Goal: Information Seeking & Learning: Check status

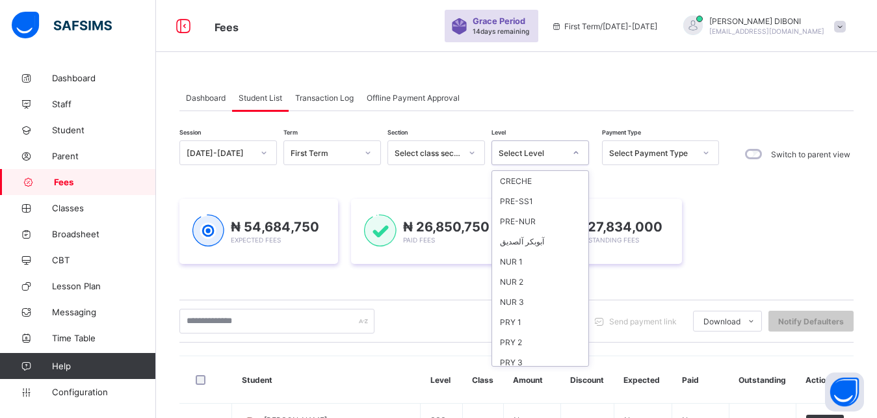
scroll to position [168, 0]
click at [553, 310] on div "SSS 1" at bounding box center [540, 316] width 96 height 20
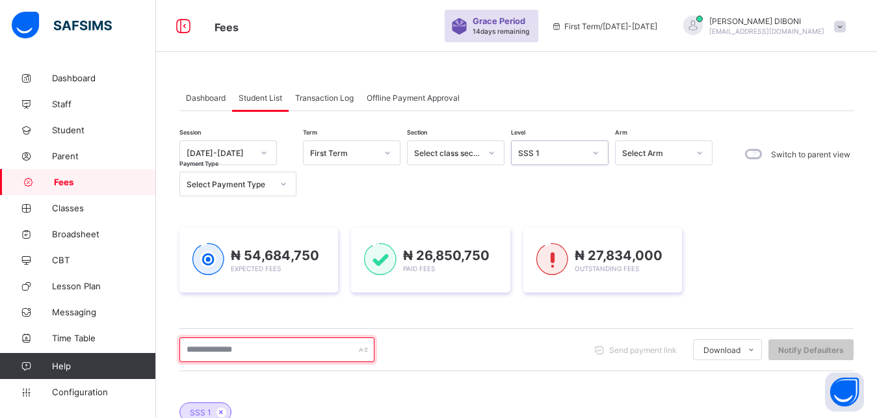
click at [293, 347] on input "text" at bounding box center [276, 350] width 195 height 25
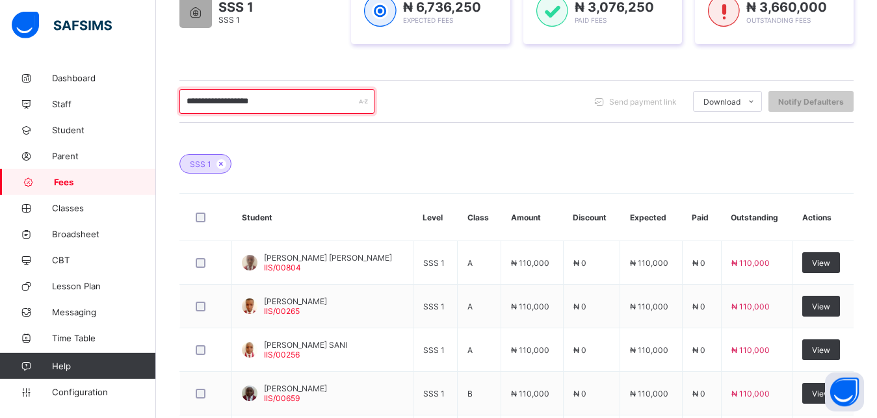
scroll to position [265, 0]
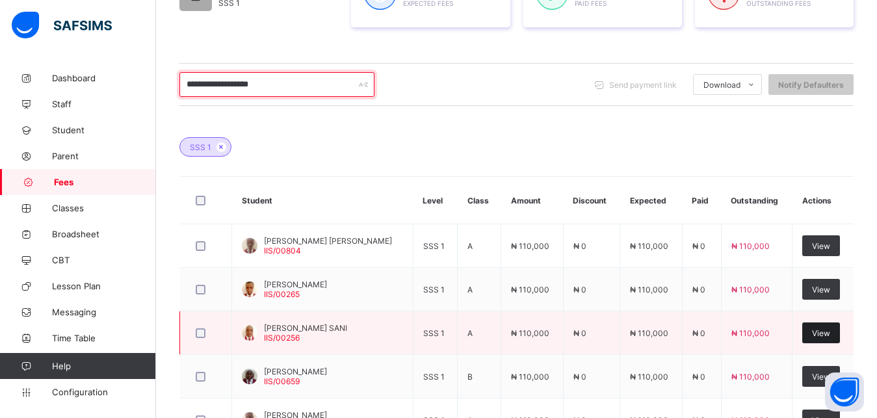
type input "**********"
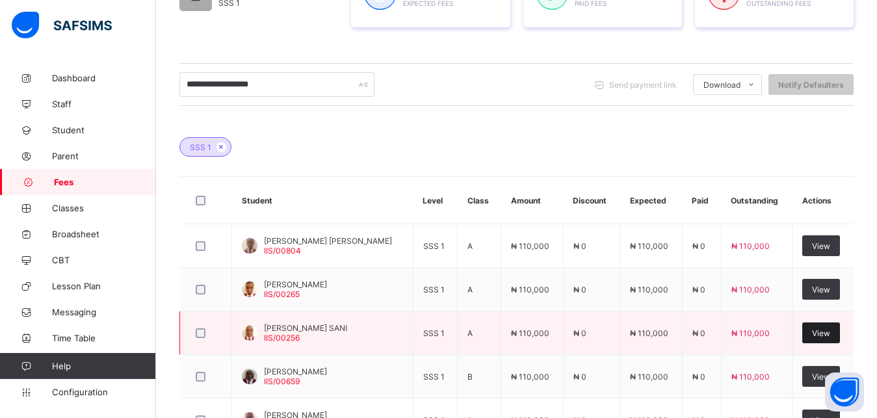
click at [823, 333] on span "View" at bounding box center [821, 333] width 18 height 10
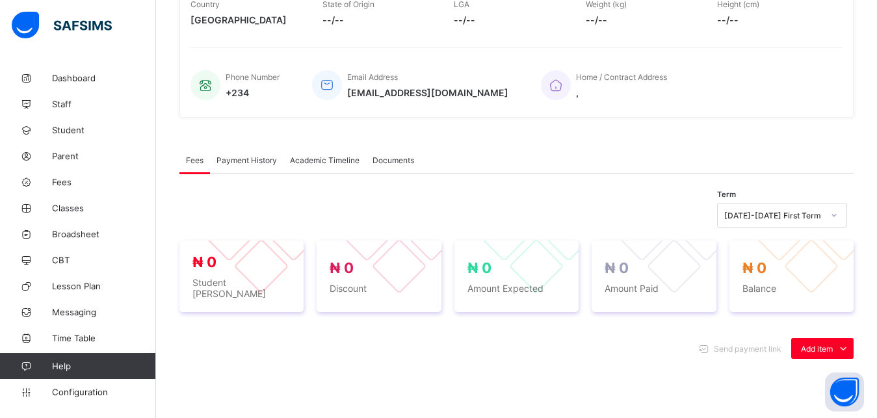
scroll to position [434, 0]
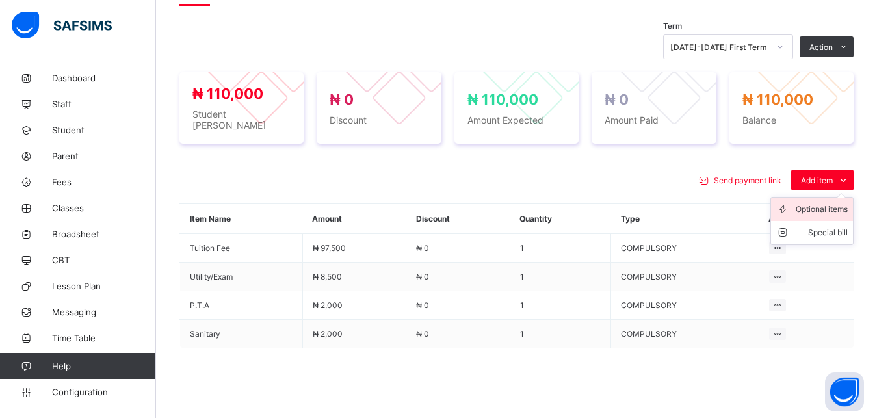
click at [831, 211] on li "Optional items" at bounding box center [812, 209] width 82 height 23
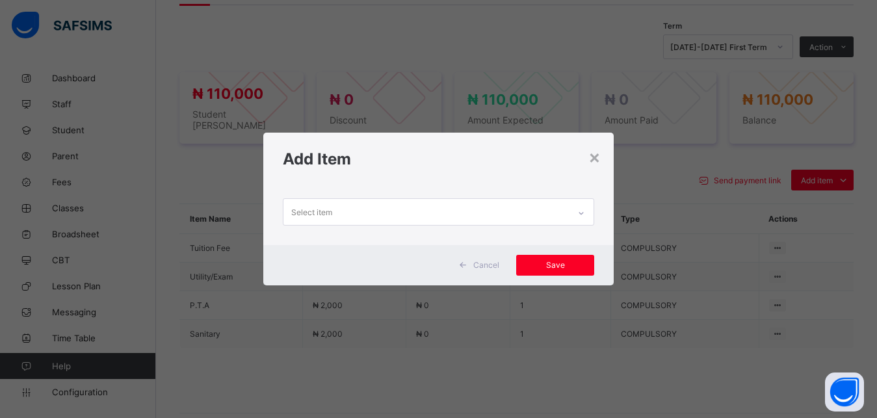
click at [546, 211] on div "Select item" at bounding box center [427, 211] width 286 height 25
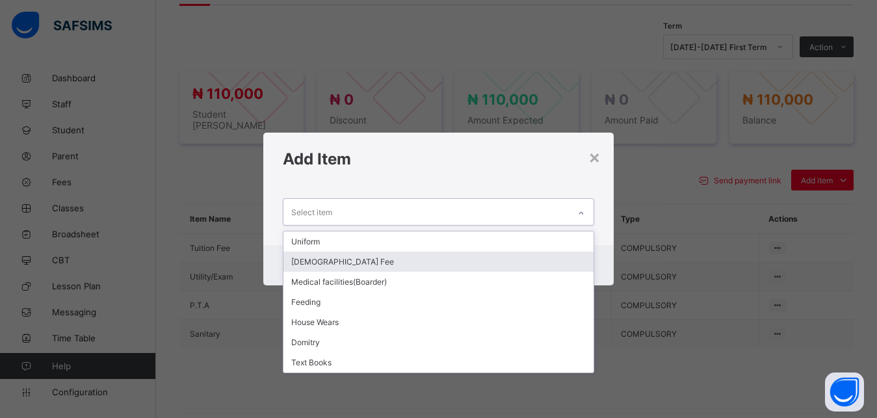
click at [475, 259] on div "[DEMOGRAPHIC_DATA] Fee" at bounding box center [439, 262] width 311 height 20
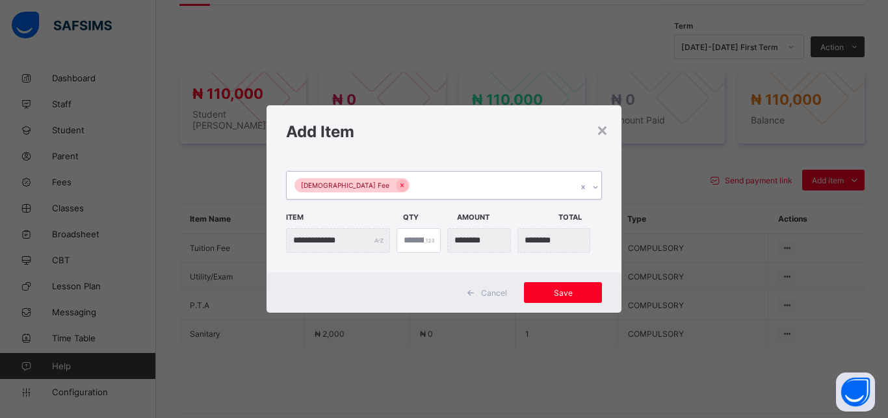
click at [465, 183] on div "[DEMOGRAPHIC_DATA] Fee" at bounding box center [432, 185] width 290 height 27
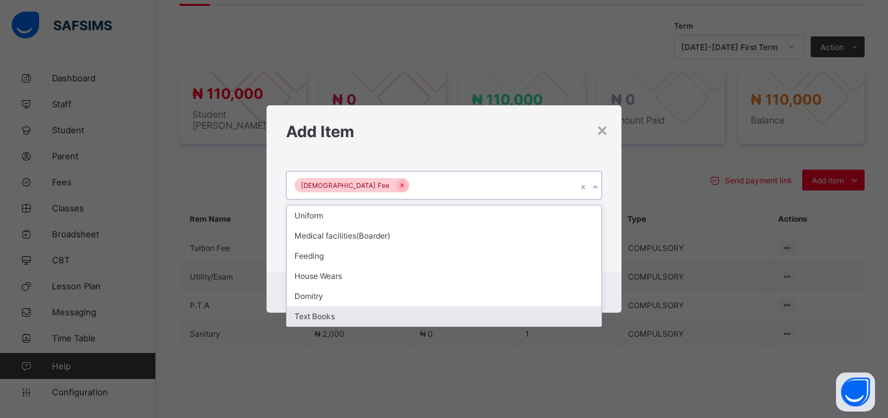
click at [364, 319] on div "Text Books" at bounding box center [444, 316] width 315 height 20
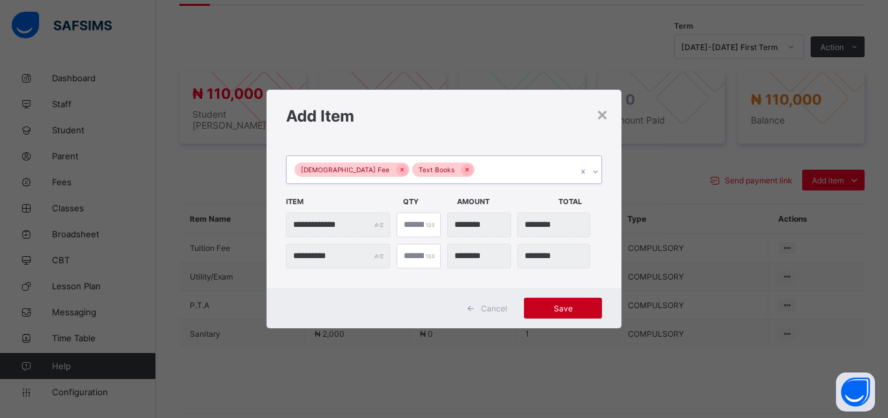
click at [551, 308] on span "Save" at bounding box center [563, 309] width 59 height 10
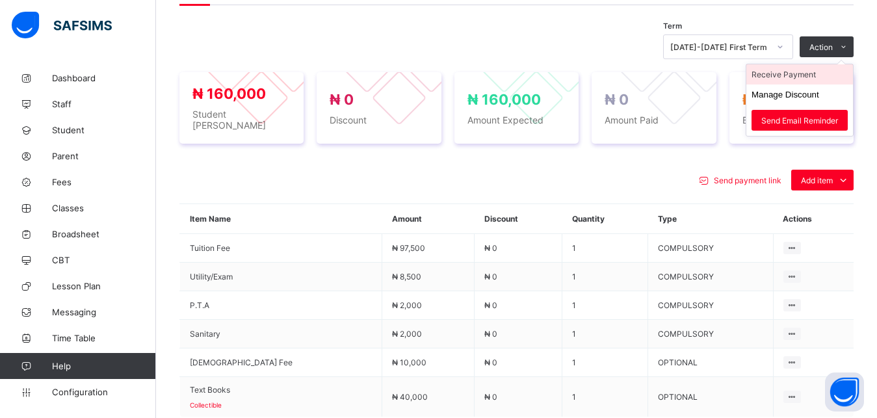
click at [812, 76] on li "Receive Payment" at bounding box center [800, 74] width 107 height 20
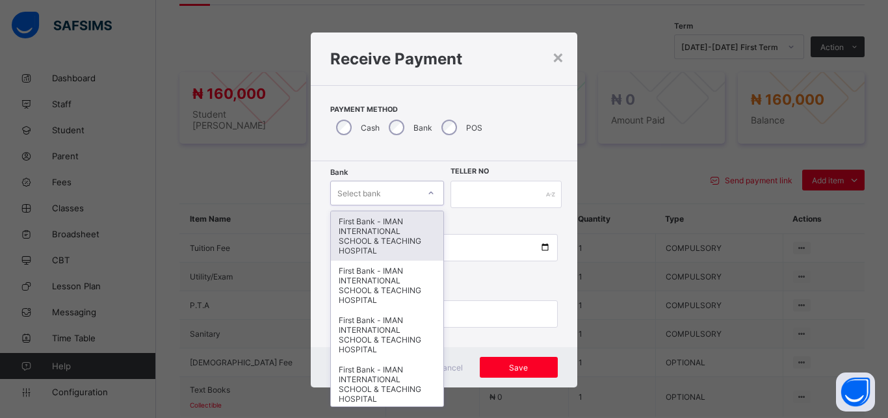
click at [378, 189] on div "Select bank" at bounding box center [375, 193] width 88 height 18
click at [380, 222] on div "First Bank - IMAN INTERNATIONAL SCHOOL & TEACHING HOSPITAL" at bounding box center [387, 235] width 113 height 49
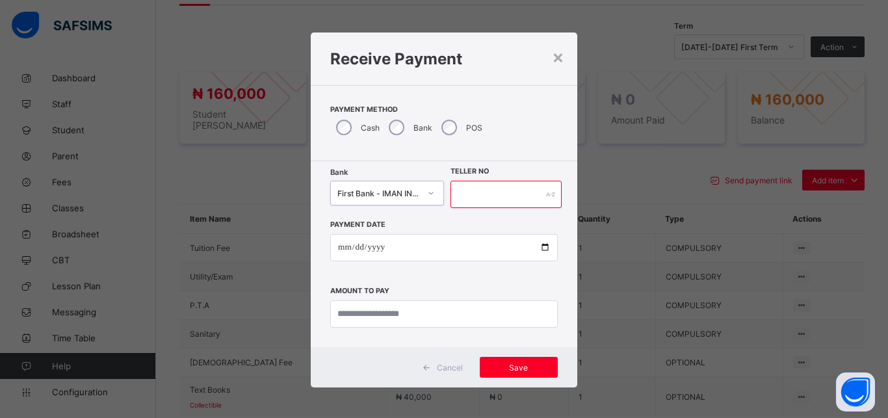
click at [477, 202] on input "text" at bounding box center [506, 194] width 111 height 27
type input "*****"
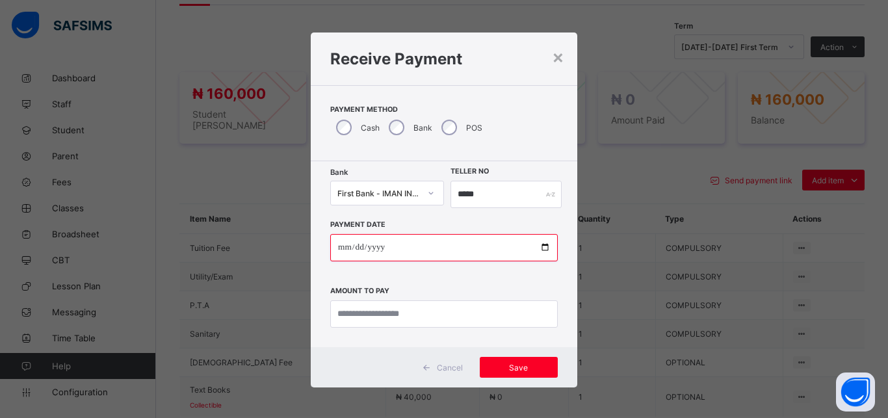
click at [537, 248] on input "date" at bounding box center [444, 247] width 228 height 27
type input "**********"
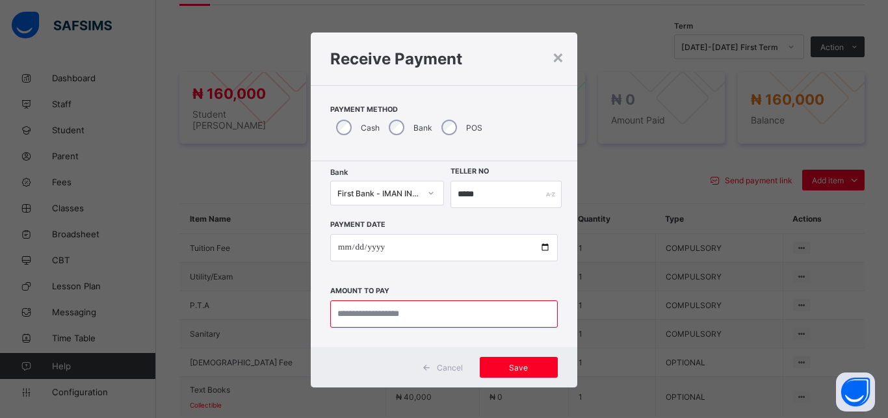
click at [408, 315] on input "currency" at bounding box center [444, 313] width 228 height 27
type input "*********"
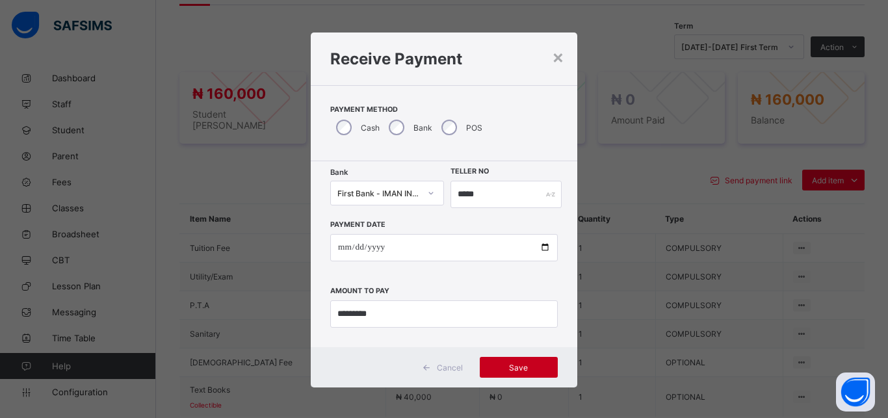
click at [509, 367] on span "Save" at bounding box center [519, 368] width 59 height 10
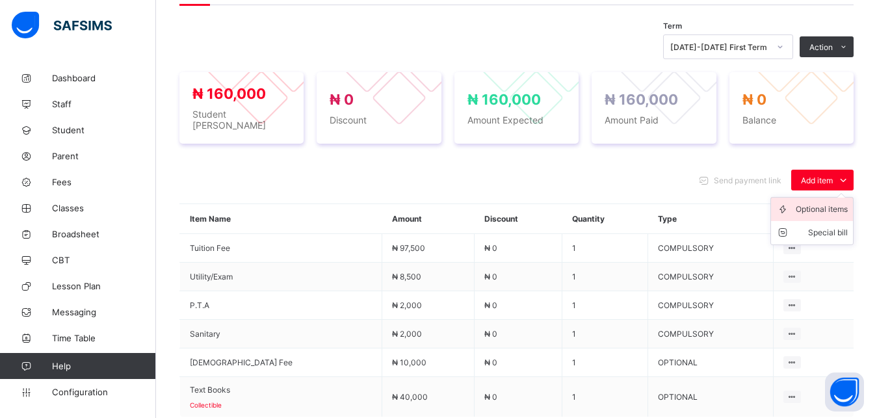
click at [836, 203] on div "Optional items" at bounding box center [822, 209] width 52 height 13
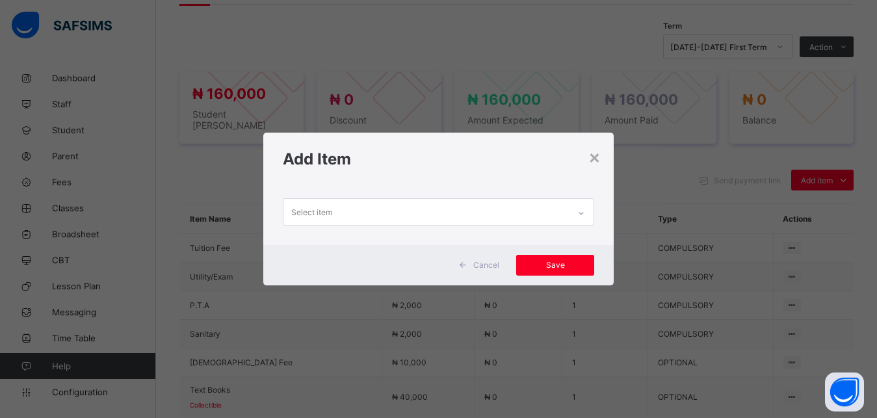
click at [490, 215] on div "Select item" at bounding box center [427, 211] width 286 height 25
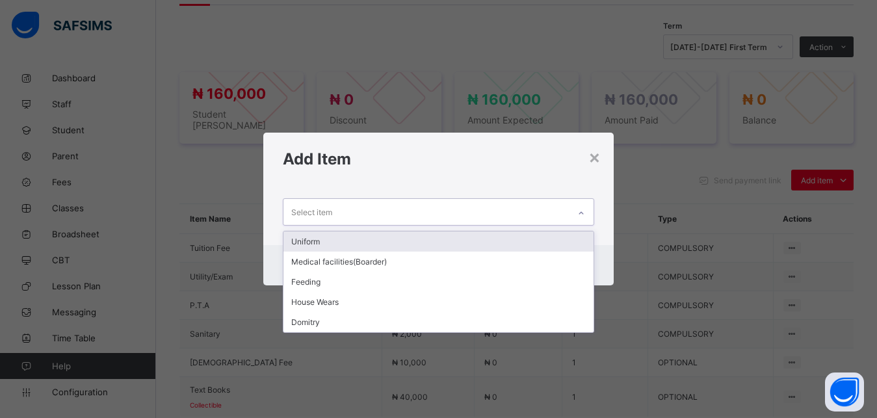
click at [465, 237] on div "Uniform" at bounding box center [439, 242] width 311 height 20
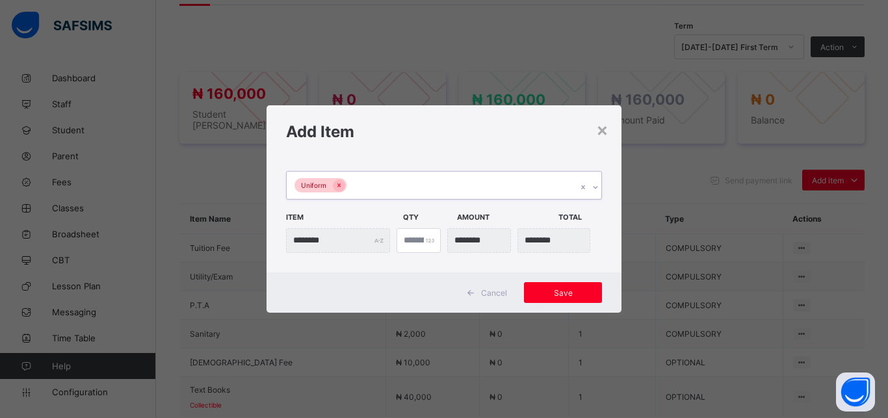
type input "*"
type input "********"
type input "*"
click at [425, 238] on input "*" at bounding box center [419, 240] width 44 height 25
click at [555, 285] on div "Save" at bounding box center [563, 292] width 78 height 21
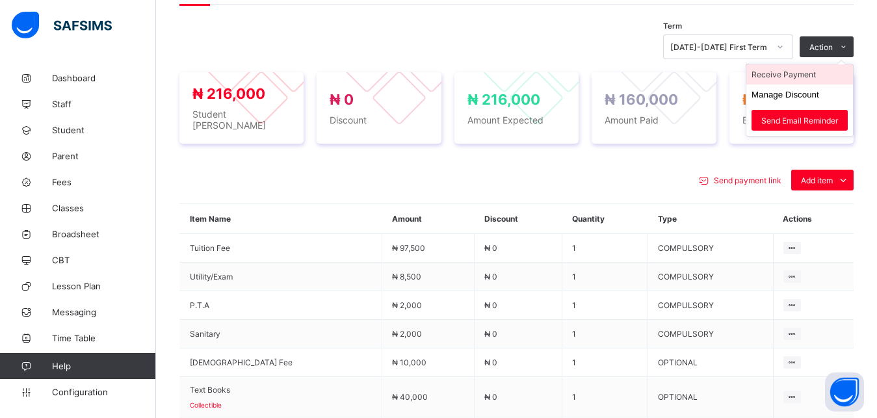
click at [814, 76] on li "Receive Payment" at bounding box center [800, 74] width 107 height 20
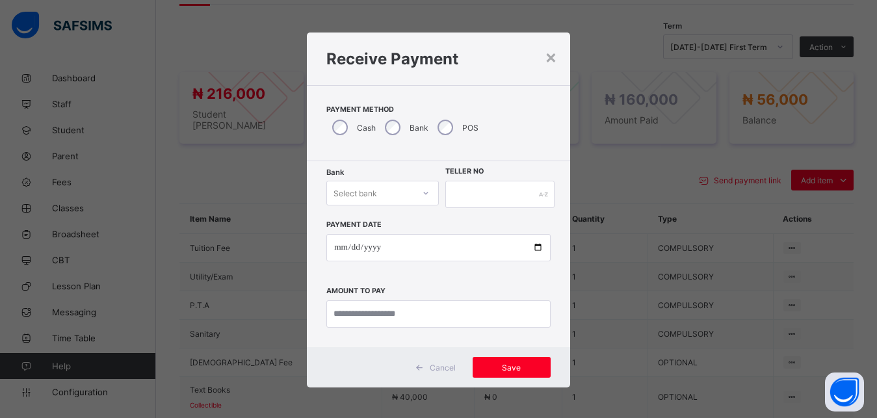
click at [374, 197] on div "Select bank" at bounding box center [370, 193] width 86 height 18
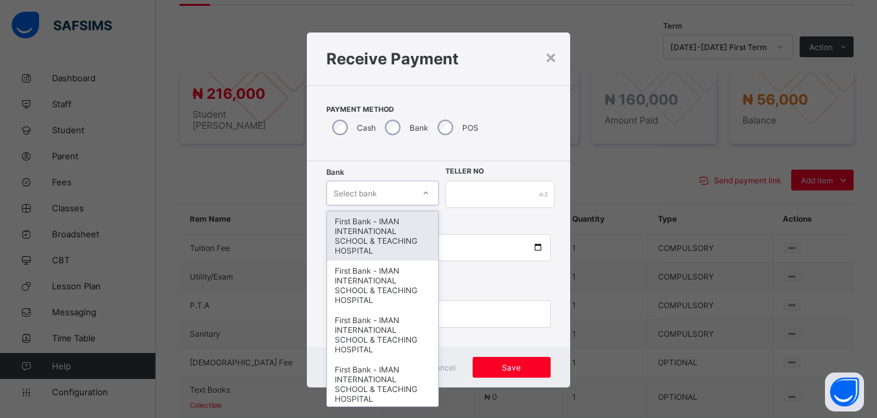
click at [376, 225] on div "First Bank - IMAN INTERNATIONAL SCHOOL & TEACHING HOSPITAL" at bounding box center [382, 235] width 111 height 49
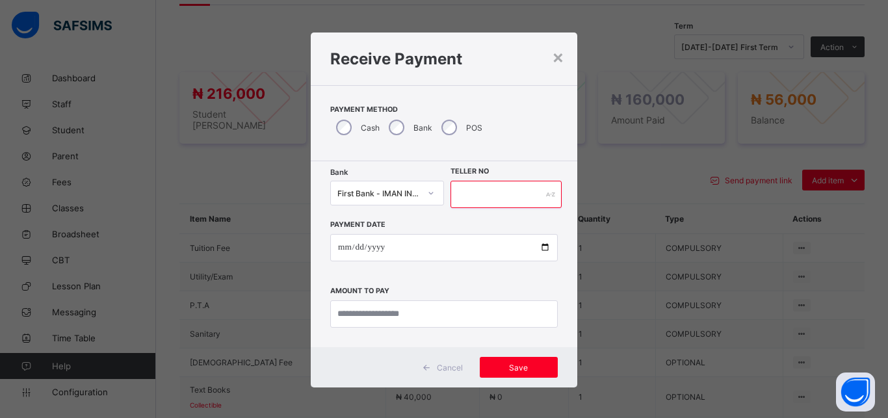
click at [473, 194] on input "text" at bounding box center [506, 194] width 111 height 27
type input "*****"
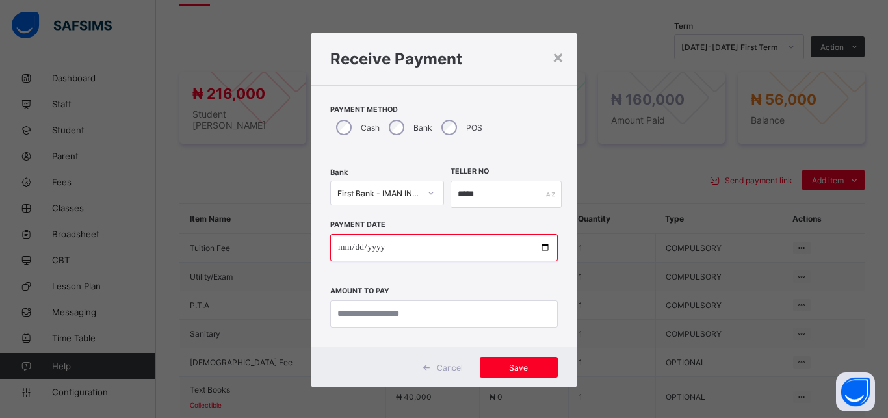
click at [538, 245] on input "date" at bounding box center [444, 247] width 228 height 27
type input "**********"
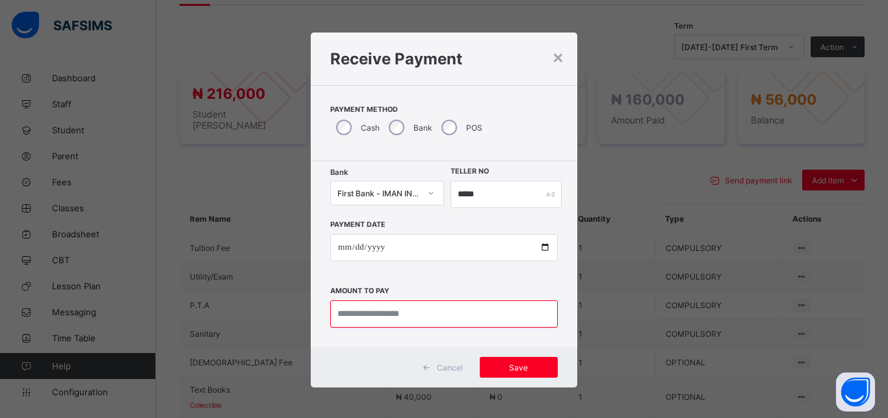
click at [444, 322] on input "currency" at bounding box center [444, 313] width 228 height 27
type input "********"
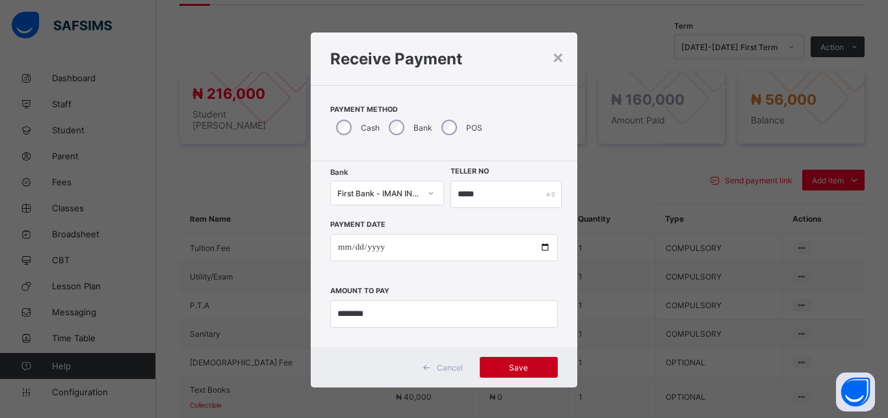
click at [511, 371] on span "Save" at bounding box center [519, 368] width 59 height 10
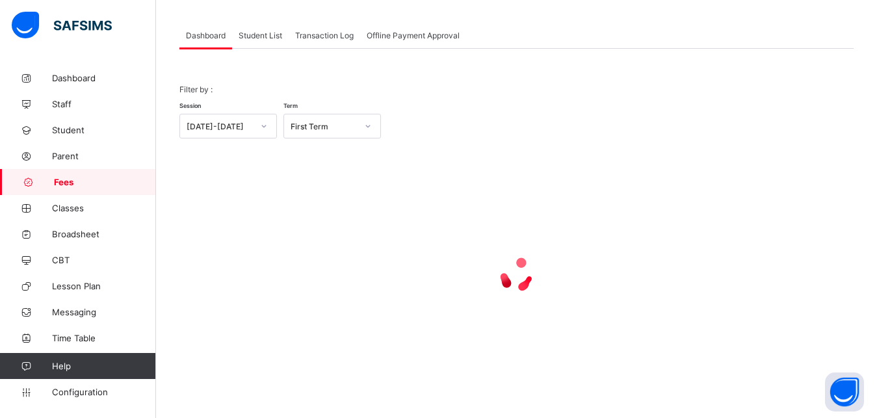
scroll to position [62, 0]
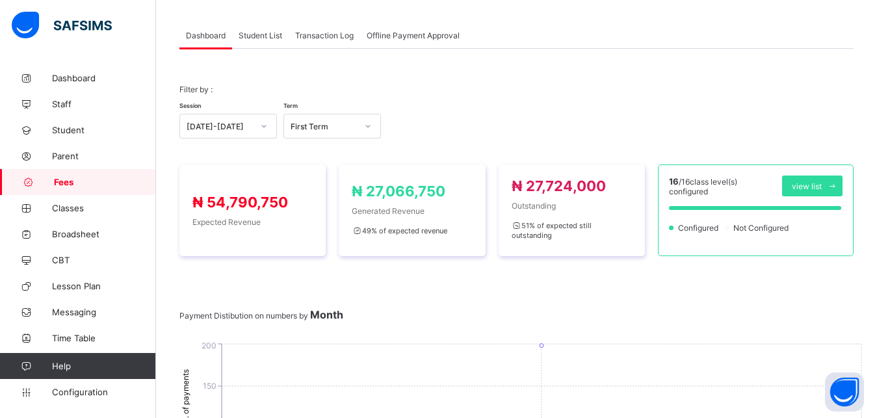
click at [258, 36] on span "Student List" at bounding box center [261, 36] width 44 height 10
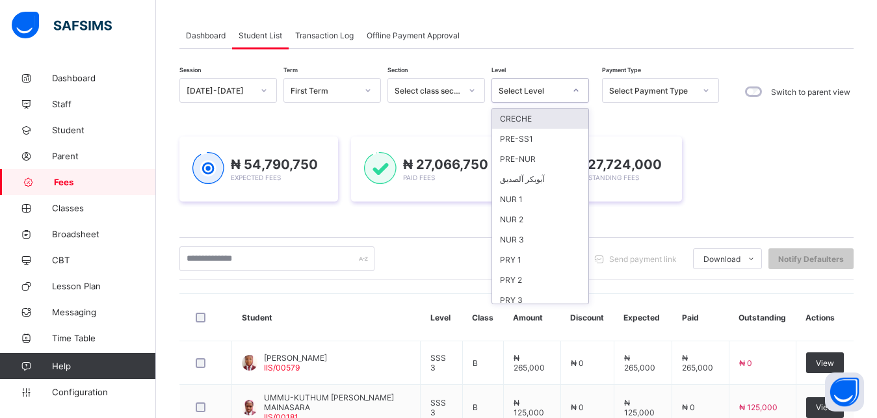
click at [512, 91] on div "Select Level" at bounding box center [532, 91] width 66 height 10
click at [544, 174] on div "PRY 5" at bounding box center [540, 173] width 96 height 20
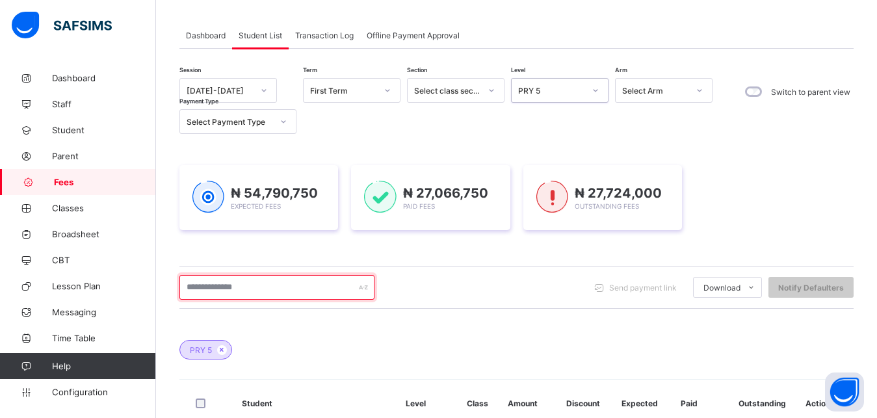
click at [309, 287] on input "text" at bounding box center [276, 287] width 195 height 25
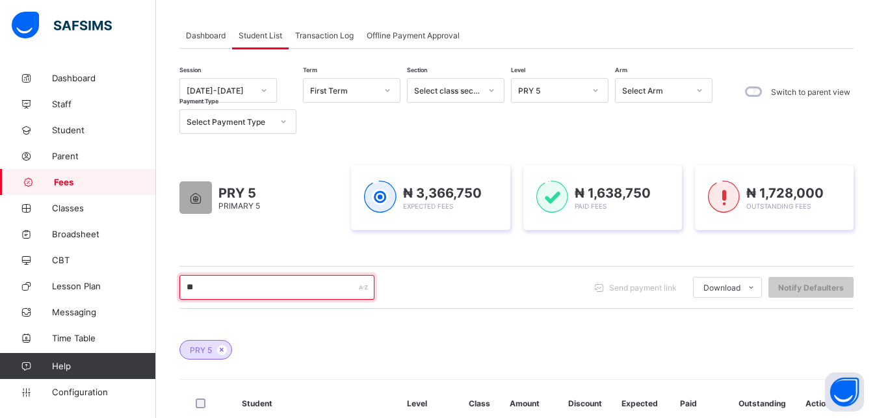
type input "*"
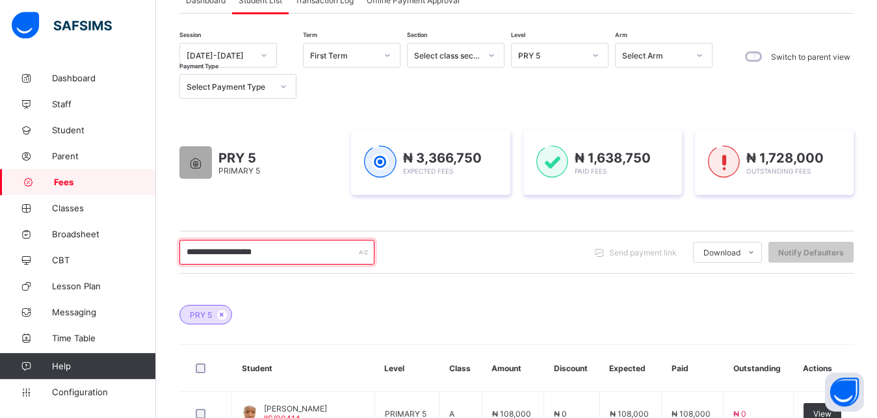
scroll to position [129, 0]
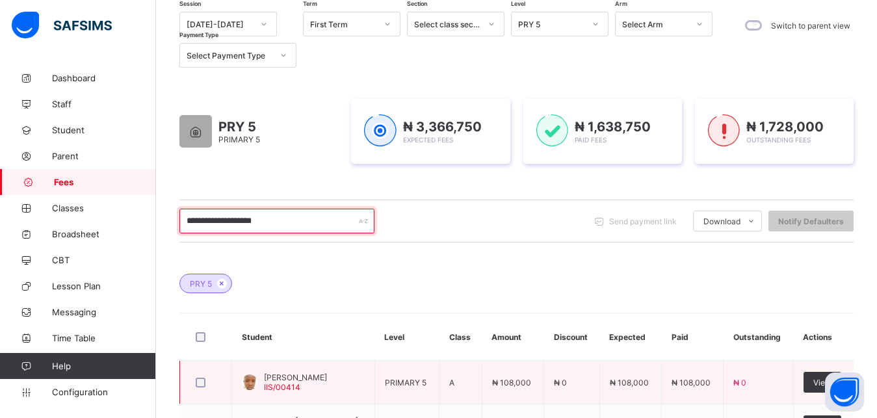
type input "**********"
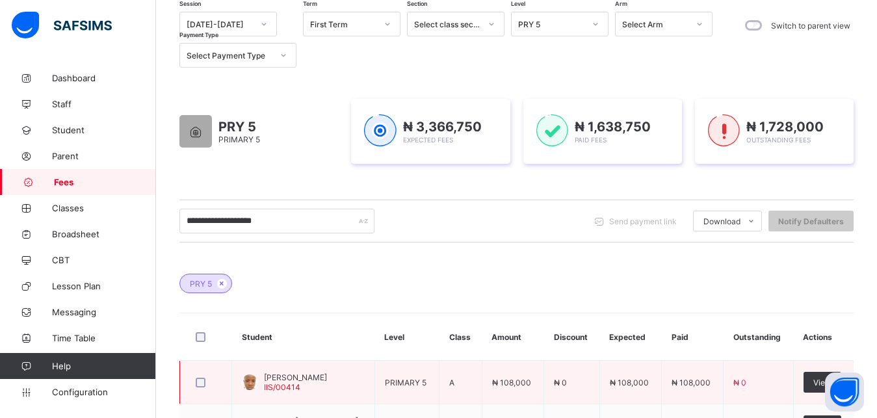
click at [817, 386] on td "View" at bounding box center [823, 383] width 60 height 44
click at [822, 385] on div "View" at bounding box center [823, 382] width 38 height 21
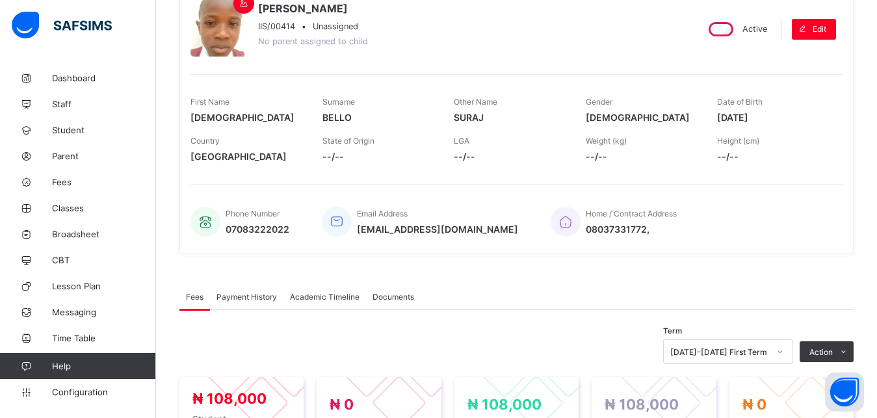
click at [262, 295] on span "Payment History" at bounding box center [247, 297] width 60 height 10
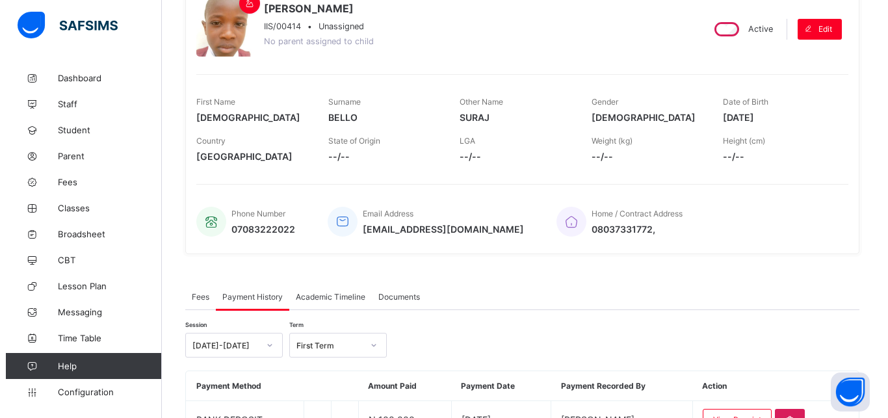
scroll to position [162, 0]
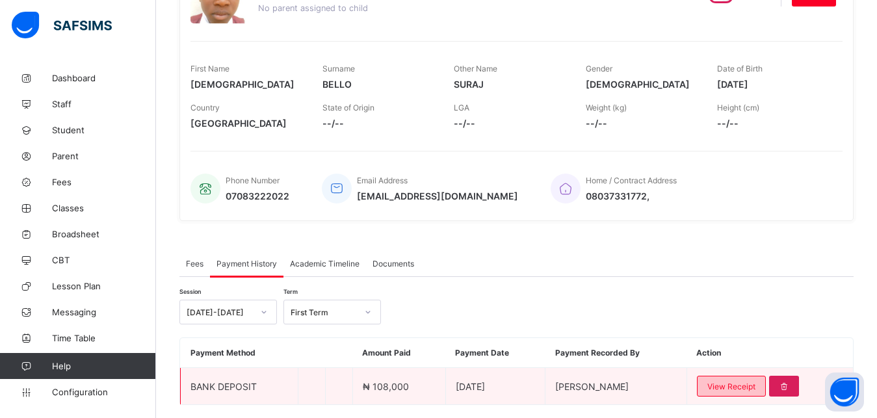
click at [735, 386] on span "View Receipt" at bounding box center [732, 387] width 48 height 10
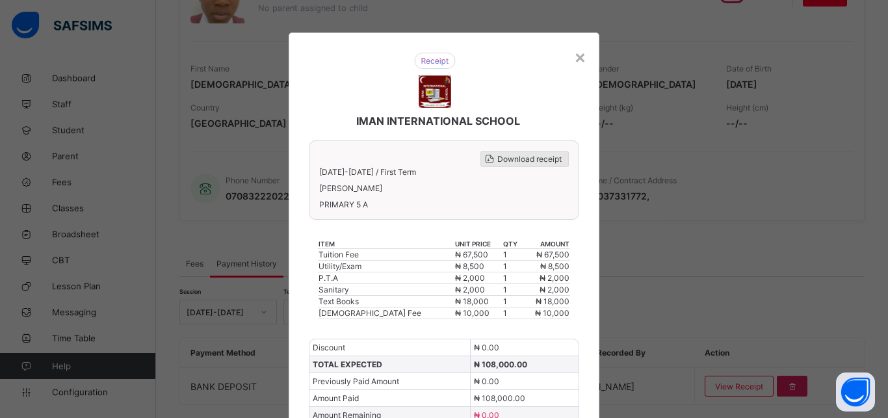
click at [527, 157] on span "Download receipt" at bounding box center [530, 159] width 64 height 10
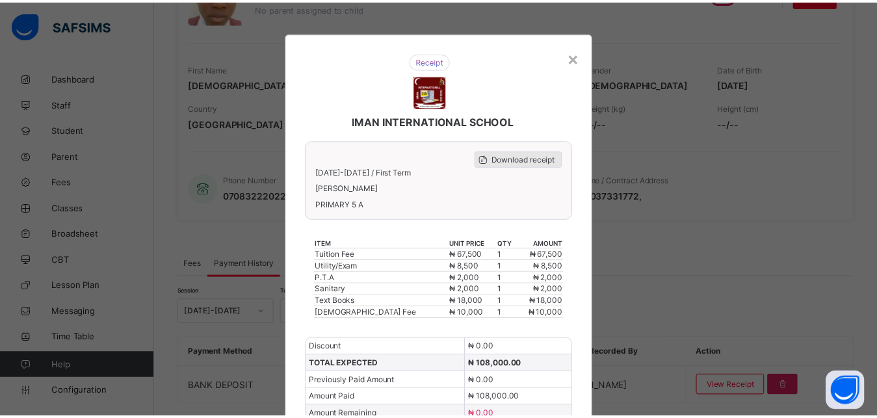
scroll to position [0, 0]
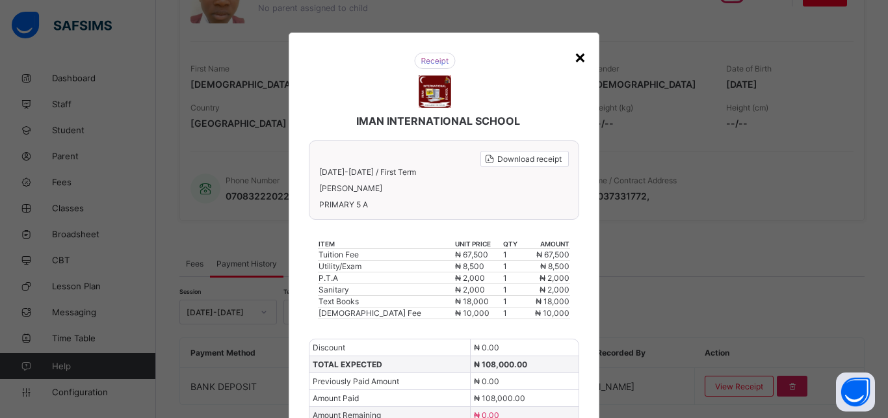
click at [574, 53] on div "×" at bounding box center [580, 57] width 12 height 22
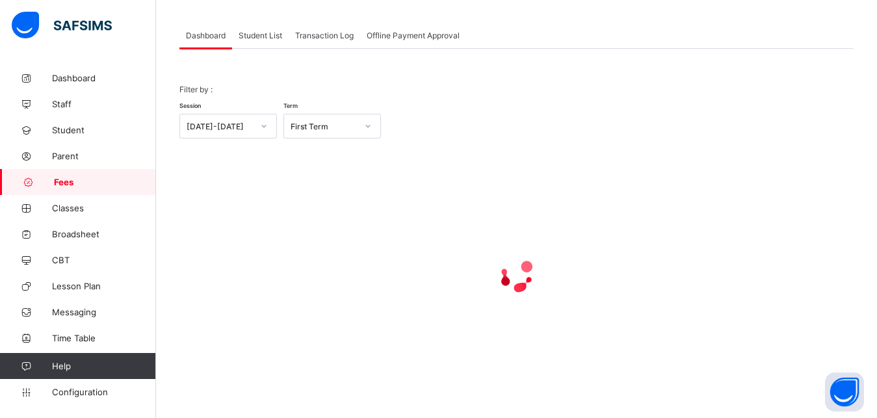
scroll to position [62, 0]
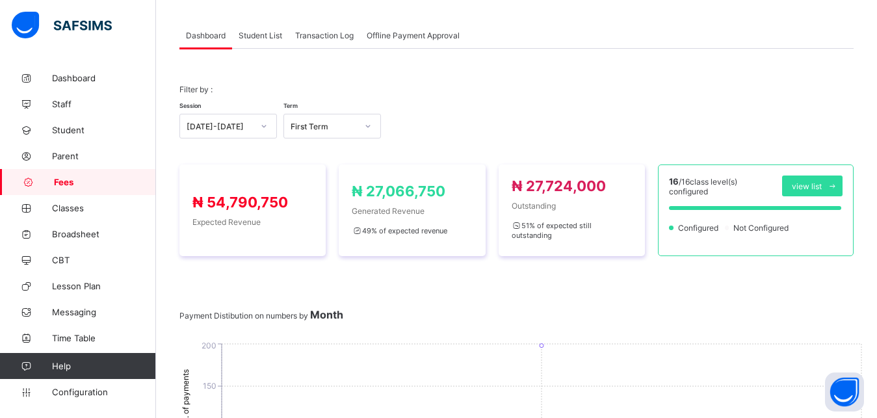
click at [251, 36] on span "Student List" at bounding box center [261, 36] width 44 height 10
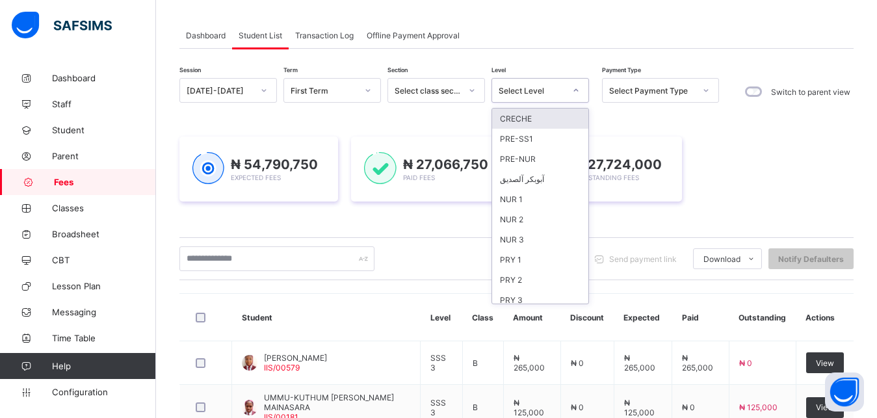
click at [521, 88] on div "Select Level" at bounding box center [532, 91] width 66 height 10
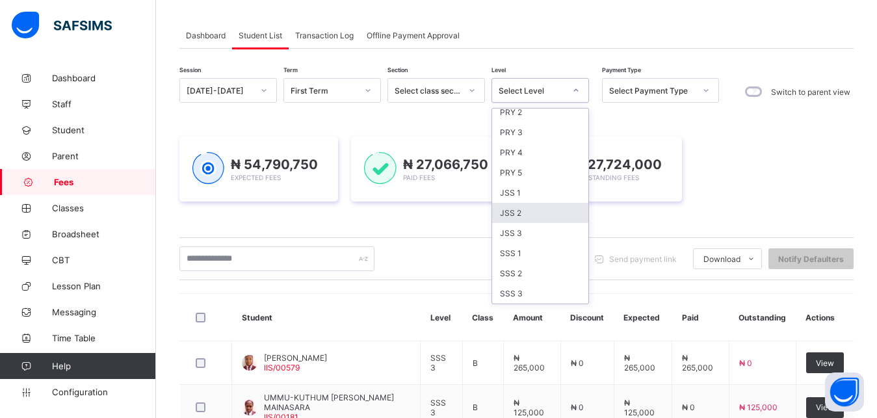
click at [548, 217] on div "JSS 2" at bounding box center [540, 213] width 96 height 20
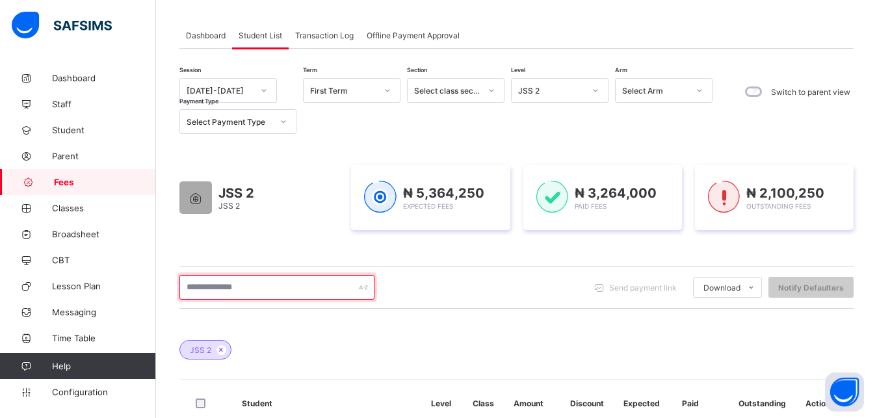
click at [317, 295] on input "text" at bounding box center [276, 287] width 195 height 25
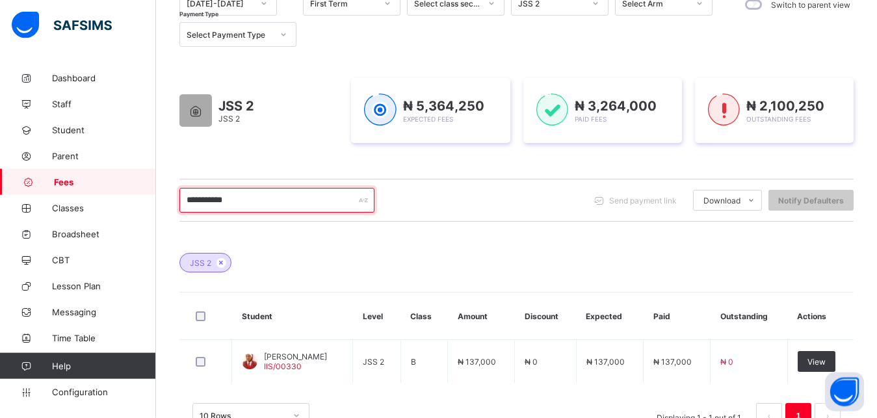
scroll to position [162, 0]
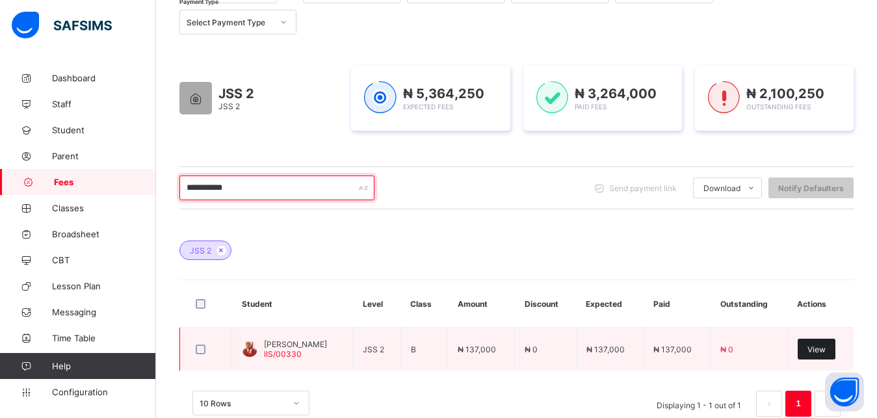
type input "**********"
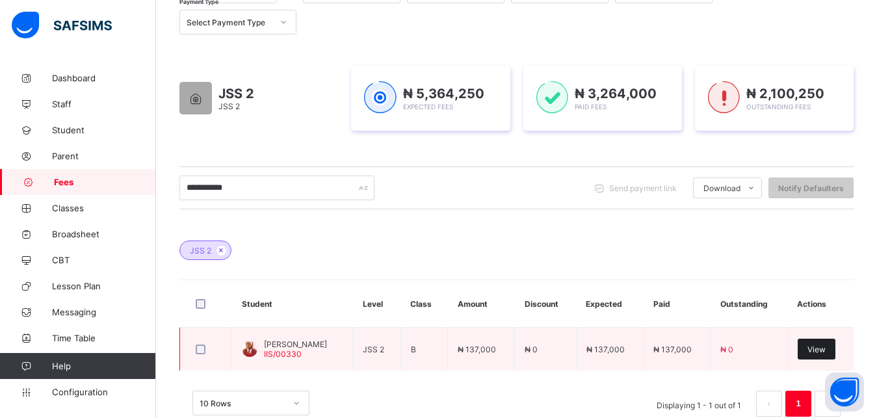
click at [826, 347] on span "View" at bounding box center [817, 350] width 18 height 10
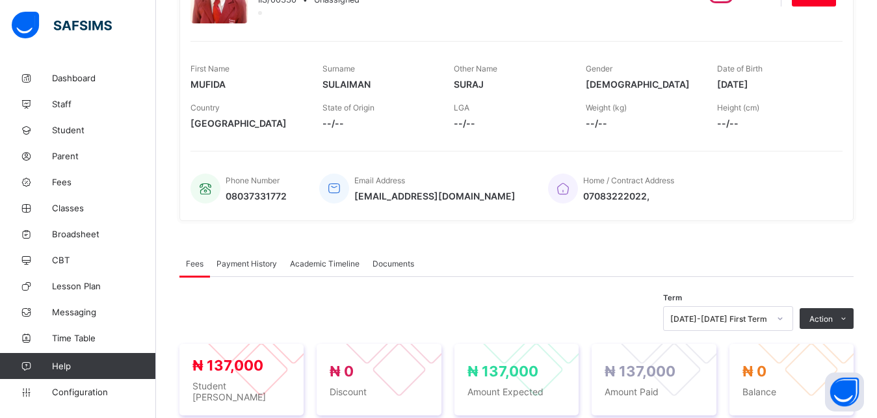
click at [263, 263] on span "Payment History" at bounding box center [247, 264] width 60 height 10
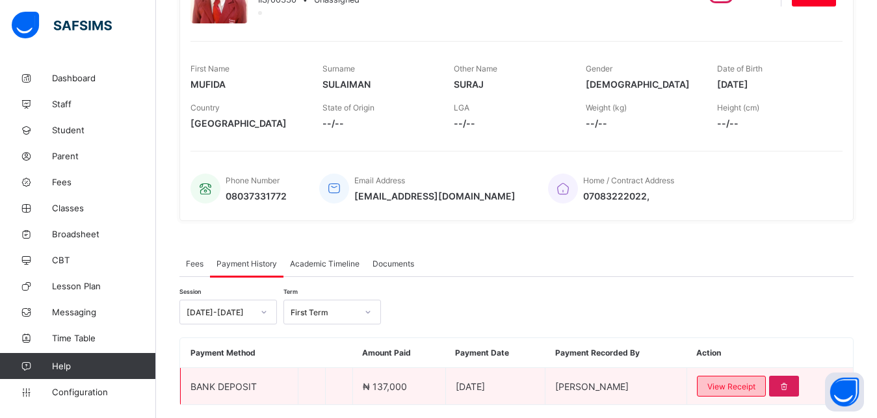
click at [743, 387] on span "View Receipt" at bounding box center [732, 387] width 48 height 10
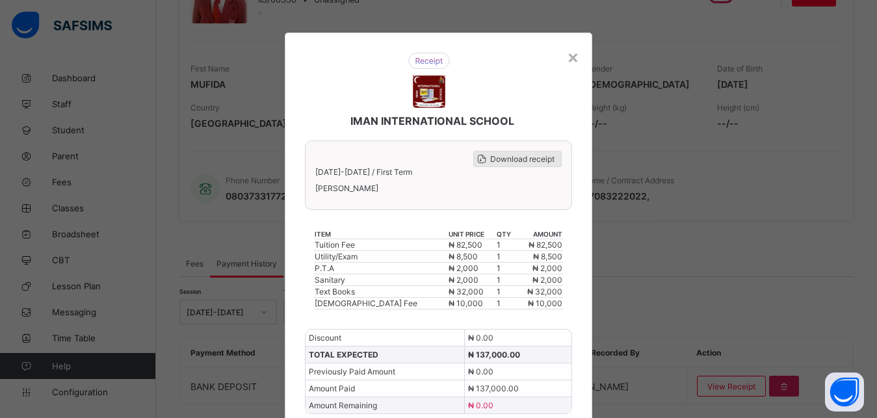
click at [515, 159] on span "Download receipt" at bounding box center [522, 159] width 64 height 10
click at [567, 57] on div "×" at bounding box center [573, 57] width 12 height 22
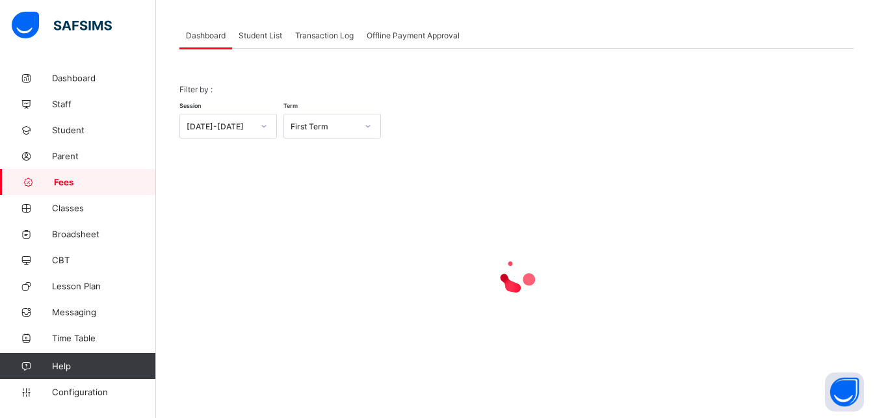
scroll to position [62, 0]
click at [255, 38] on span "Student List" at bounding box center [261, 36] width 44 height 10
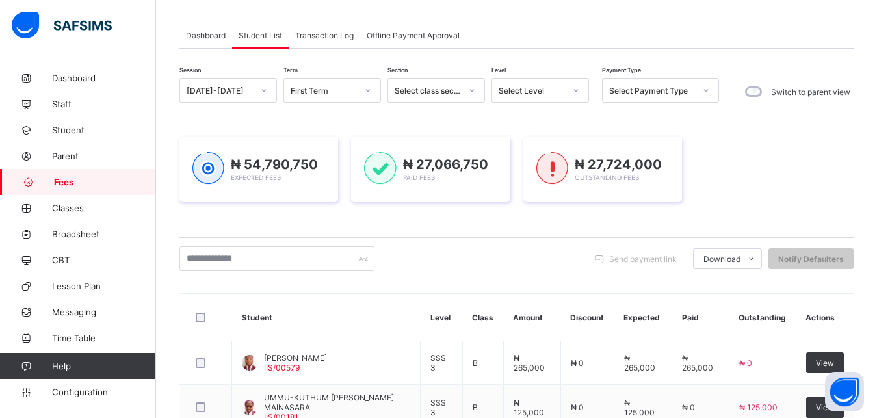
click at [514, 85] on div "Select Level" at bounding box center [528, 90] width 72 height 18
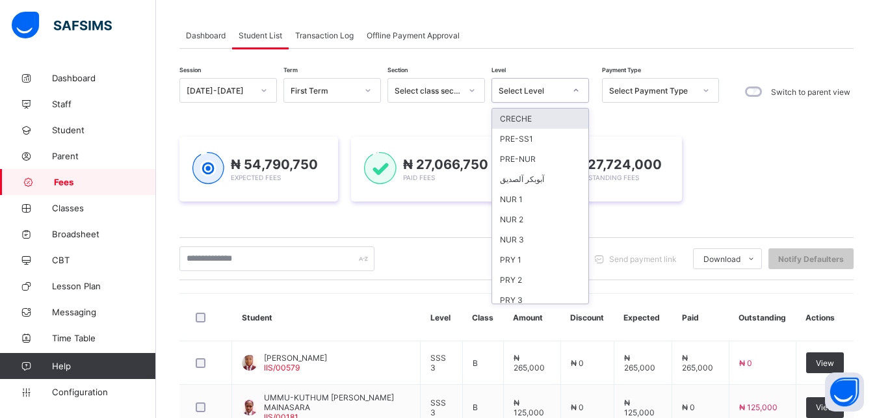
click at [514, 85] on div "Select Level" at bounding box center [528, 90] width 72 height 18
click at [545, 86] on div "Select Level" at bounding box center [532, 91] width 66 height 10
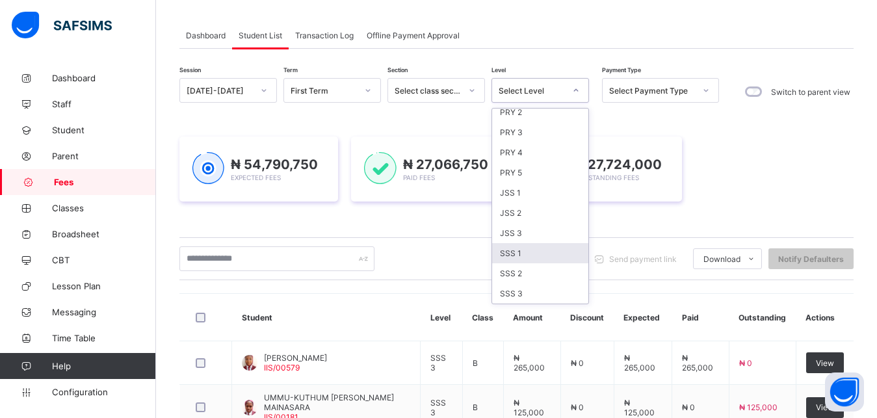
click at [538, 259] on div "SSS 1" at bounding box center [540, 253] width 96 height 20
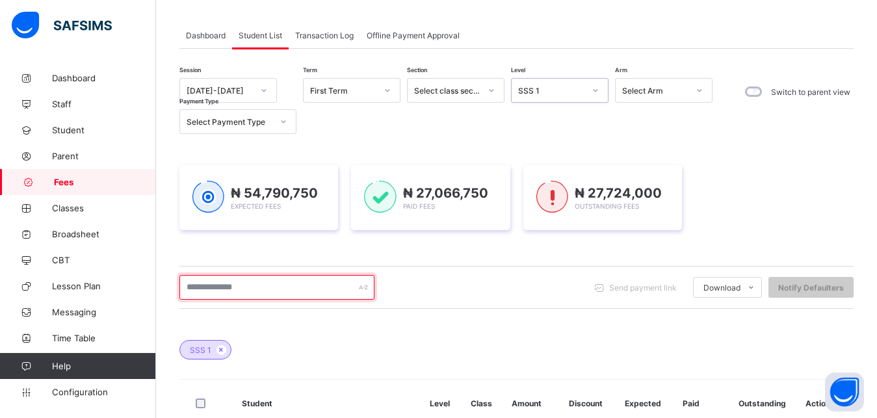
click at [315, 290] on input "text" at bounding box center [276, 287] width 195 height 25
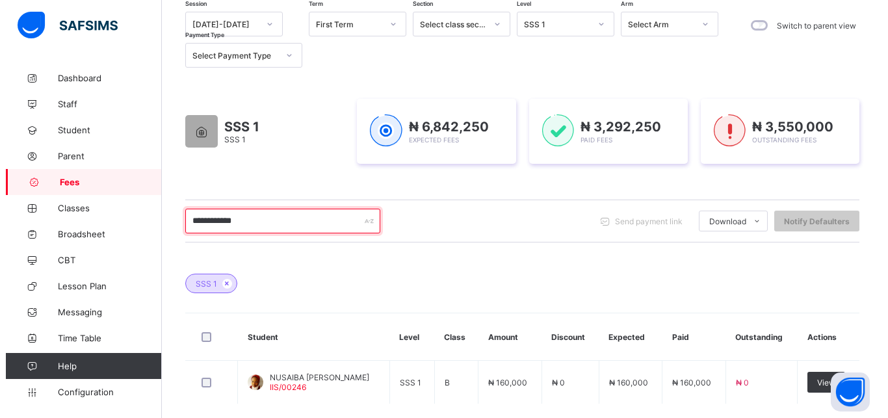
scroll to position [162, 0]
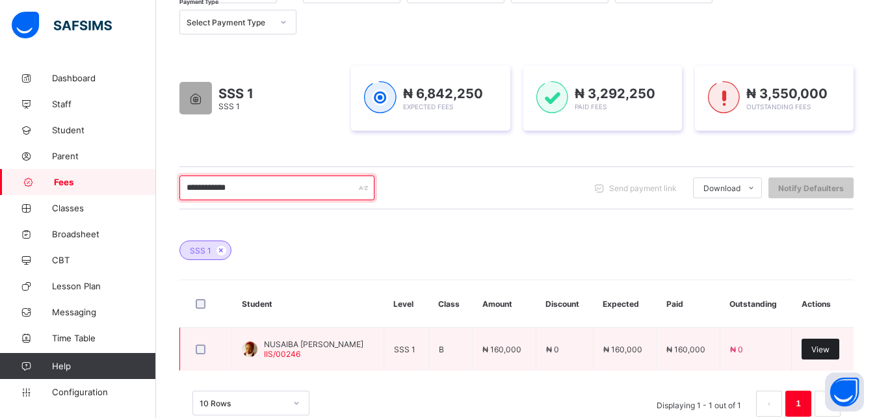
type input "**********"
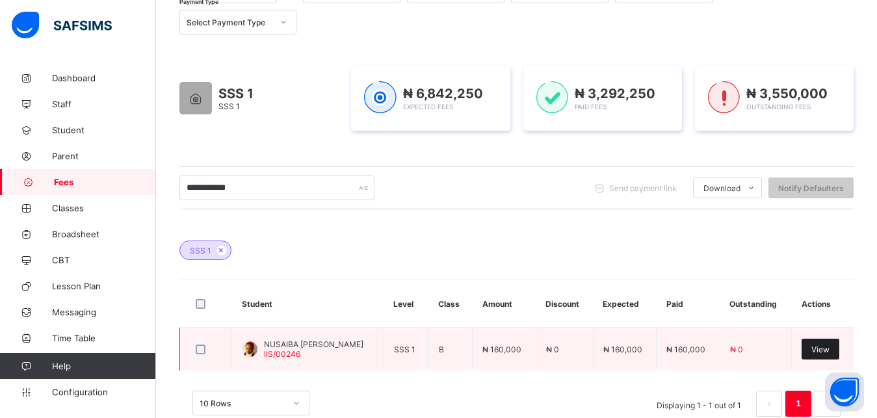
click at [830, 347] on span "View" at bounding box center [821, 350] width 18 height 10
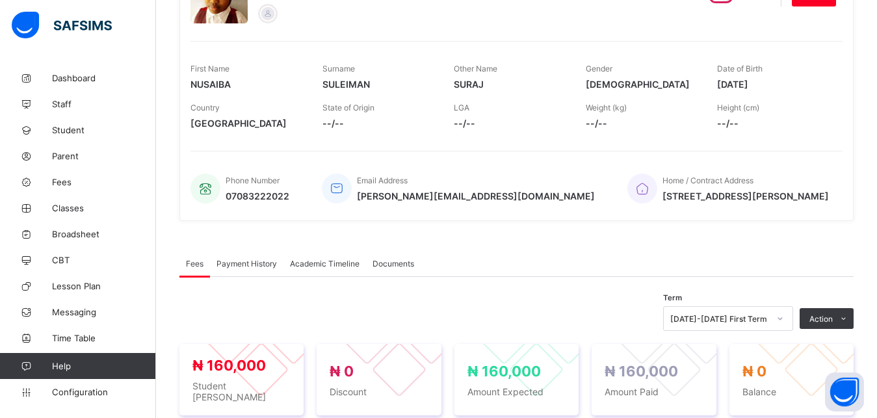
click at [274, 263] on span "Payment History" at bounding box center [247, 264] width 60 height 10
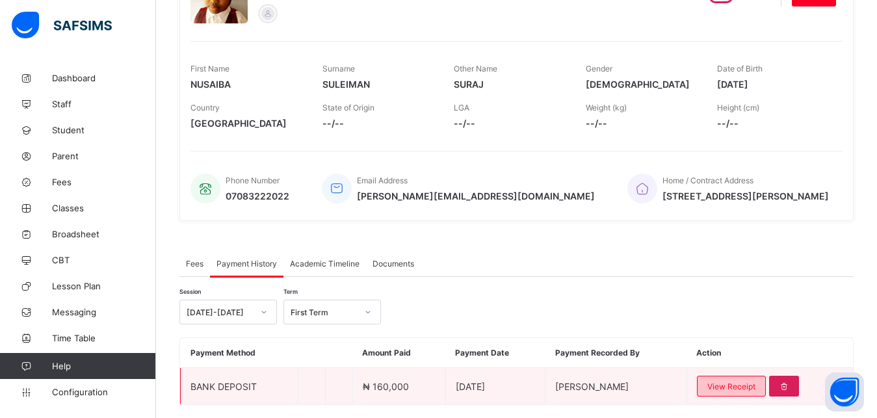
click at [739, 386] on span "View Receipt" at bounding box center [732, 387] width 48 height 10
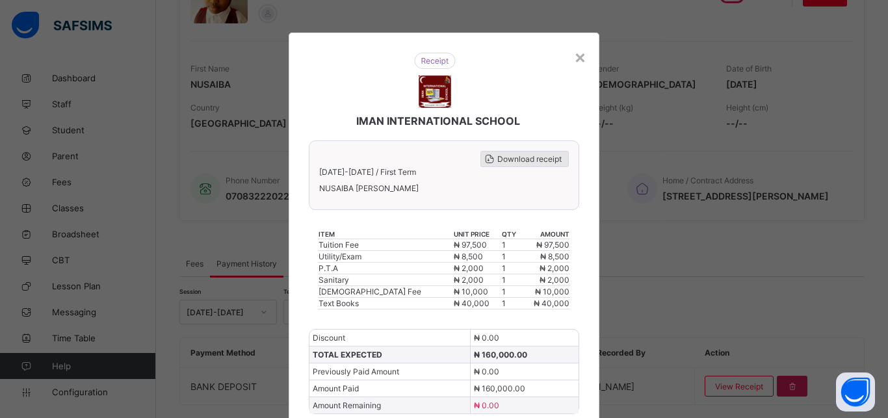
click at [538, 159] on span "Download receipt" at bounding box center [530, 159] width 64 height 10
click at [574, 59] on div "×" at bounding box center [580, 57] width 12 height 22
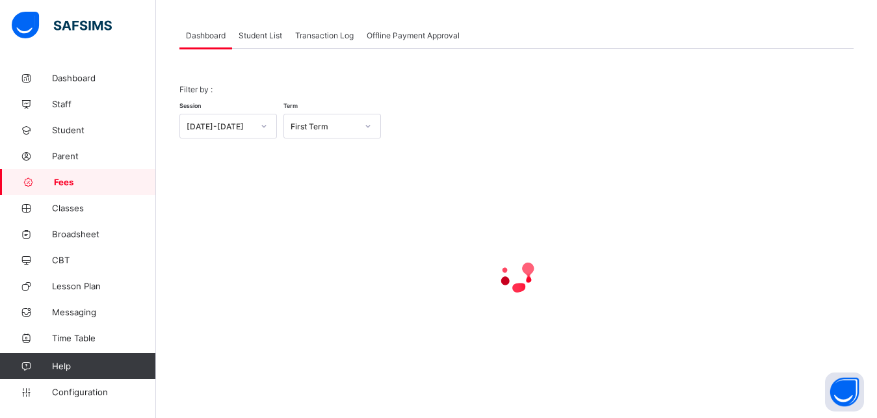
scroll to position [62, 0]
click at [248, 37] on span "Student List" at bounding box center [261, 36] width 44 height 10
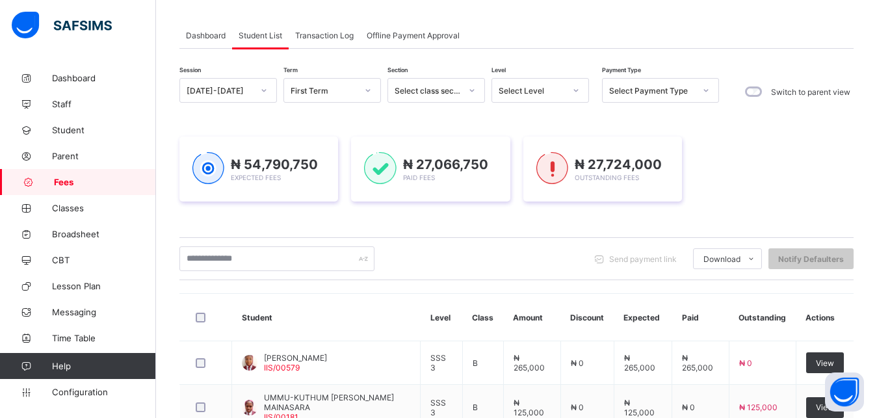
click at [550, 88] on div "Select Level" at bounding box center [532, 91] width 66 height 10
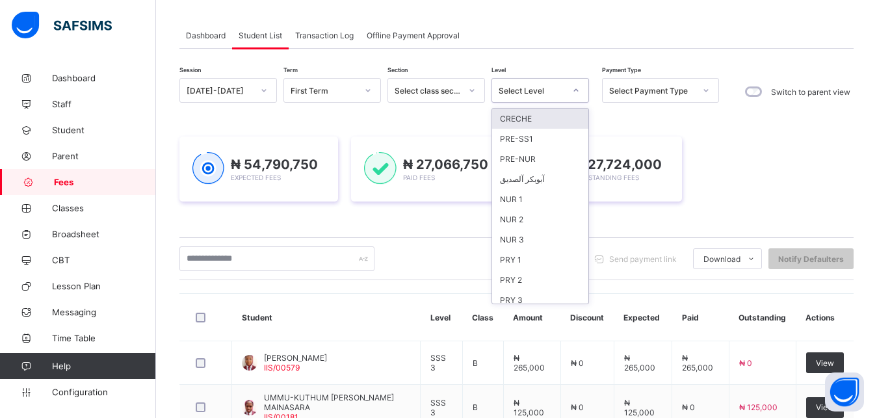
click at [550, 88] on div "Select Level" at bounding box center [532, 91] width 66 height 10
click at [542, 88] on div "Select Level" at bounding box center [532, 91] width 66 height 10
click at [527, 260] on div "PRY 1" at bounding box center [540, 260] width 96 height 20
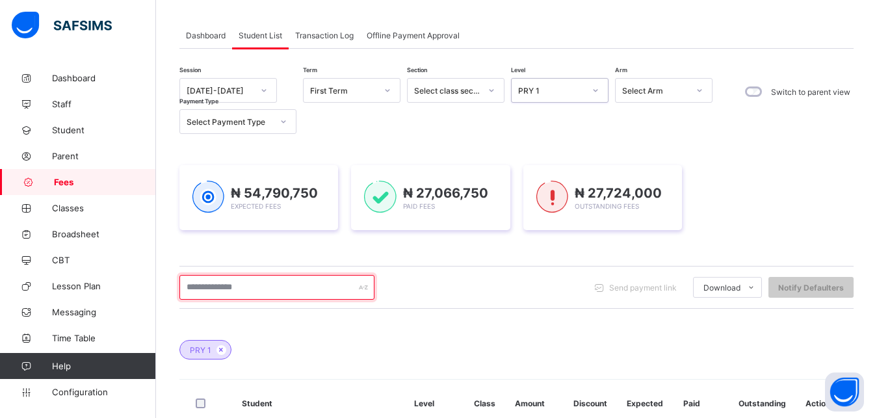
click at [334, 285] on input "text" at bounding box center [276, 287] width 195 height 25
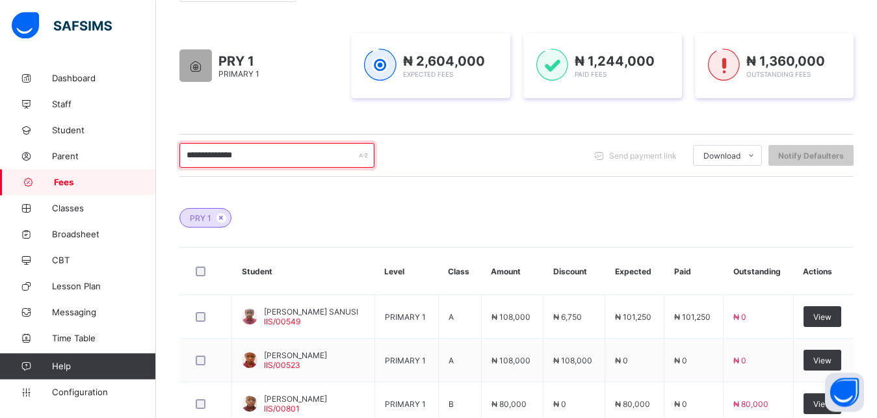
scroll to position [195, 0]
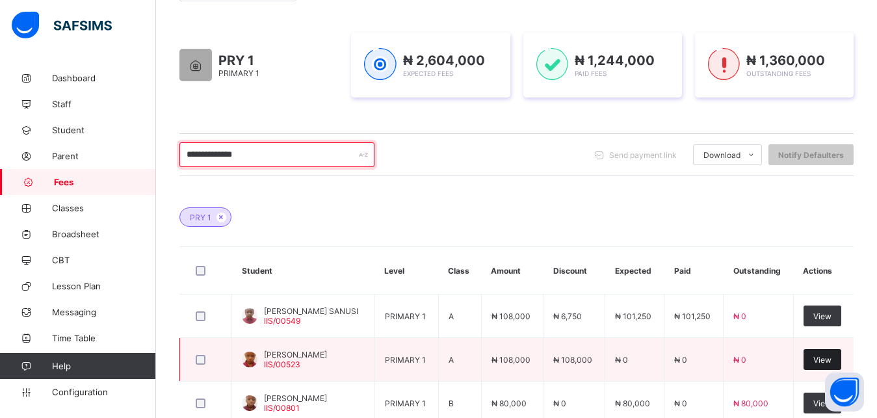
type input "**********"
click at [832, 356] on span "View" at bounding box center [823, 360] width 18 height 10
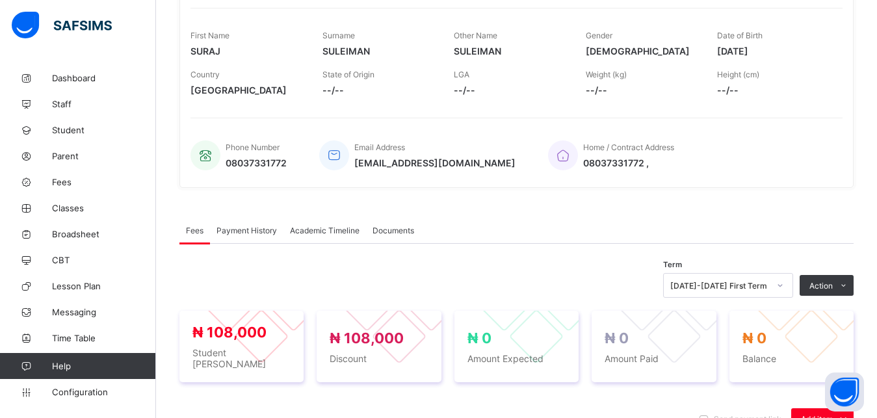
click at [231, 230] on span "Payment History" at bounding box center [247, 231] width 60 height 10
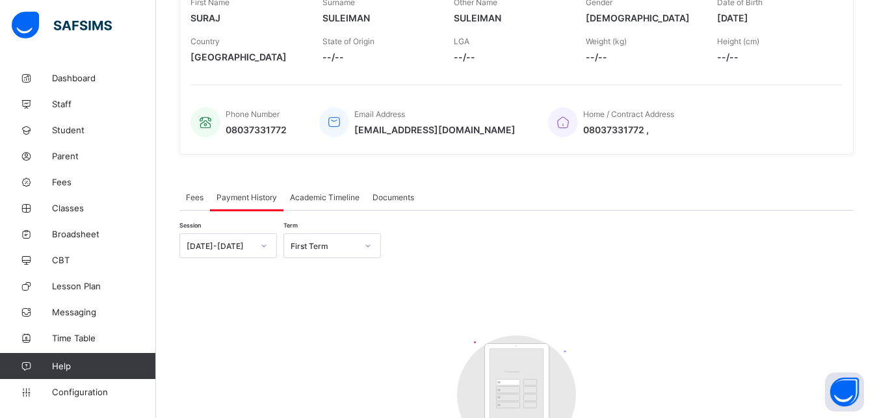
scroll to position [295, 0]
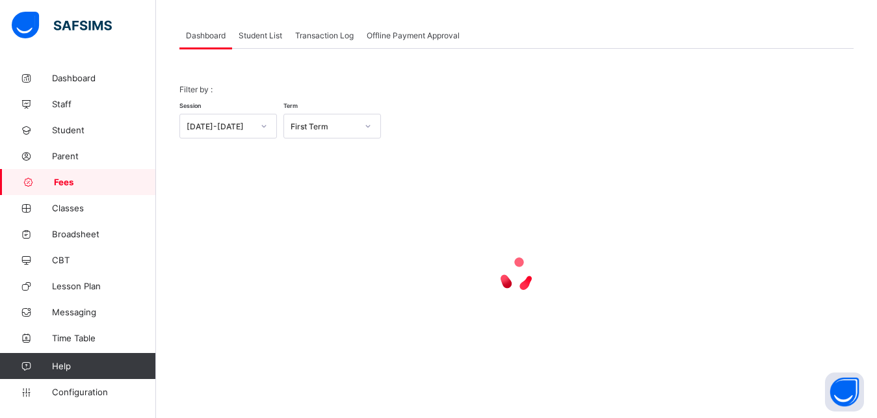
scroll to position [62, 0]
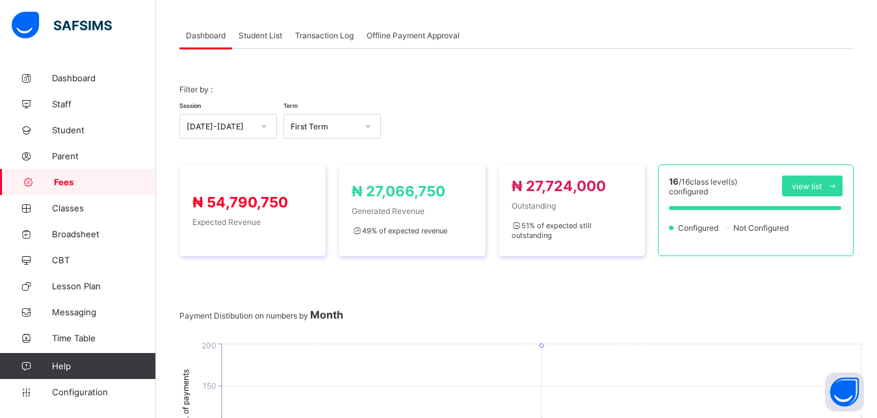
click at [255, 31] on span "Student List" at bounding box center [261, 36] width 44 height 10
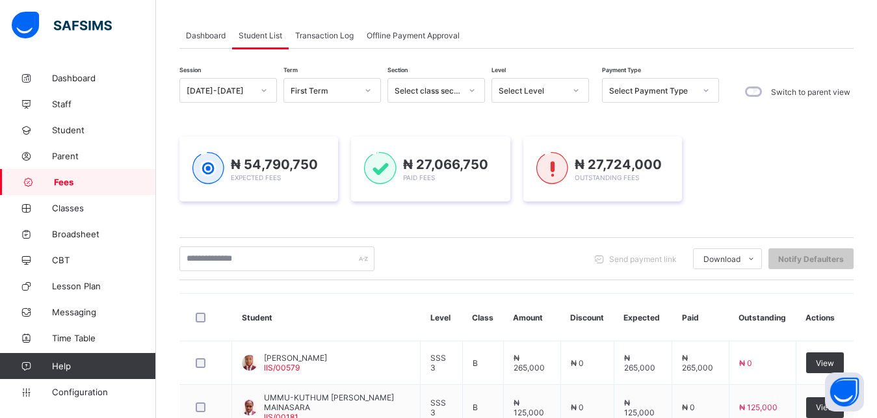
click at [526, 89] on div "Select Level" at bounding box center [532, 91] width 66 height 10
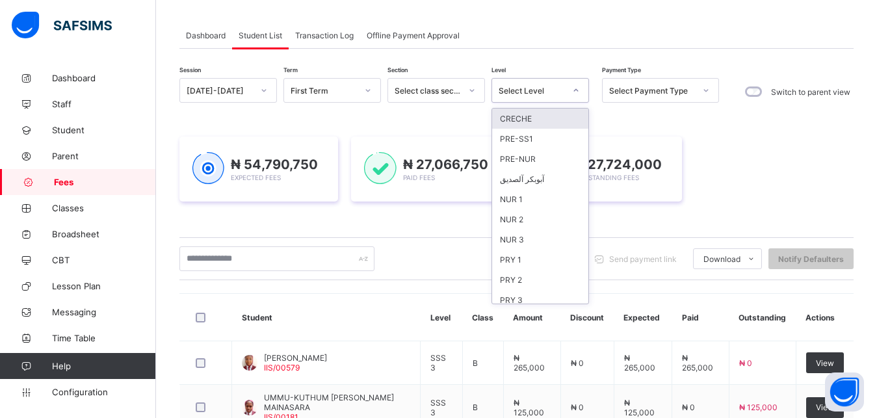
scroll to position [168, 0]
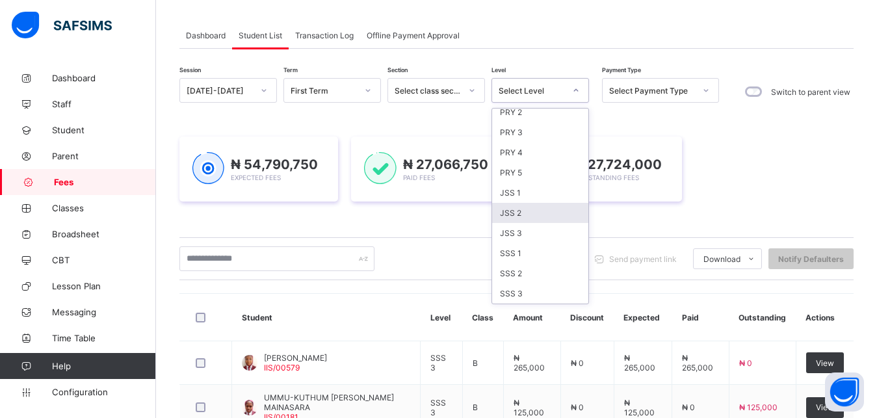
click at [542, 204] on div "JSS 2" at bounding box center [540, 213] width 96 height 20
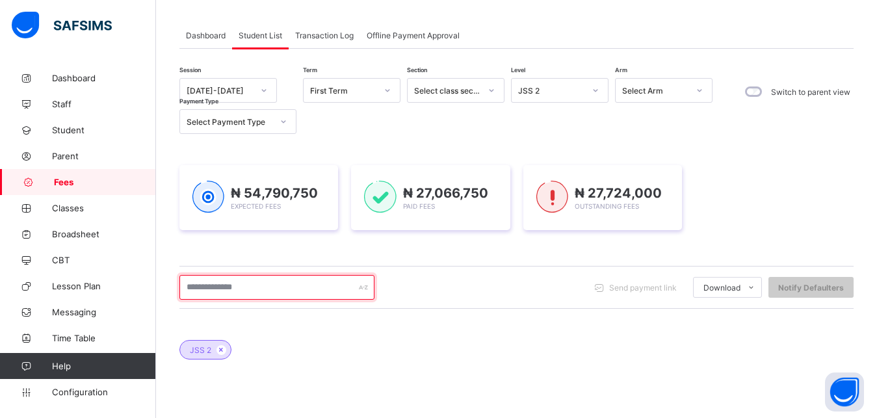
click at [317, 285] on input "text" at bounding box center [276, 287] width 195 height 25
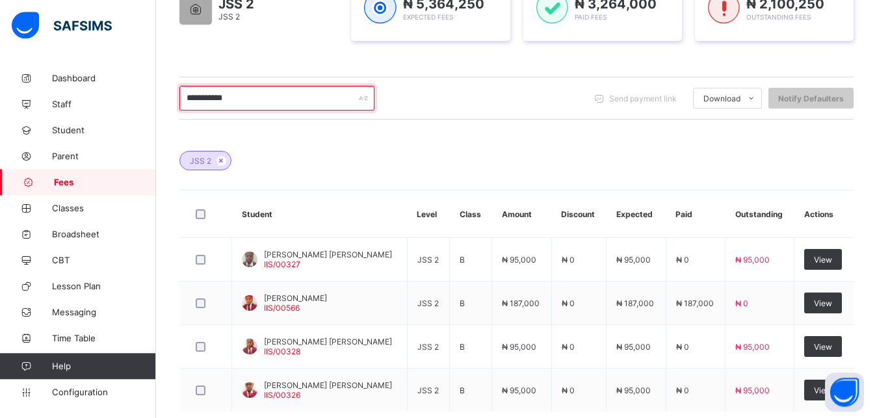
scroll to position [261, 0]
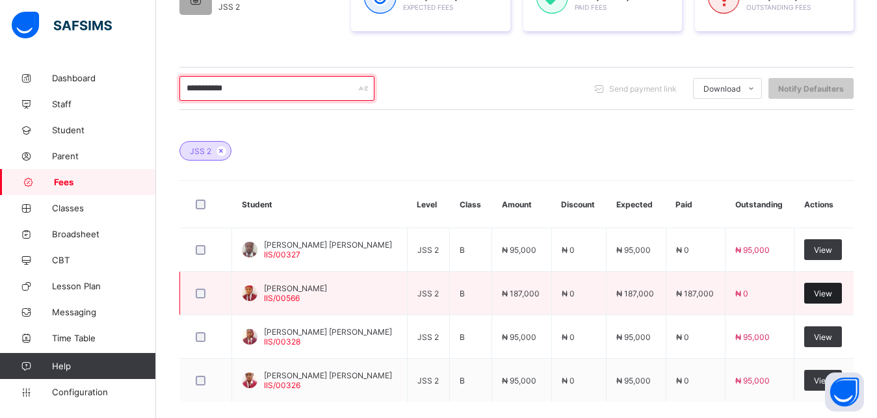
type input "**********"
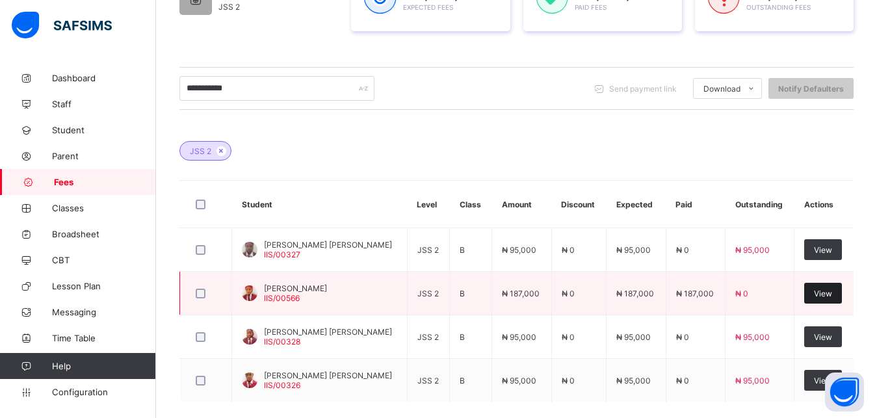
click at [832, 293] on span "View" at bounding box center [823, 294] width 18 height 10
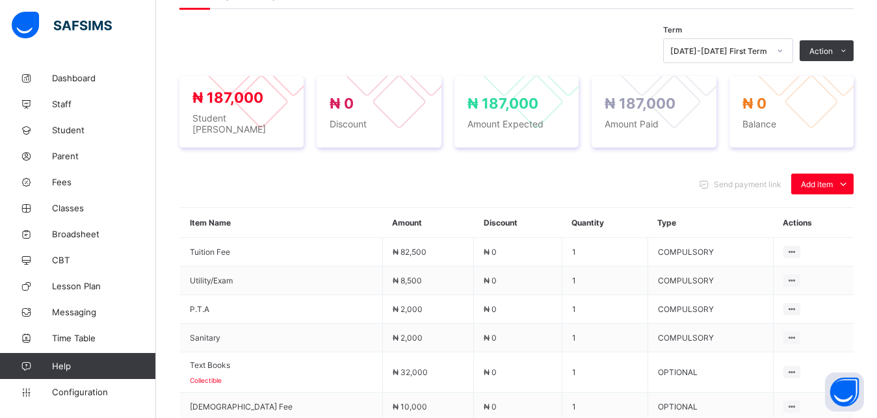
scroll to position [397, 0]
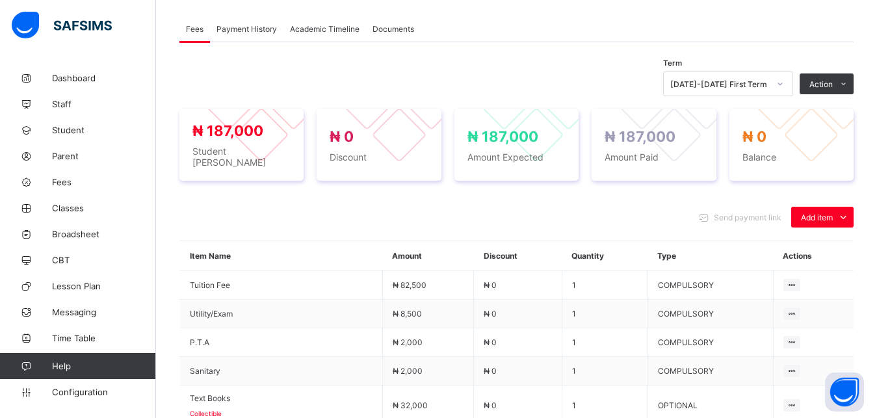
click at [245, 27] on span "Payment History" at bounding box center [247, 29] width 60 height 10
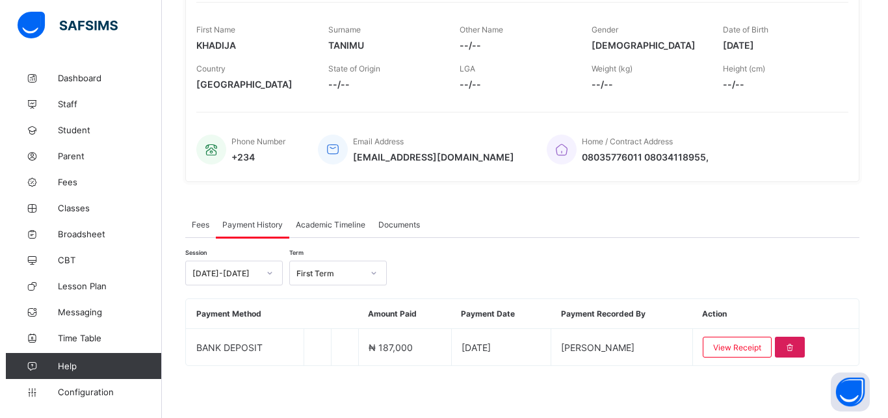
scroll to position [201, 0]
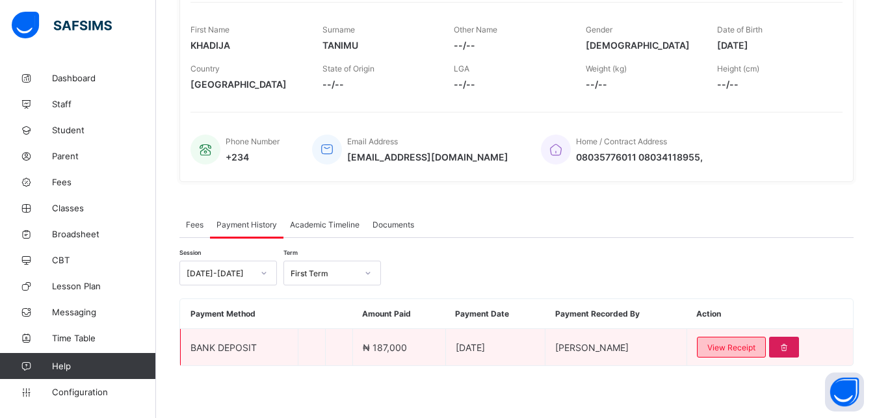
click at [739, 347] on span "View Receipt" at bounding box center [732, 348] width 48 height 10
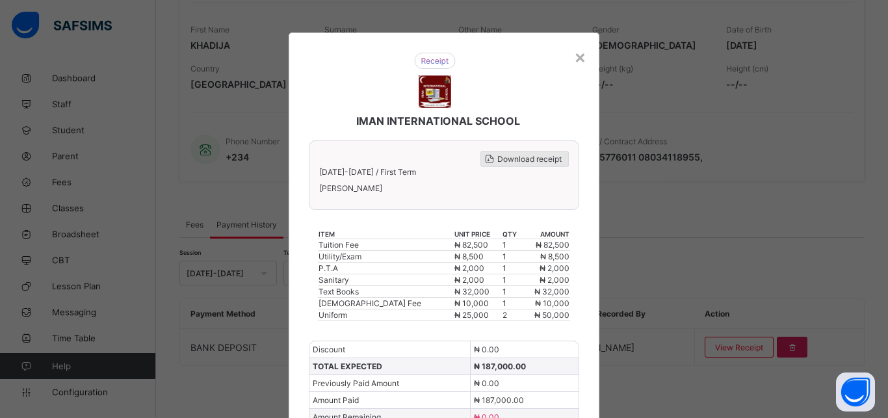
click at [527, 161] on span "Download receipt" at bounding box center [530, 159] width 64 height 10
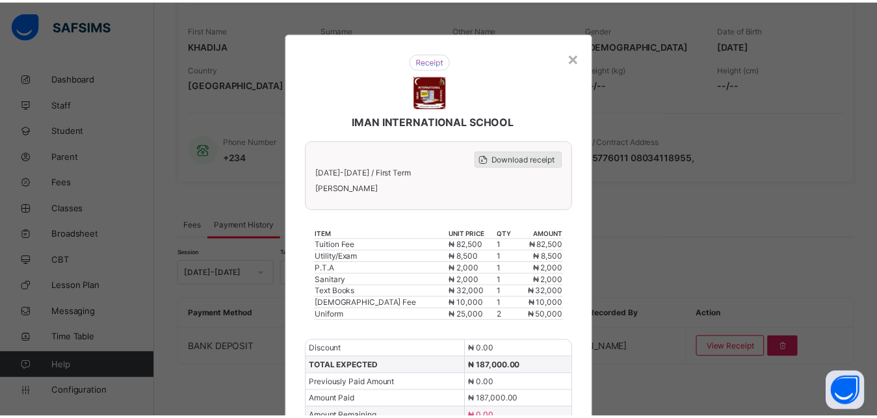
scroll to position [0, 0]
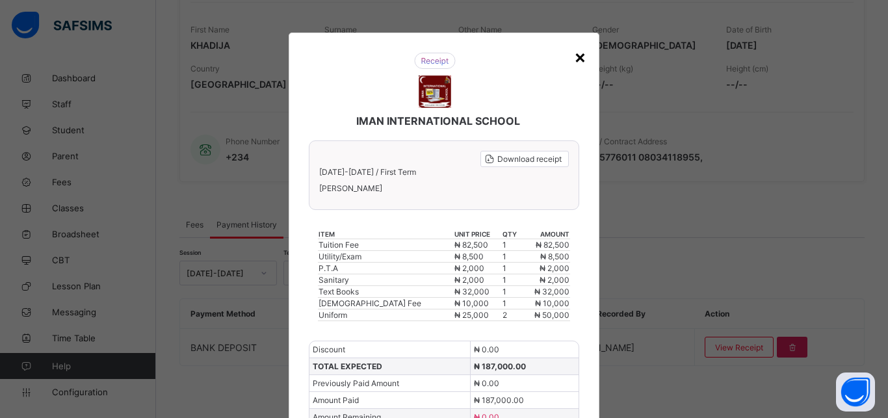
click at [574, 59] on div "×" at bounding box center [580, 57] width 12 height 22
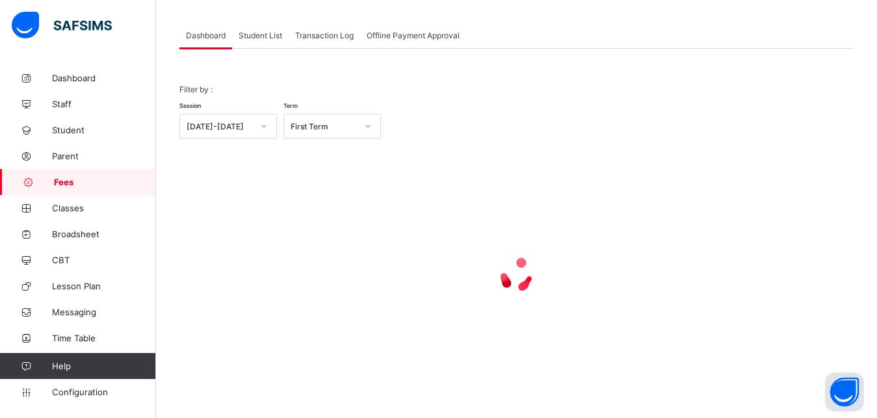
scroll to position [62, 0]
click at [266, 33] on span "Student List" at bounding box center [261, 36] width 44 height 10
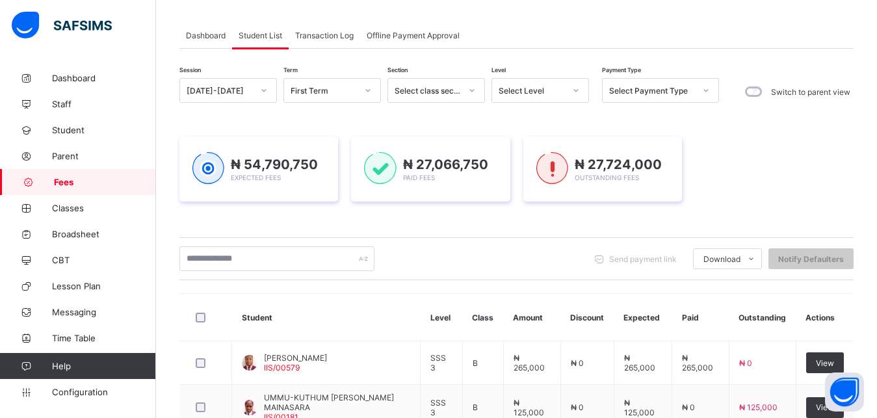
click at [518, 91] on div "Select Level" at bounding box center [532, 91] width 66 height 10
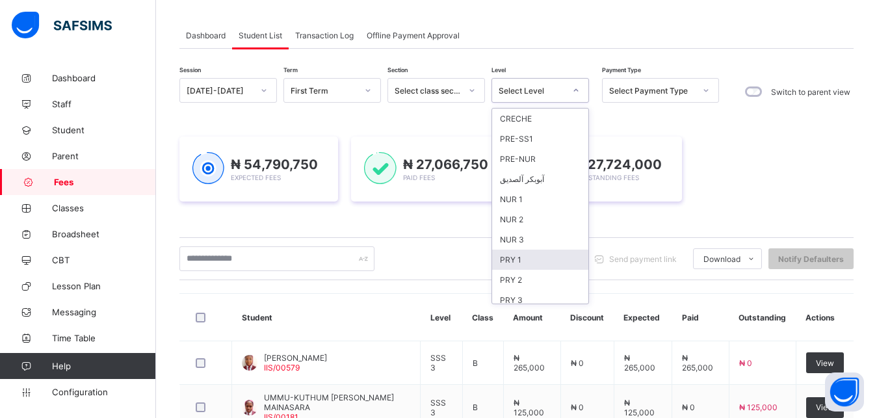
click at [522, 258] on div "PRY 1" at bounding box center [540, 260] width 96 height 20
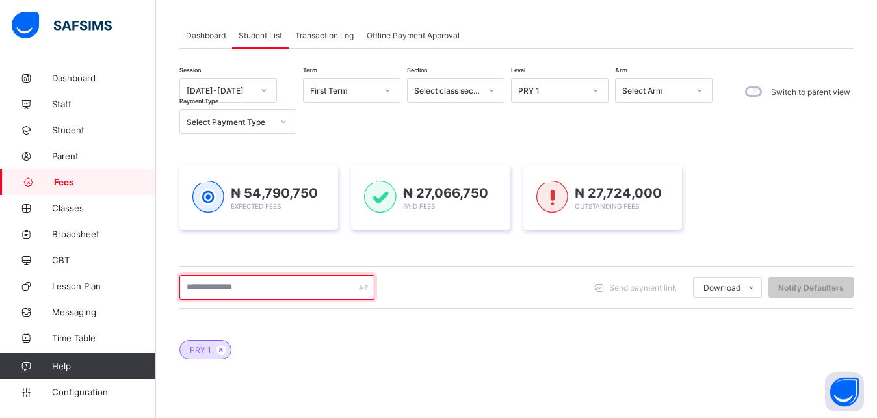
click at [285, 288] on input "text" at bounding box center [276, 287] width 195 height 25
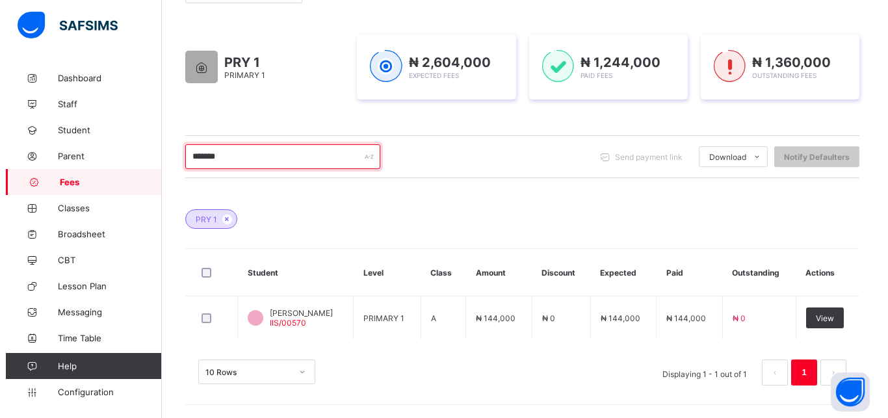
scroll to position [193, 0]
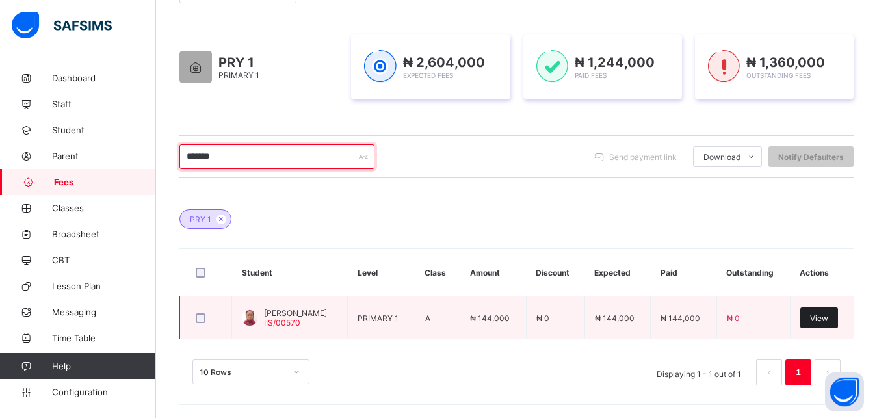
type input "*******"
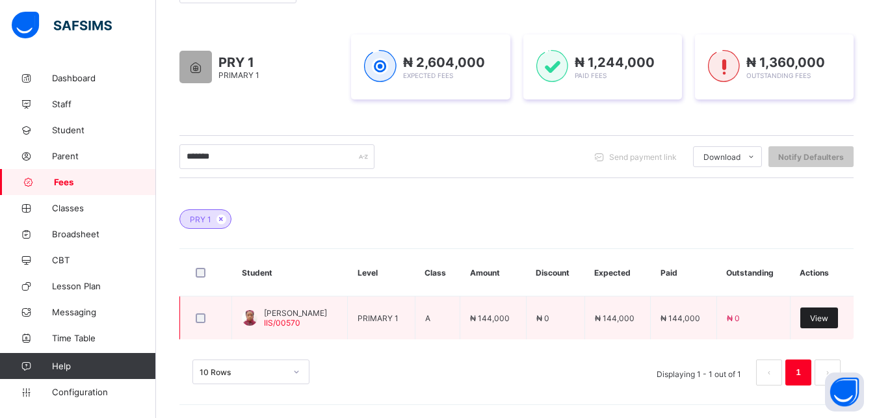
click at [826, 326] on div "View" at bounding box center [820, 318] width 38 height 21
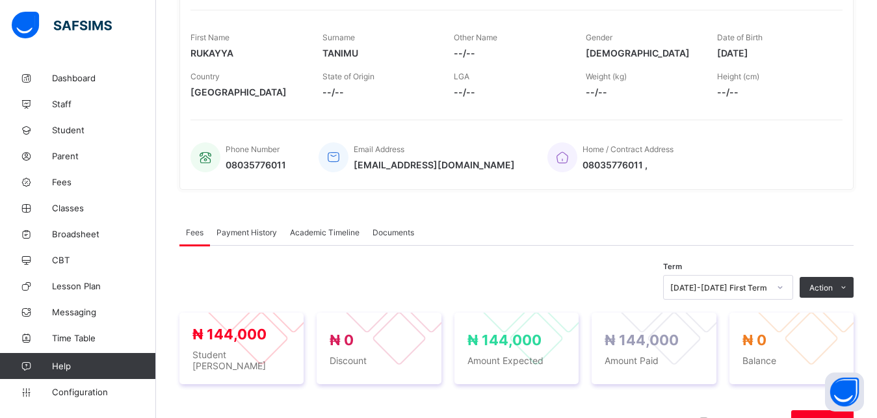
click at [263, 234] on span "Payment History" at bounding box center [247, 233] width 60 height 10
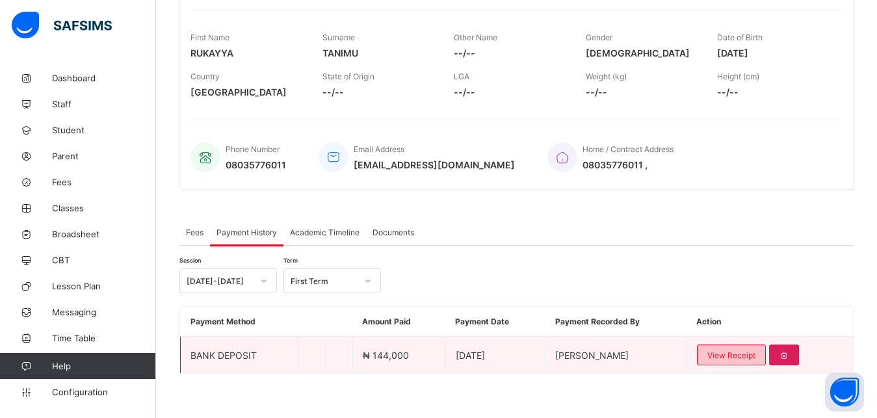
click at [732, 349] on div "View Receipt" at bounding box center [731, 355] width 69 height 21
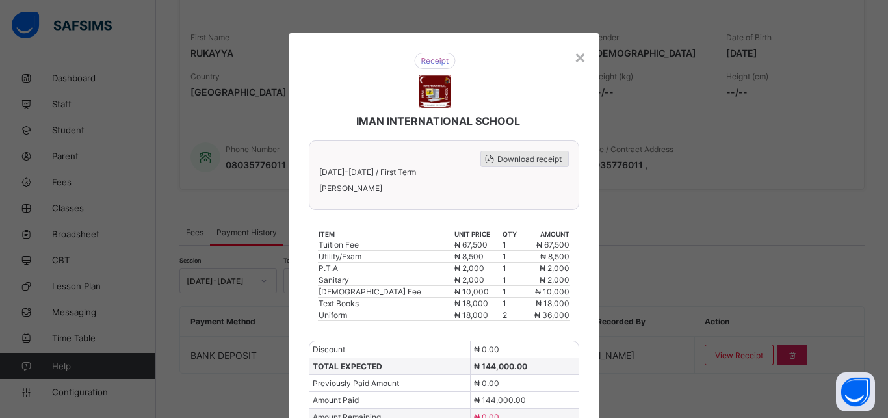
click at [543, 154] on span "Download receipt" at bounding box center [530, 159] width 64 height 10
click at [575, 59] on div "×" at bounding box center [580, 57] width 12 height 22
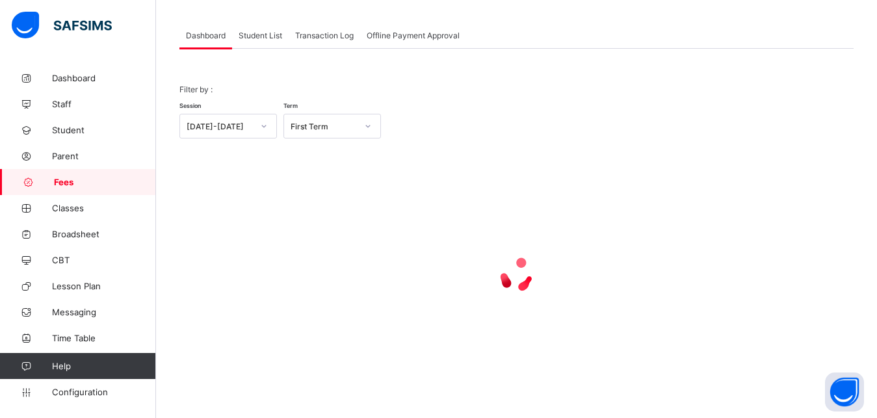
scroll to position [62, 0]
click at [267, 35] on span "Student List" at bounding box center [261, 36] width 44 height 10
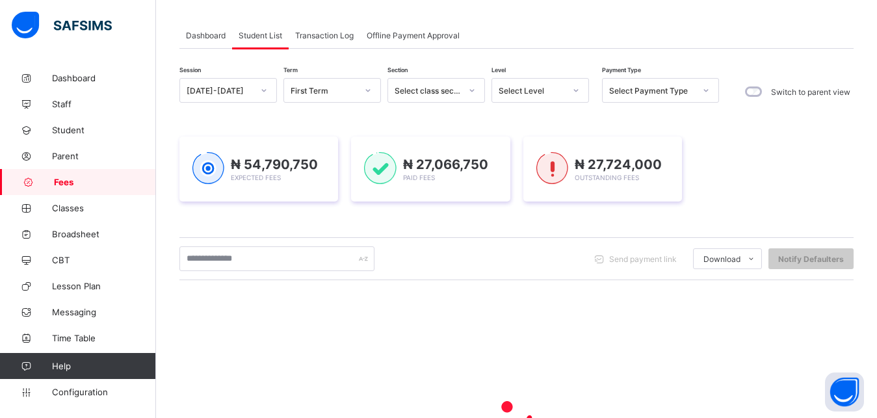
click at [537, 92] on div "Select Level" at bounding box center [532, 91] width 66 height 10
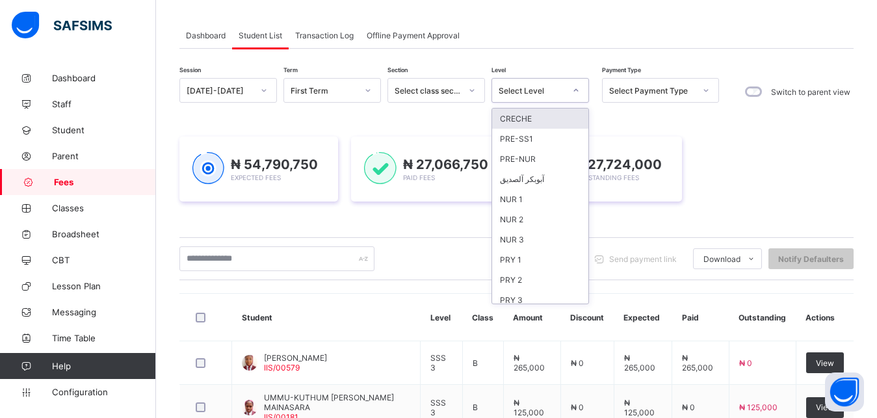
scroll to position [168, 0]
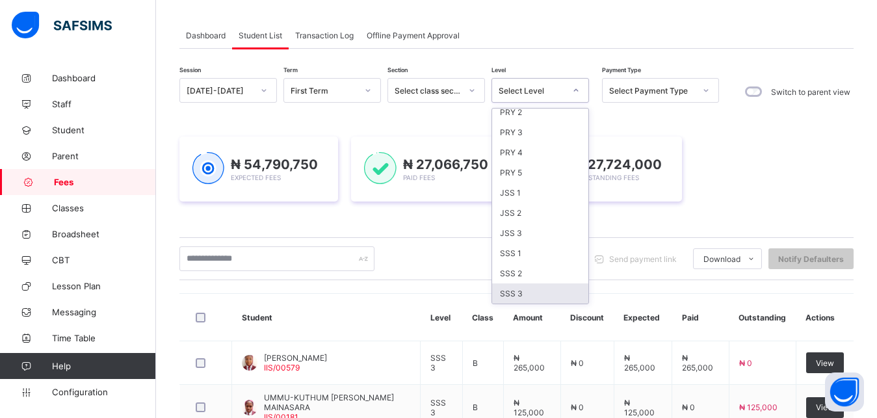
click at [537, 293] on div "SSS 3" at bounding box center [540, 294] width 96 height 20
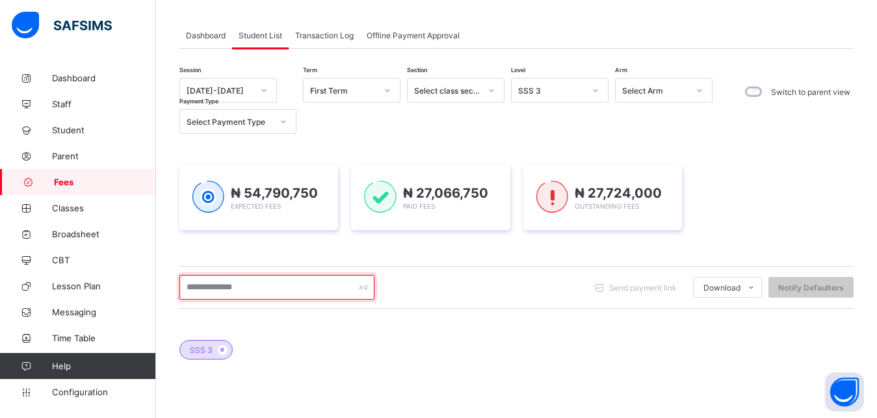
click at [326, 289] on input "text" at bounding box center [276, 287] width 195 height 25
type input "**********"
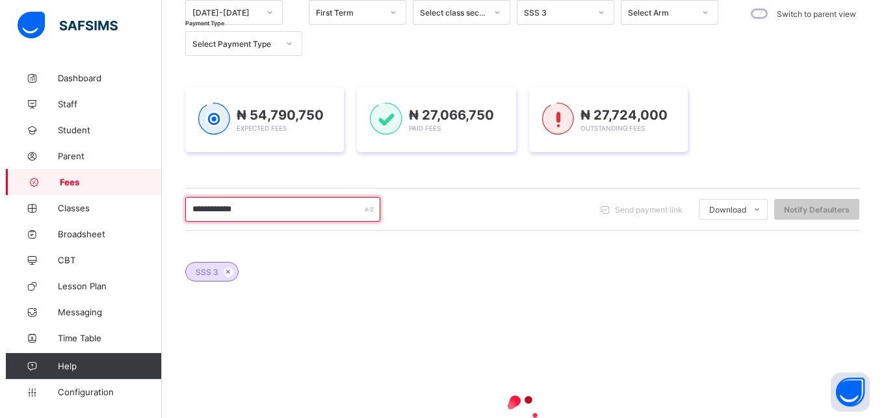
scroll to position [162, 0]
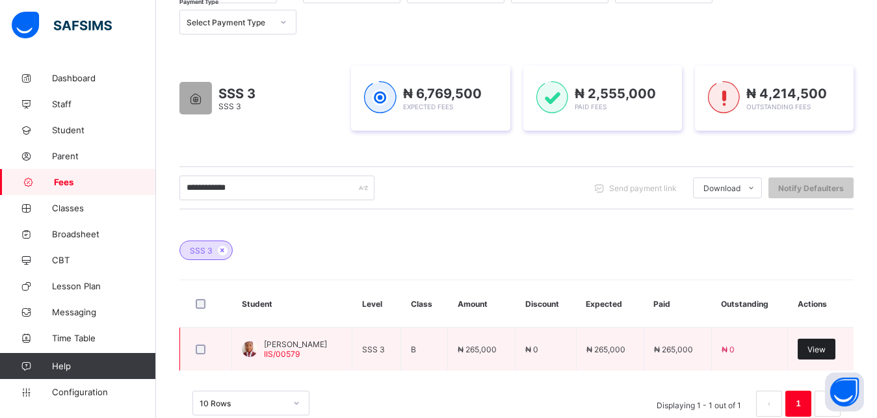
click at [826, 353] on span "View" at bounding box center [817, 350] width 18 height 10
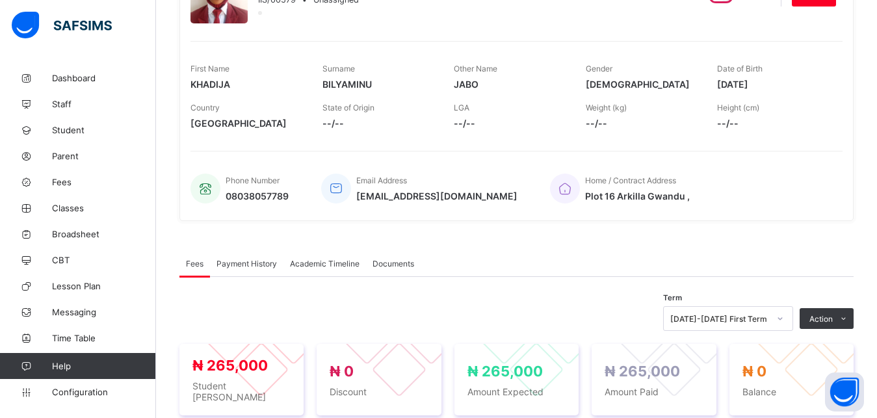
click at [259, 263] on span "Payment History" at bounding box center [247, 264] width 60 height 10
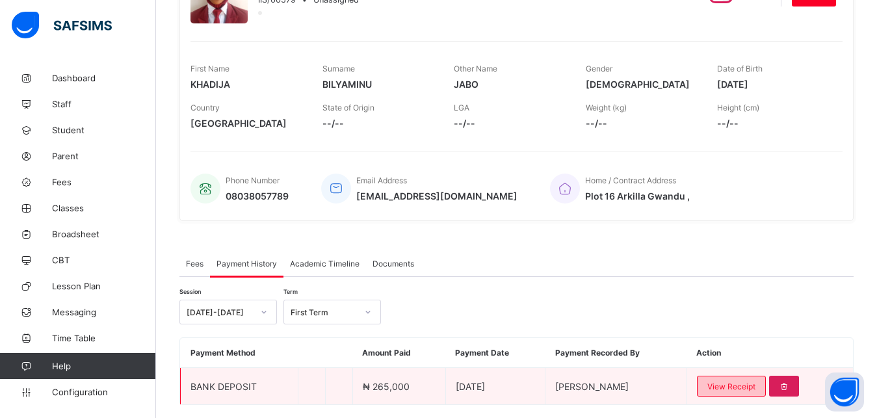
click at [738, 391] on span "View Receipt" at bounding box center [732, 387] width 48 height 10
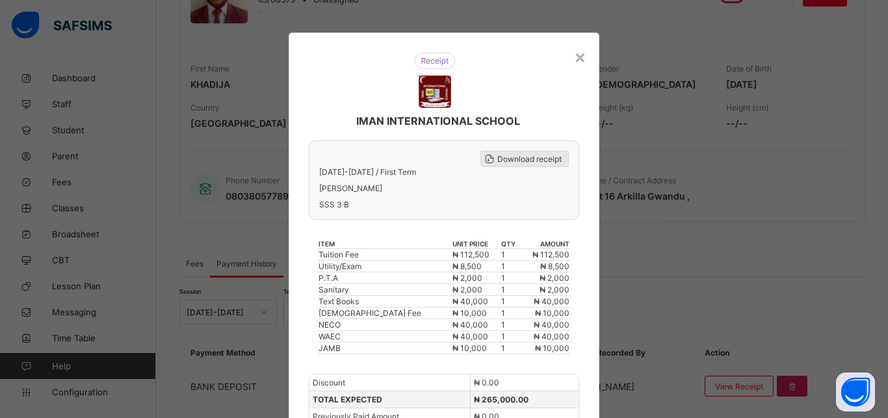
click at [538, 159] on span "Download receipt" at bounding box center [530, 159] width 64 height 10
click at [574, 55] on div "×" at bounding box center [580, 57] width 12 height 22
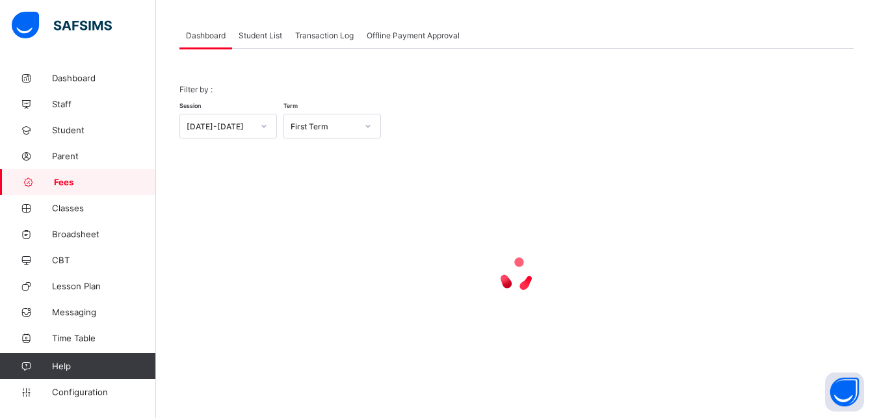
scroll to position [62, 0]
click at [261, 34] on span "Student List" at bounding box center [261, 36] width 44 height 10
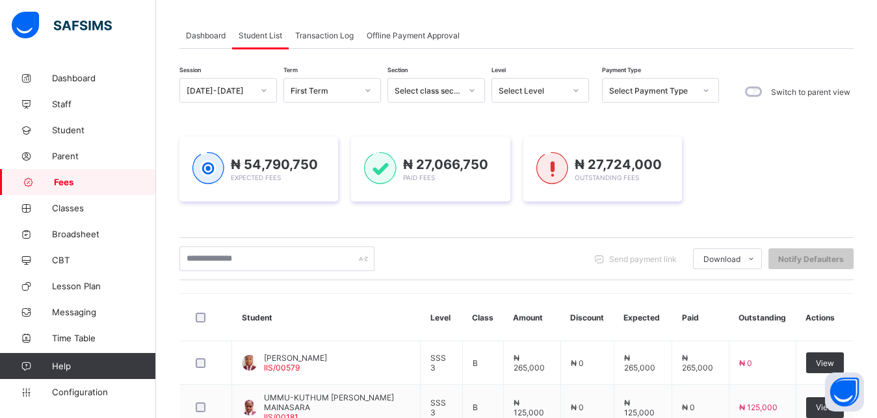
click at [527, 89] on div "Select Level" at bounding box center [532, 91] width 66 height 10
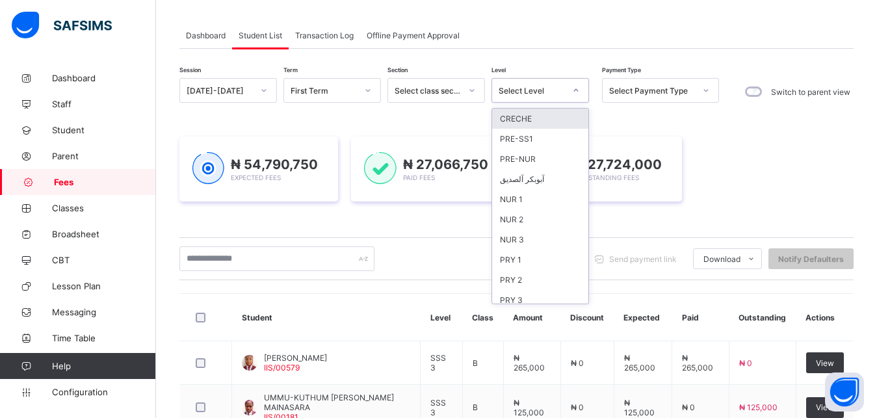
click at [527, 89] on div "Select Level" at bounding box center [532, 91] width 66 height 10
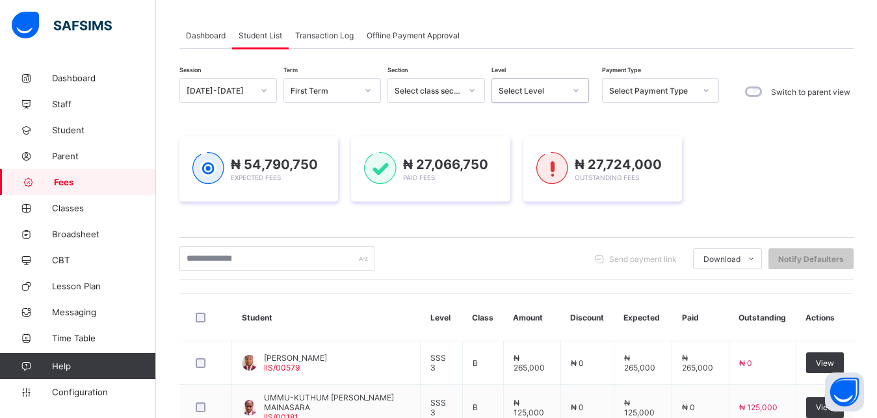
click at [527, 89] on div "Select Level" at bounding box center [532, 91] width 66 height 10
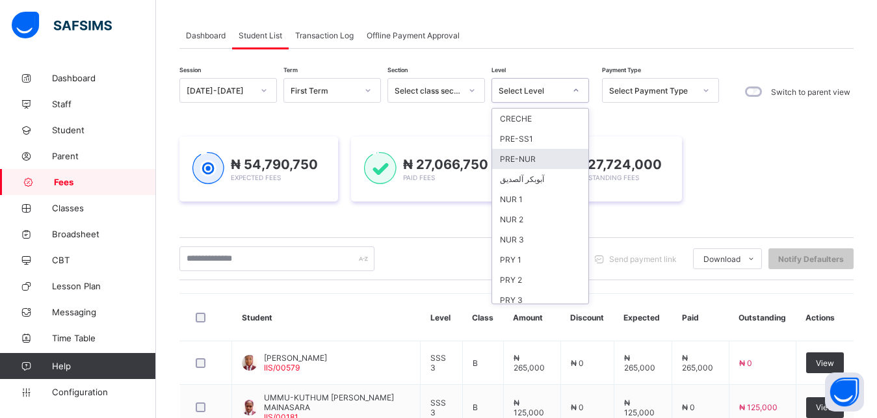
click at [589, 225] on div "CRECHE PRE-SS1 PRE-NUR آبوبكر آلصديق NUR 1 NUR 2 NUR 3 PRY 1 PRY 2 PRY 3 PRY 4 …" at bounding box center [541, 206] width 98 height 196
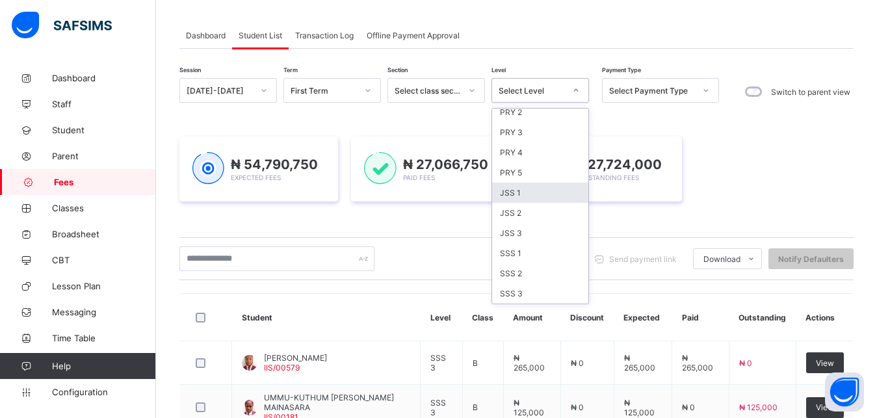
click at [550, 194] on div "JSS 1" at bounding box center [540, 193] width 96 height 20
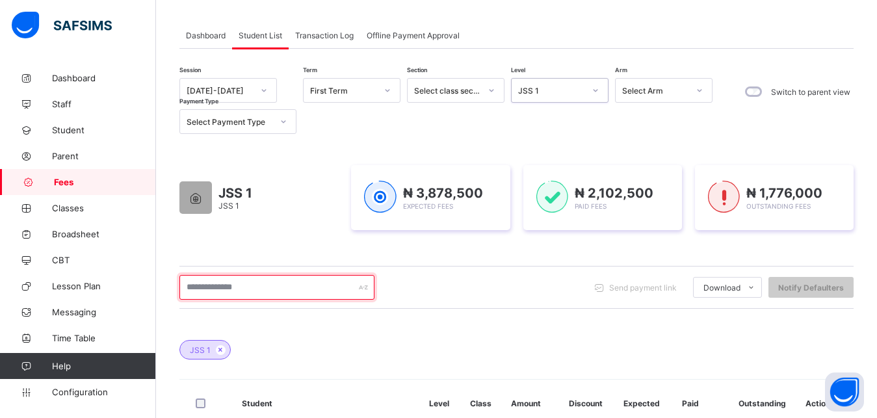
click at [311, 287] on input "text" at bounding box center [276, 287] width 195 height 25
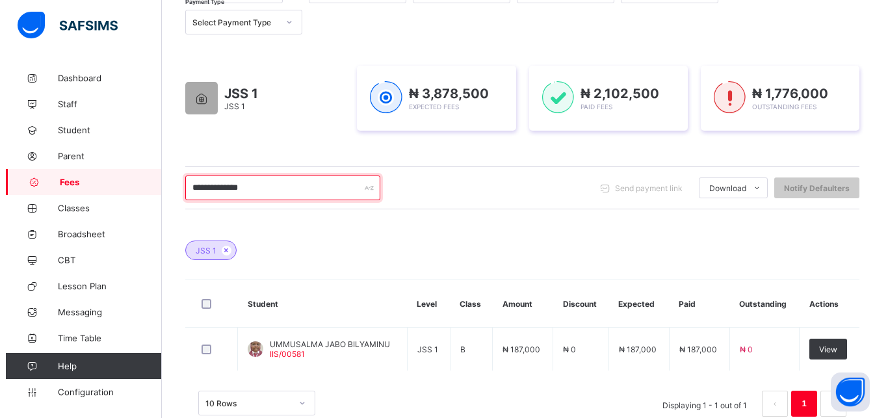
scroll to position [193, 0]
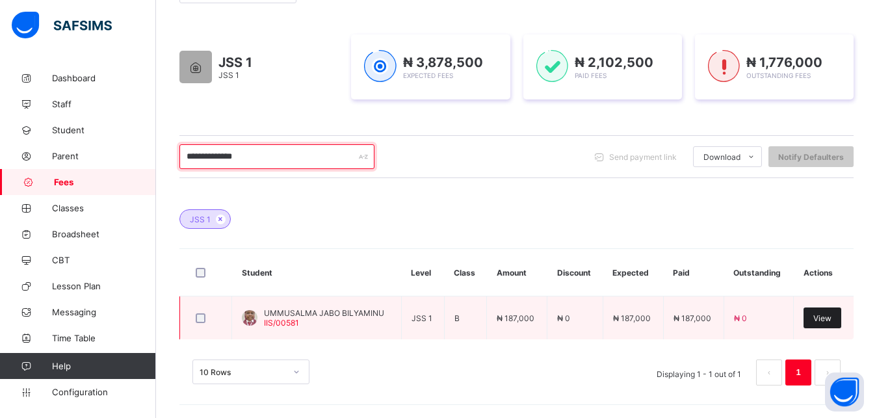
type input "**********"
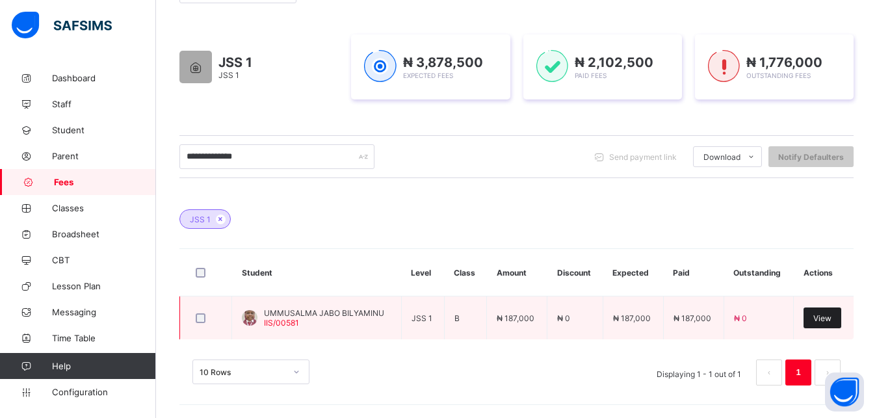
click at [832, 320] on span "View" at bounding box center [823, 318] width 18 height 10
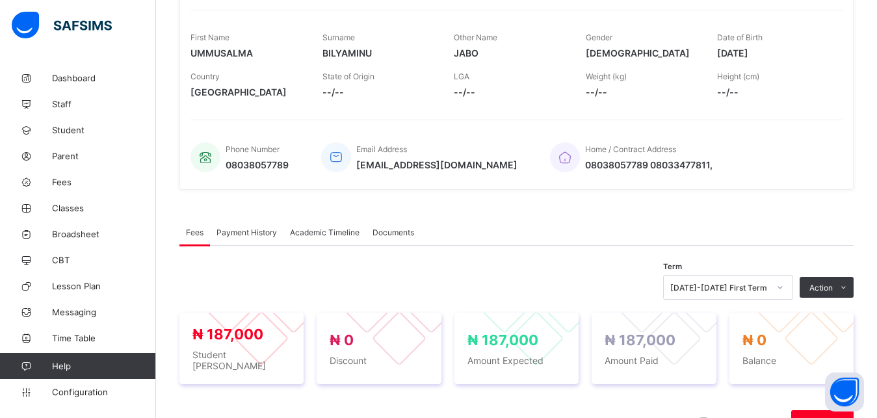
click at [261, 233] on span "Payment History" at bounding box center [247, 233] width 60 height 10
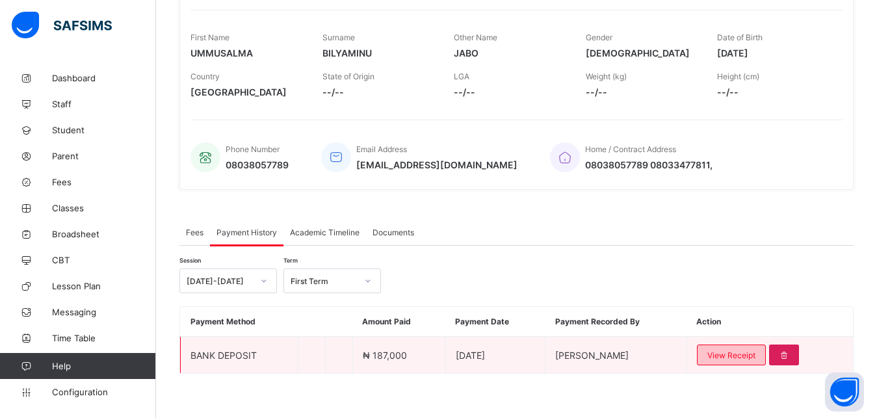
click at [740, 356] on span "View Receipt" at bounding box center [732, 356] width 48 height 10
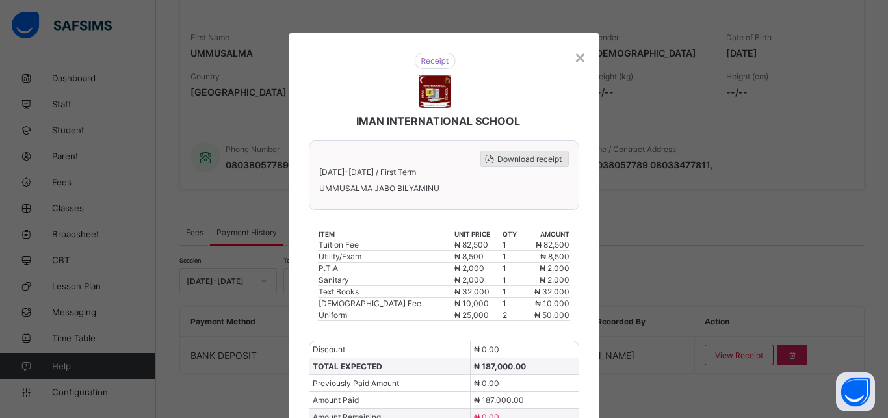
click at [518, 158] on span "Download receipt" at bounding box center [530, 159] width 64 height 10
click at [574, 59] on div "×" at bounding box center [580, 57] width 12 height 22
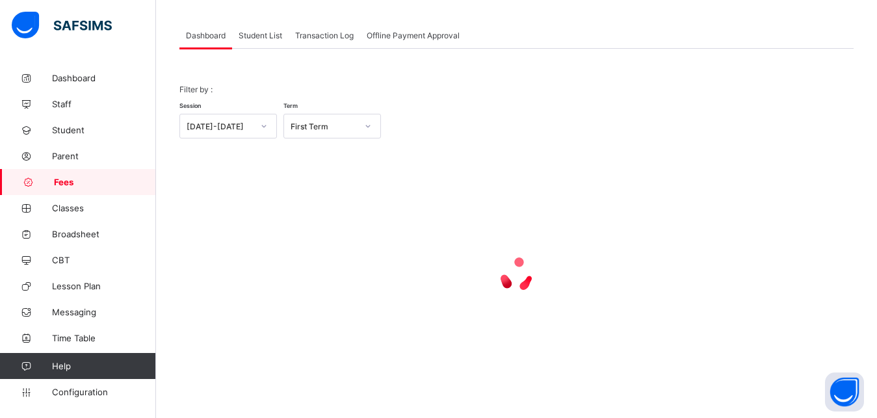
scroll to position [62, 0]
click at [256, 38] on span "Student List" at bounding box center [261, 36] width 44 height 10
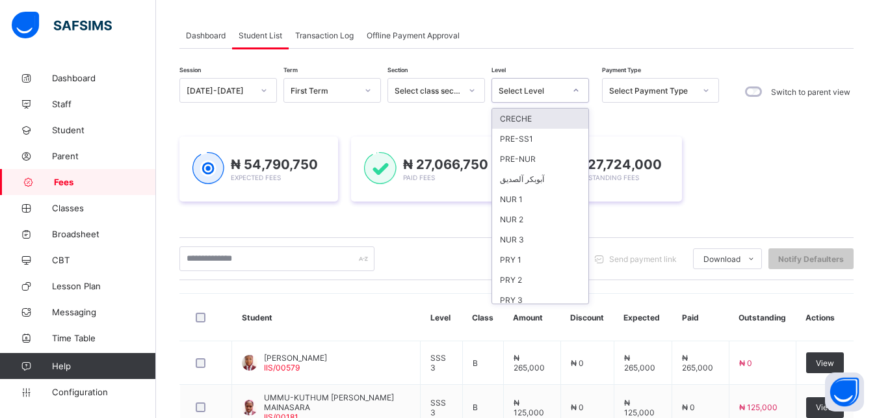
click at [517, 88] on div "Select Level" at bounding box center [532, 91] width 66 height 10
click at [537, 297] on div "PRY 3" at bounding box center [540, 300] width 96 height 20
click at [530, 271] on div "Send payment link Download Students Payment Students Payment Status Student Ite…" at bounding box center [516, 258] width 674 height 25
click at [534, 271] on div "Send payment link Download Students Payment Students Payment Status Student Ite…" at bounding box center [516, 258] width 674 height 25
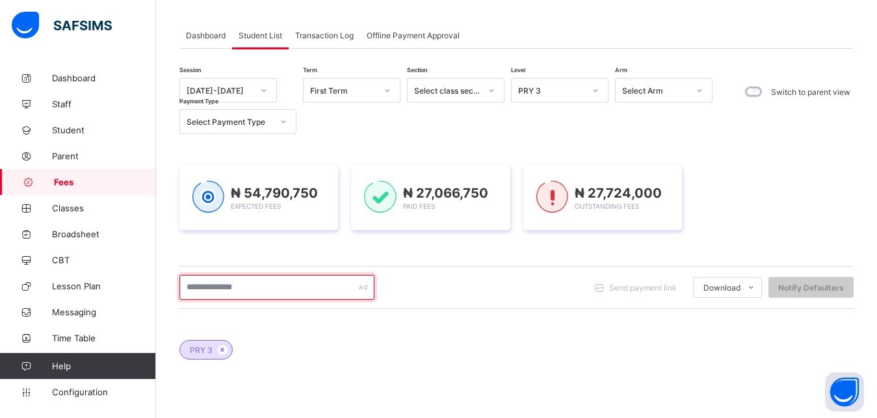
click at [308, 286] on input "text" at bounding box center [276, 287] width 195 height 25
click at [280, 285] on input "text" at bounding box center [276, 287] width 195 height 25
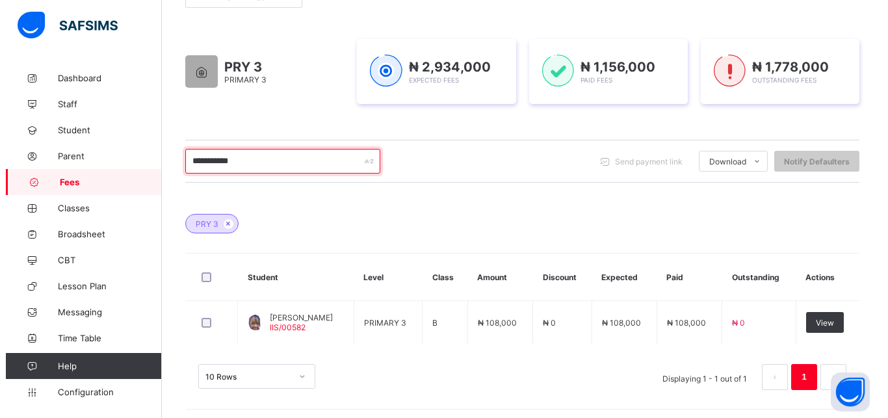
scroll to position [193, 0]
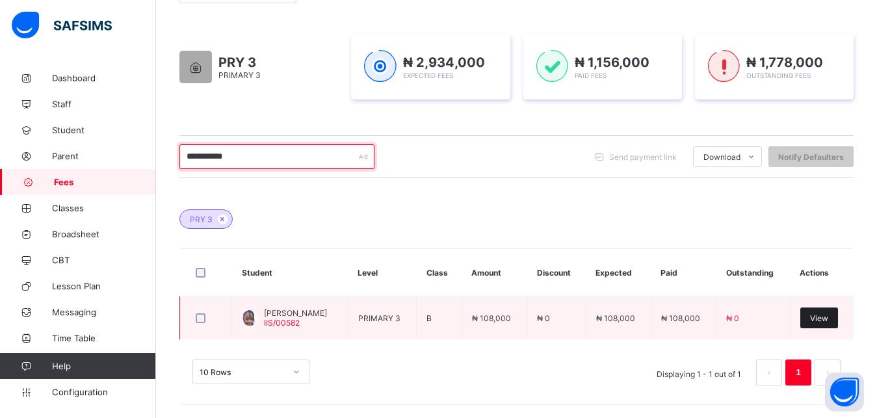
type input "**********"
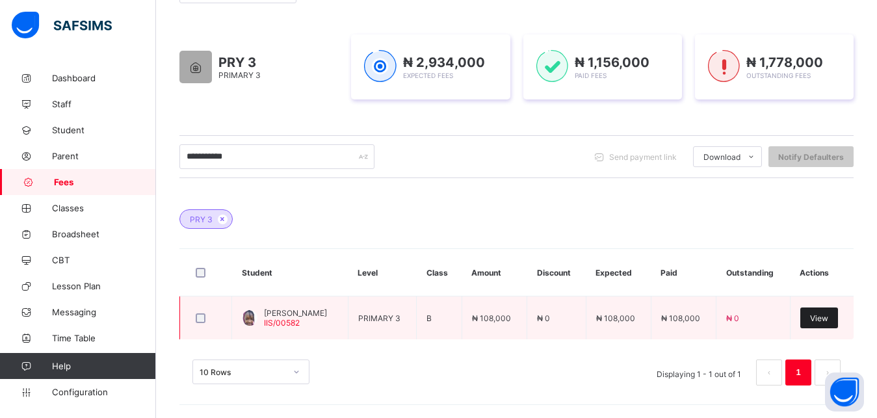
click at [838, 317] on div "View" at bounding box center [820, 318] width 38 height 21
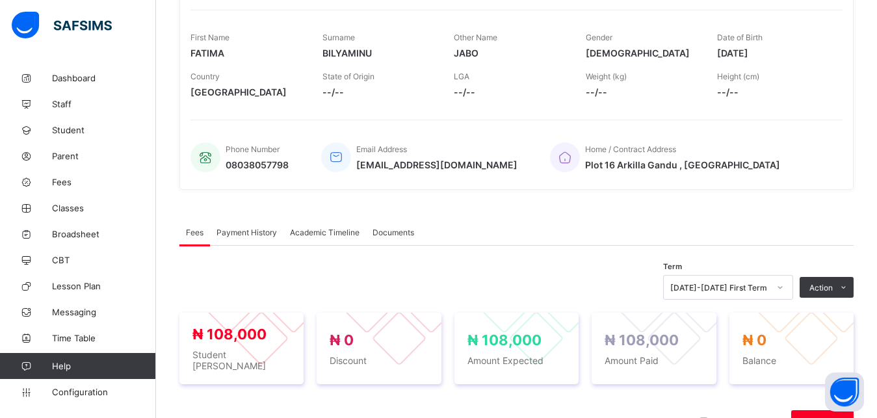
click at [271, 229] on span "Payment History" at bounding box center [247, 233] width 60 height 10
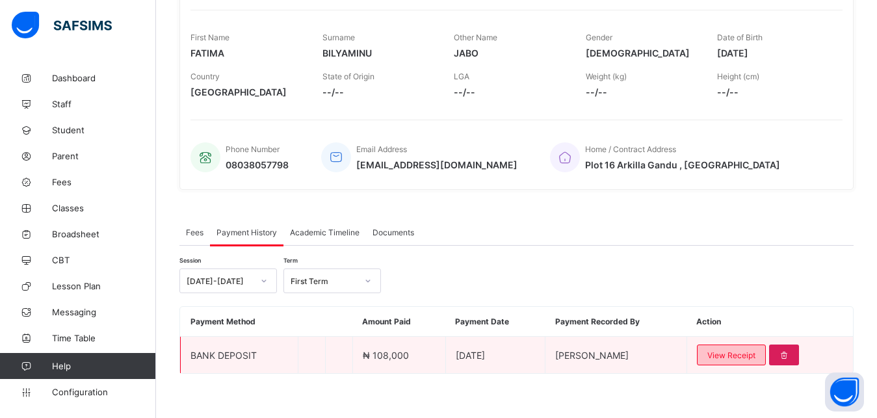
click at [743, 354] on span "View Receipt" at bounding box center [732, 356] width 48 height 10
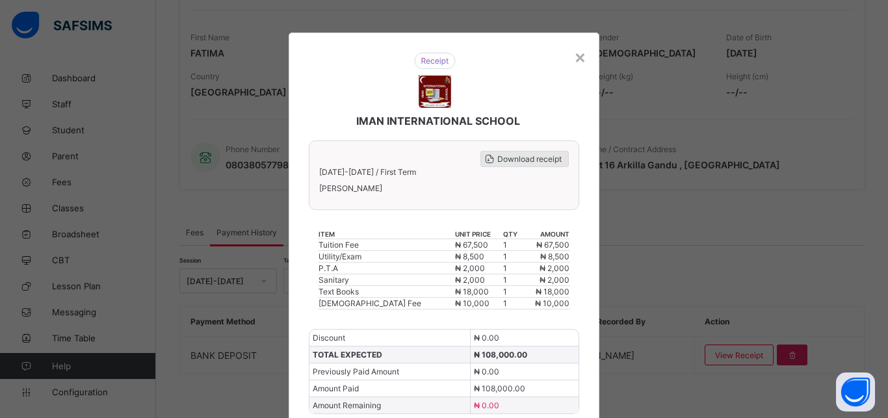
click at [541, 158] on span "Download receipt" at bounding box center [530, 159] width 64 height 10
click at [576, 57] on div "×" at bounding box center [580, 57] width 12 height 22
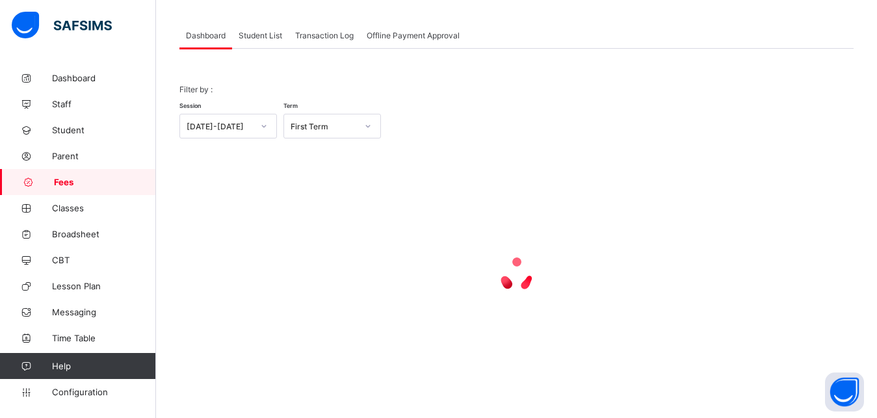
scroll to position [62, 0]
click at [258, 38] on span "Student List" at bounding box center [261, 36] width 44 height 10
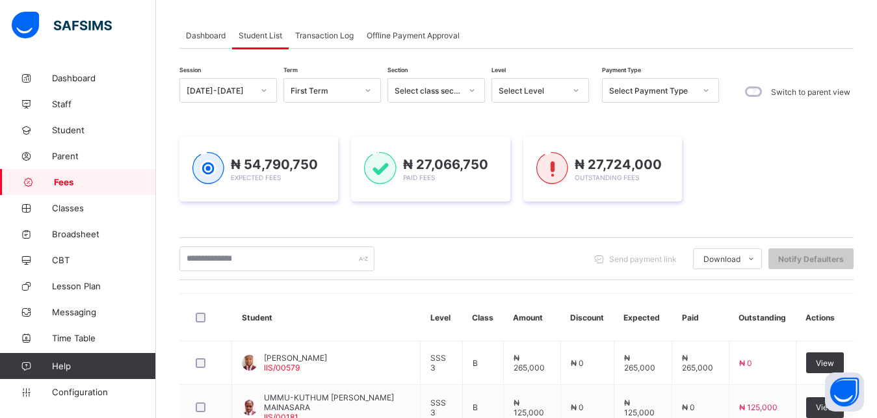
click at [509, 89] on div "Select Level" at bounding box center [532, 91] width 66 height 10
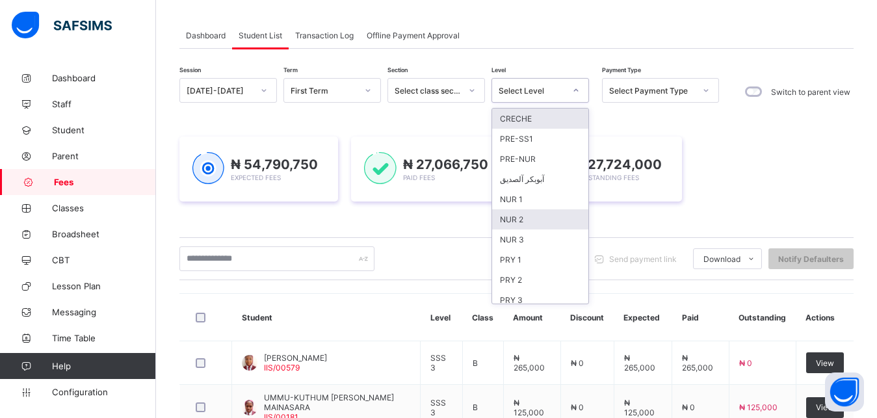
click at [538, 219] on div "NUR 2" at bounding box center [540, 219] width 96 height 20
click at [538, 202] on div "₦ 27,724,000 Outstanding Fees" at bounding box center [603, 169] width 159 height 65
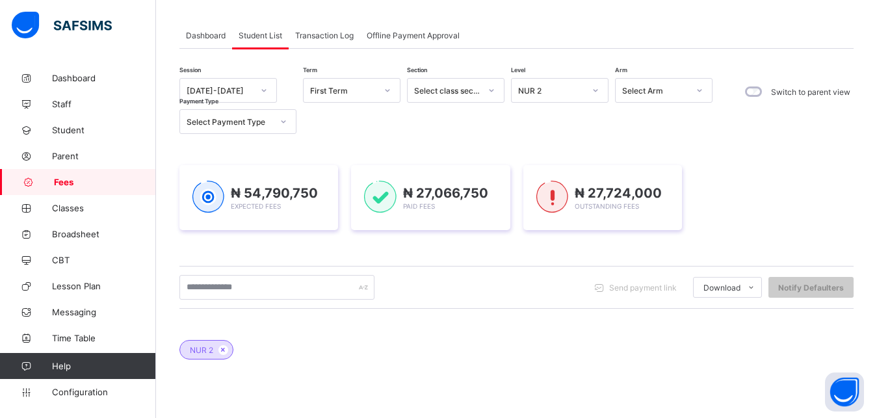
click at [525, 217] on div "₦ 54,790,750 Expected Fees ₦ 27,066,750 Paid Fees ₦ 27,724,000 Outstanding Fees" at bounding box center [516, 197] width 674 height 65
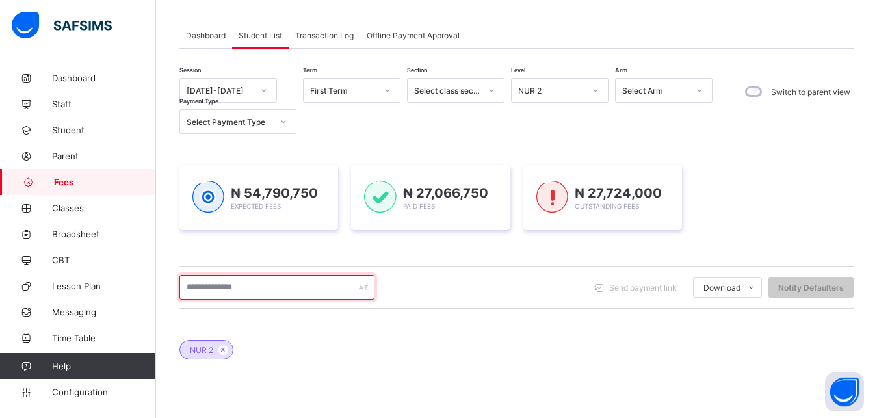
click at [295, 284] on input "text" at bounding box center [276, 287] width 195 height 25
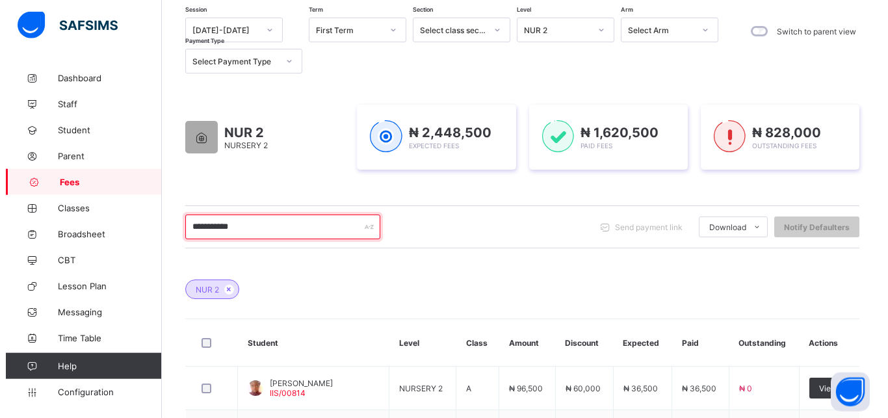
scroll to position [162, 0]
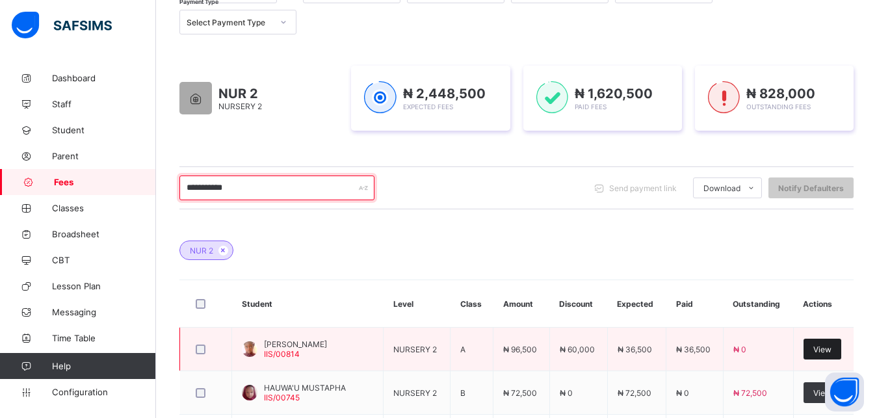
type input "**********"
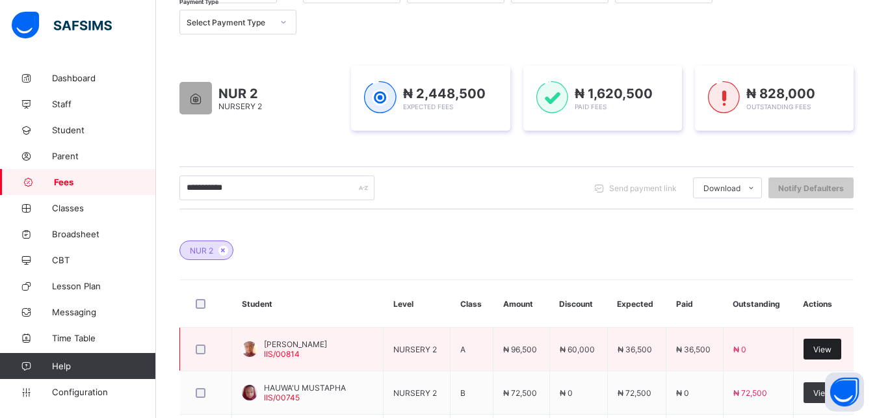
click at [822, 344] on div "View" at bounding box center [823, 349] width 38 height 21
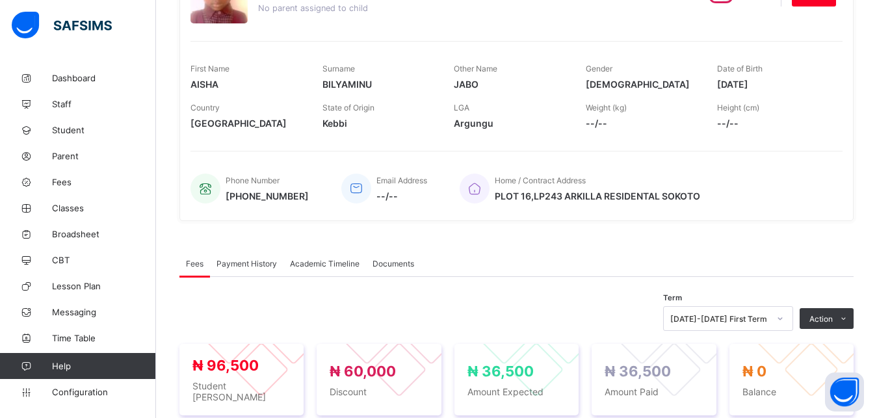
click at [265, 263] on span "Payment History" at bounding box center [247, 264] width 60 height 10
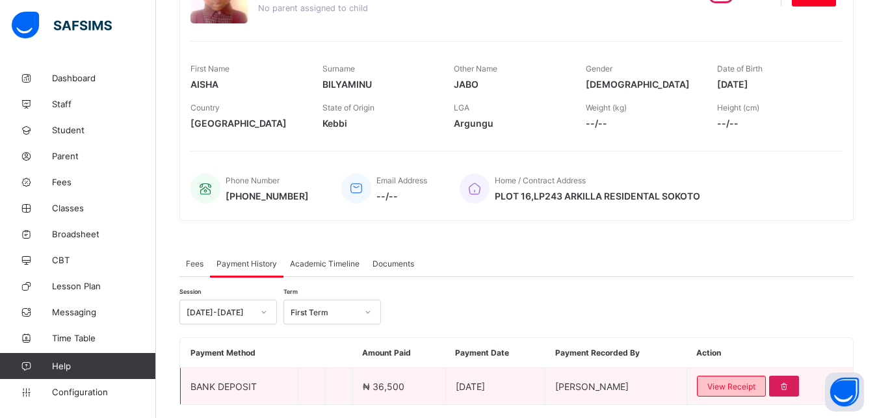
click at [745, 382] on span "View Receipt" at bounding box center [732, 387] width 48 height 10
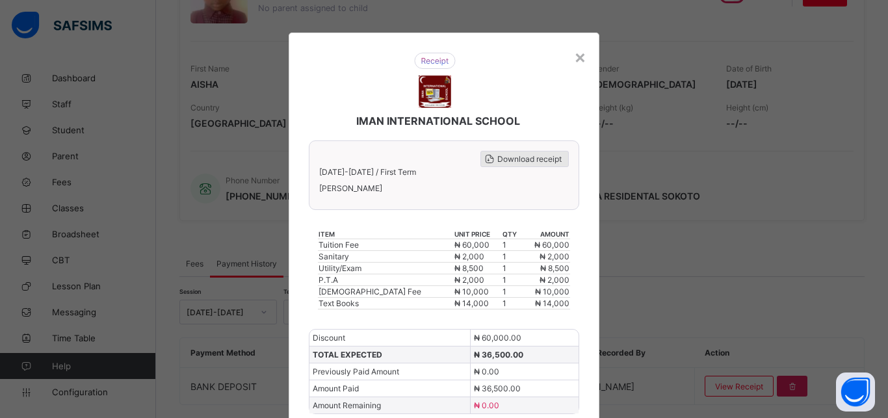
click at [525, 155] on span "Download receipt" at bounding box center [530, 159] width 64 height 10
click at [577, 55] on div "×" at bounding box center [580, 57] width 12 height 22
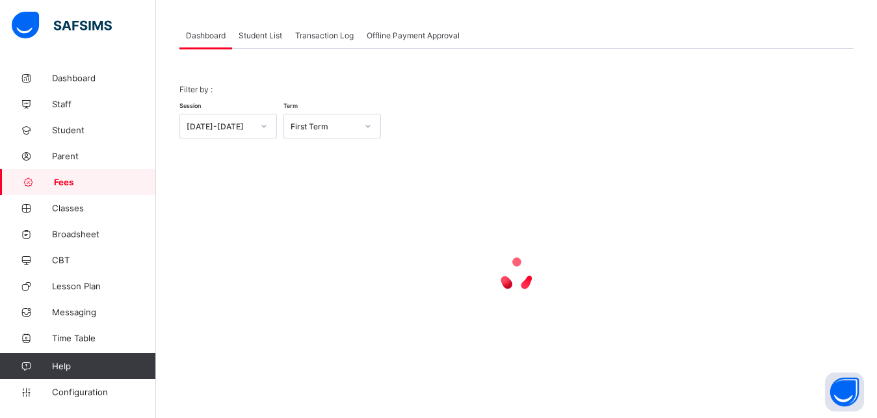
scroll to position [62, 0]
click at [247, 36] on span "Student List" at bounding box center [261, 36] width 44 height 10
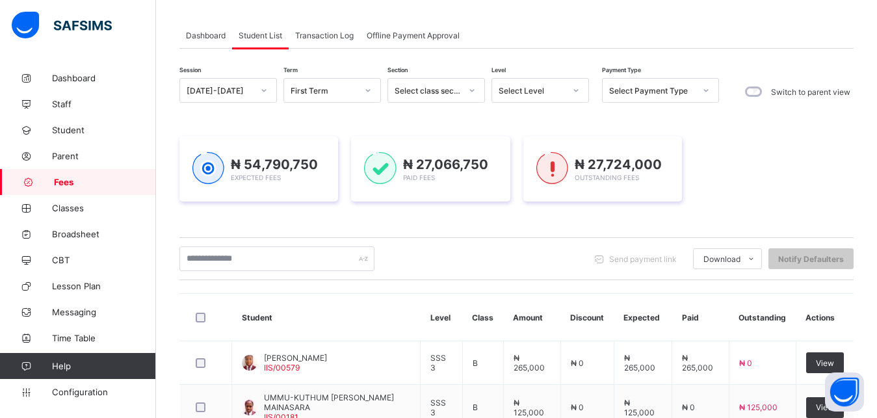
click at [524, 88] on div "Select Level" at bounding box center [532, 91] width 66 height 10
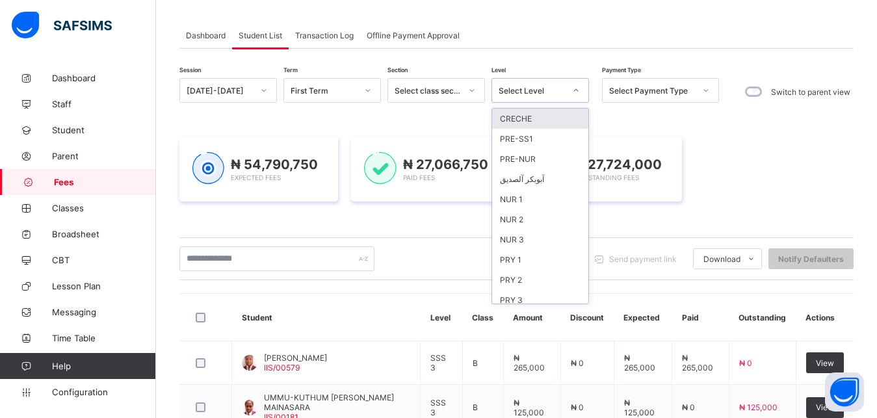
click at [524, 88] on div "Select Level" at bounding box center [532, 91] width 66 height 10
click at [530, 89] on div "Select Level" at bounding box center [532, 91] width 66 height 10
click at [540, 94] on div "Select Level" at bounding box center [532, 91] width 66 height 10
click at [535, 92] on div "Select Level" at bounding box center [532, 91] width 66 height 10
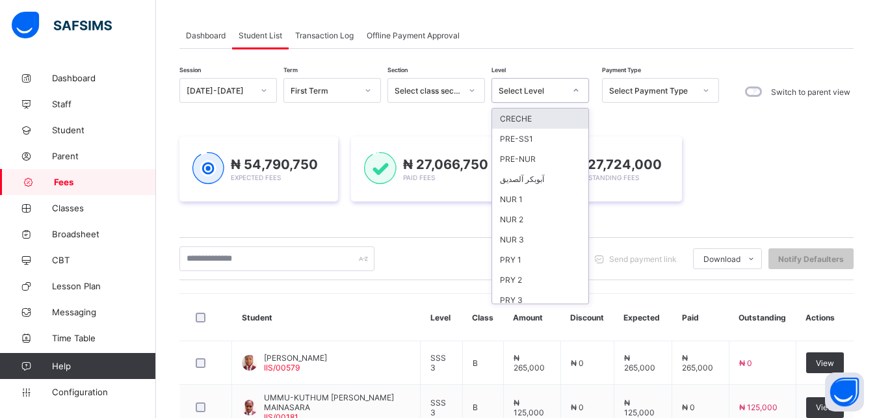
click at [535, 92] on div "Select Level" at bounding box center [532, 91] width 66 height 10
click at [529, 221] on div "NUR 2" at bounding box center [540, 219] width 96 height 20
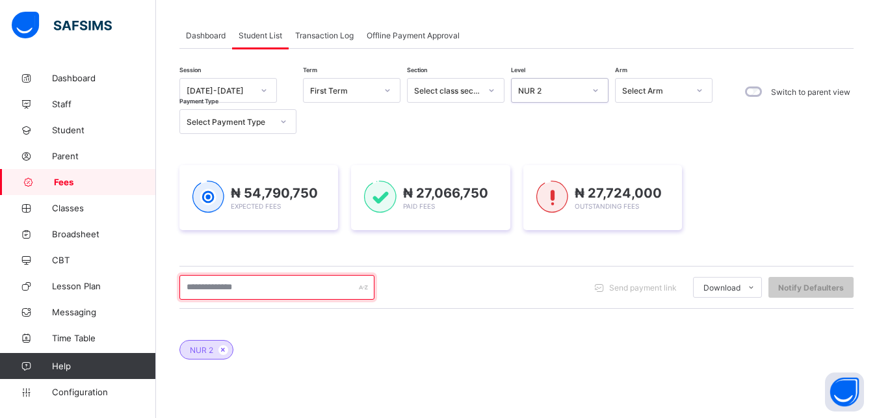
click at [345, 291] on input "text" at bounding box center [276, 287] width 195 height 25
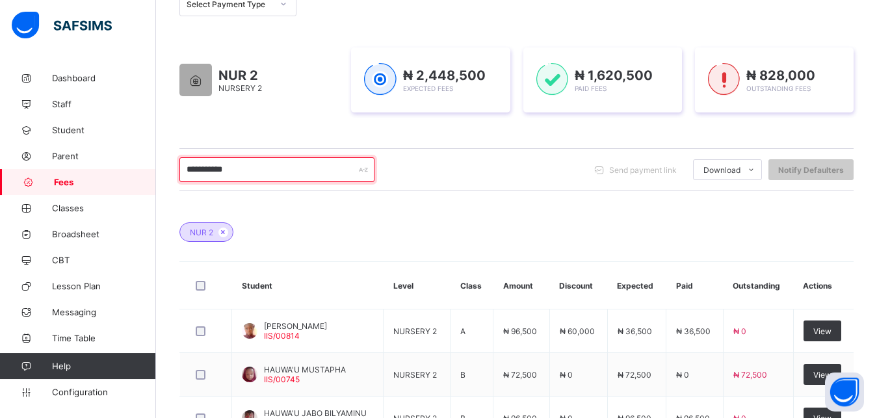
scroll to position [228, 0]
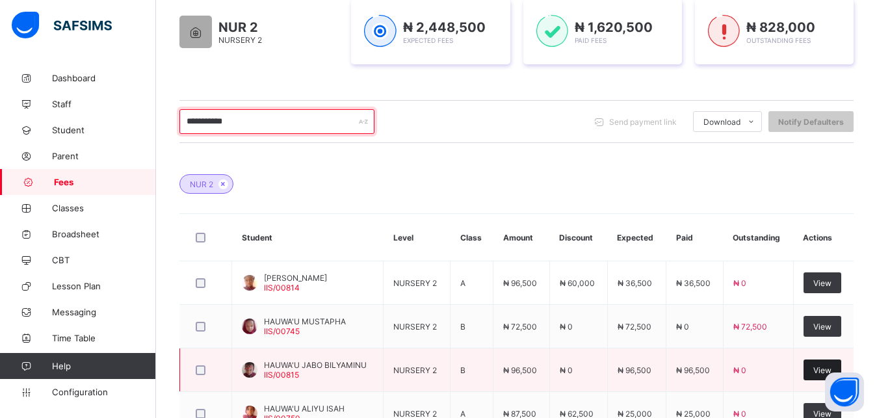
type input "**********"
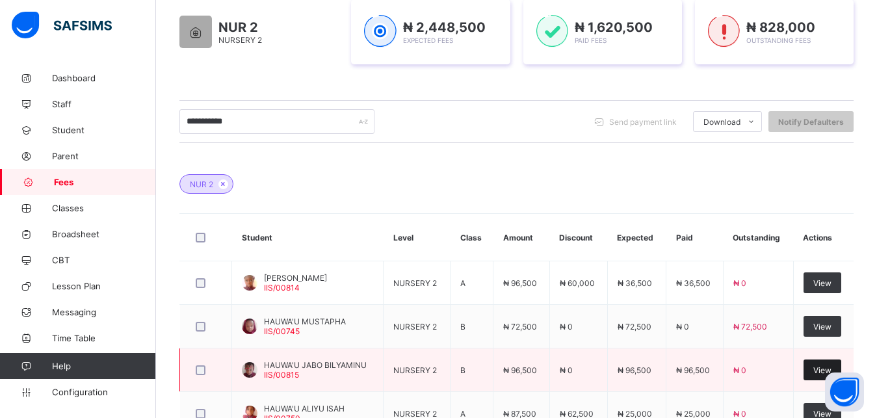
click at [827, 368] on span "View" at bounding box center [823, 370] width 18 height 10
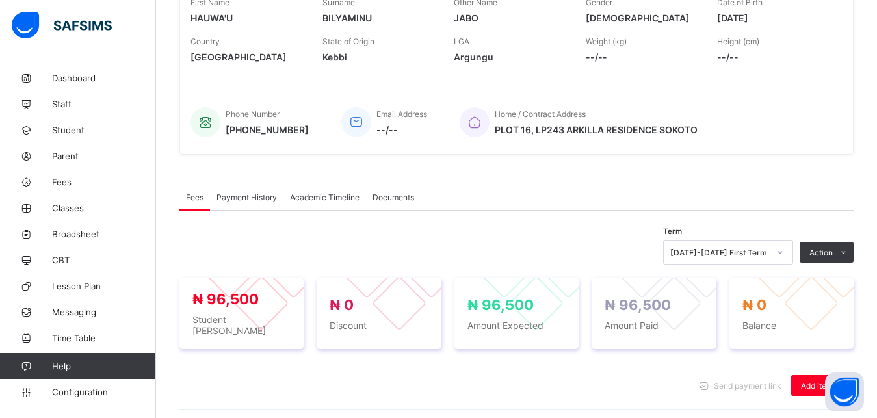
scroll to position [397, 0]
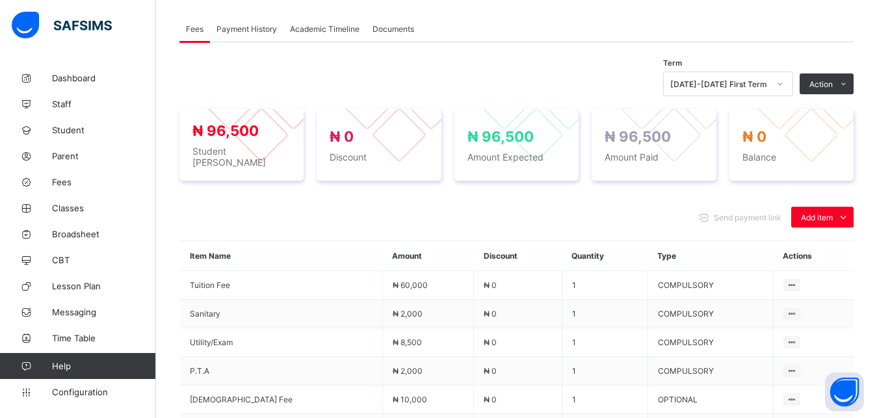
click at [256, 30] on span "Payment History" at bounding box center [247, 29] width 60 height 10
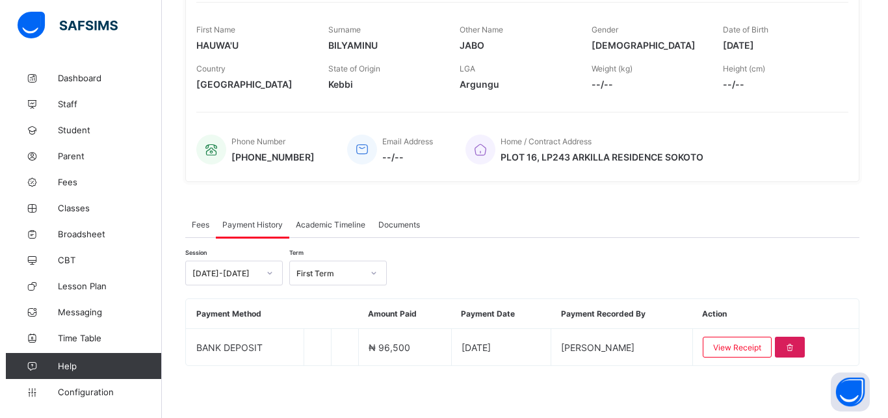
scroll to position [201, 0]
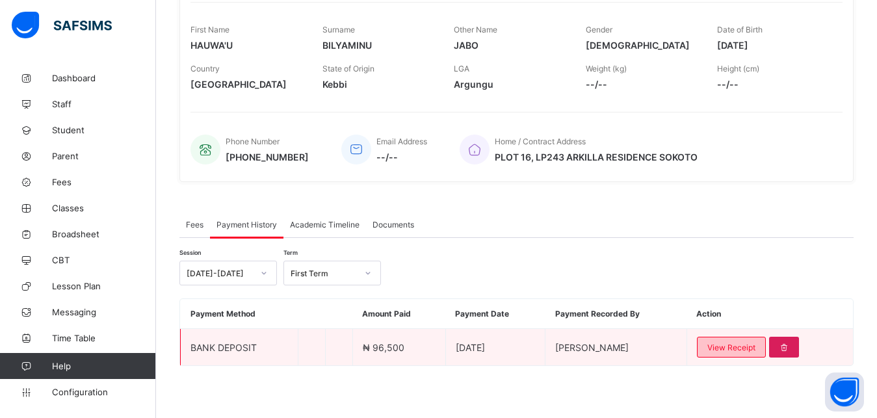
click at [745, 348] on span "View Receipt" at bounding box center [732, 348] width 48 height 10
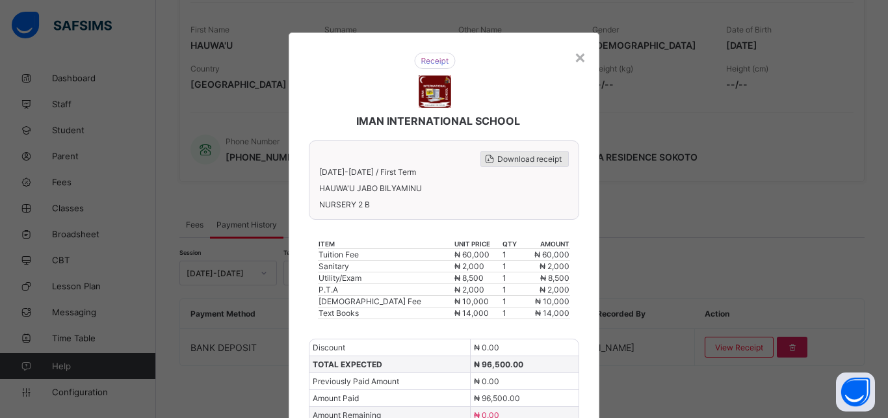
click at [520, 157] on span "Download receipt" at bounding box center [530, 159] width 64 height 10
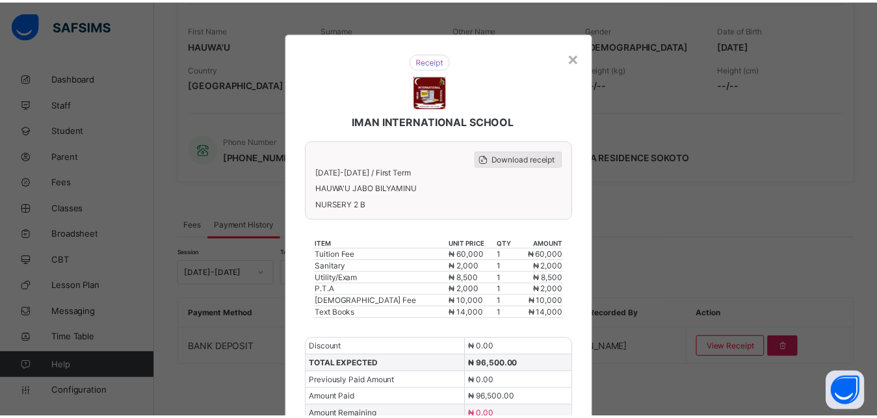
scroll to position [0, 0]
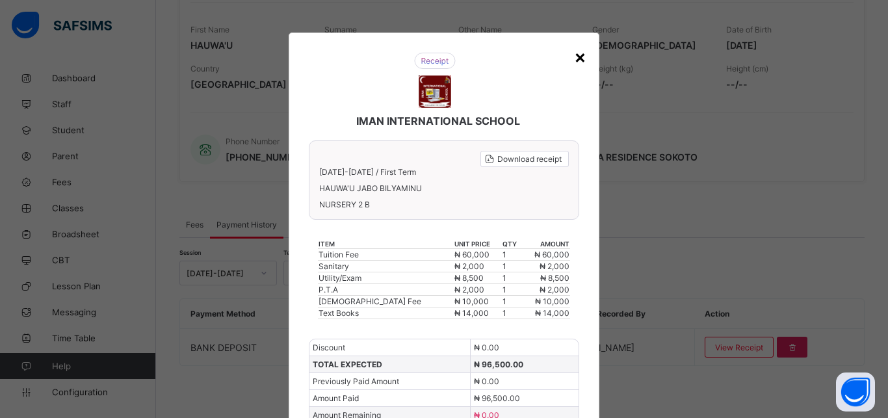
click at [576, 58] on div "×" at bounding box center [580, 57] width 12 height 22
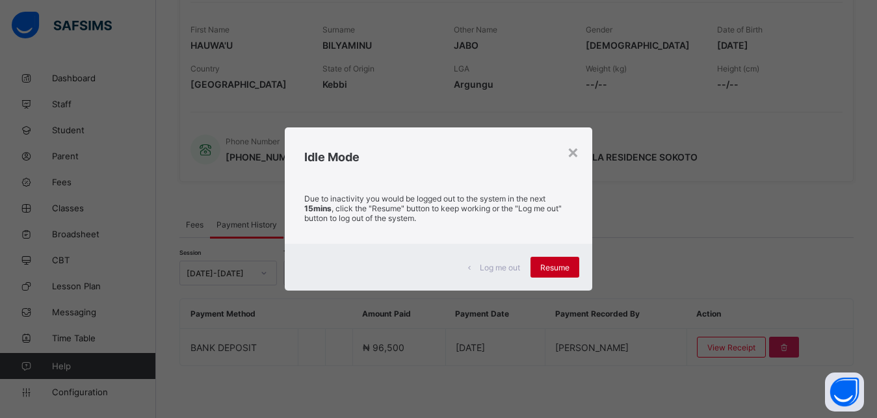
click at [553, 270] on span "Resume" at bounding box center [554, 268] width 29 height 10
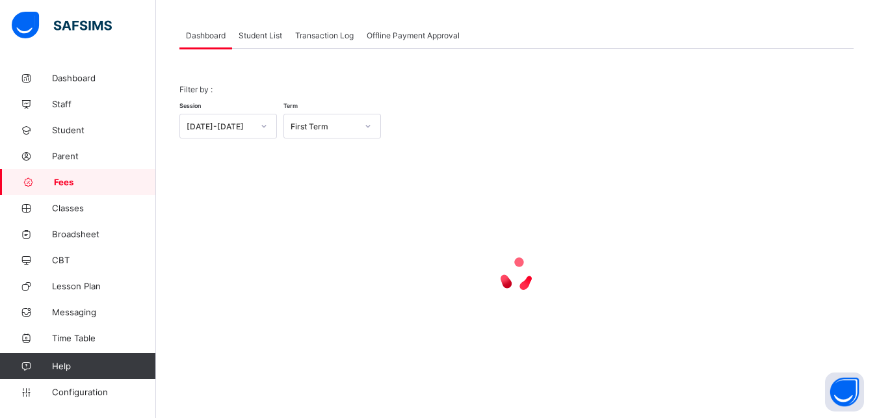
scroll to position [62, 0]
click at [248, 34] on span "Student List" at bounding box center [261, 36] width 44 height 10
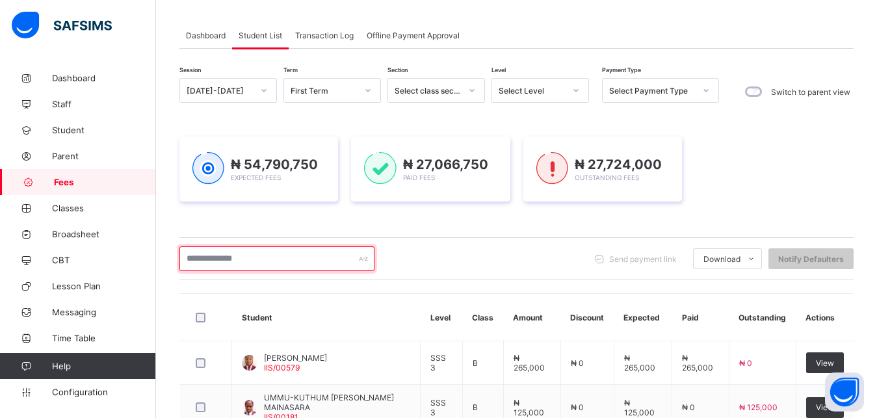
click at [295, 261] on input "text" at bounding box center [276, 258] width 195 height 25
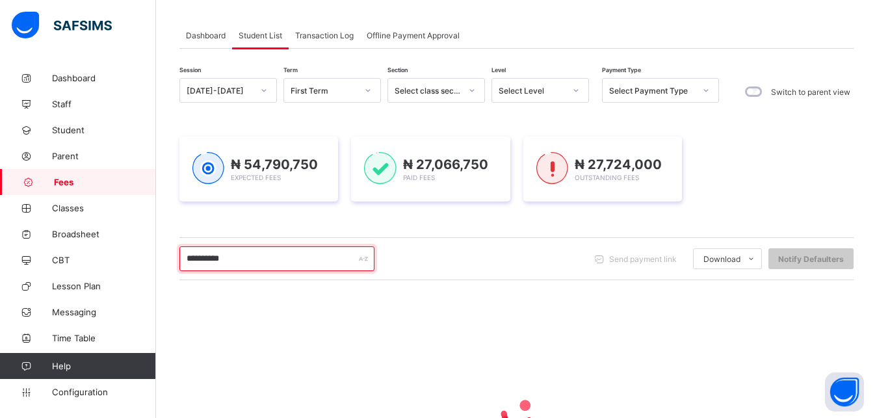
type input "**********"
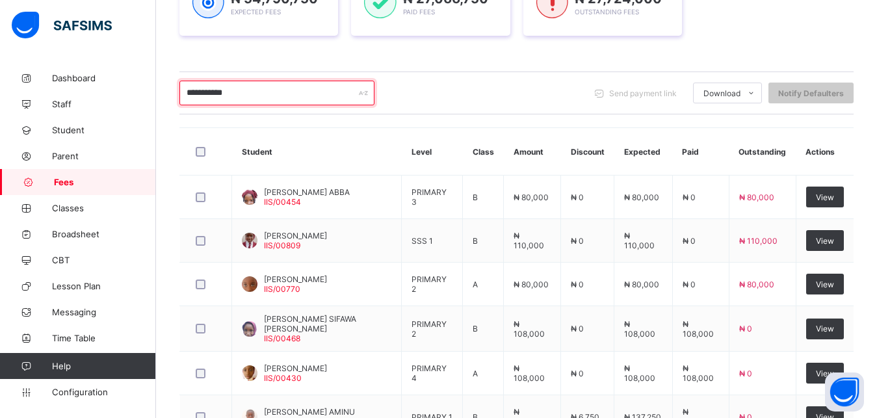
scroll to position [261, 0]
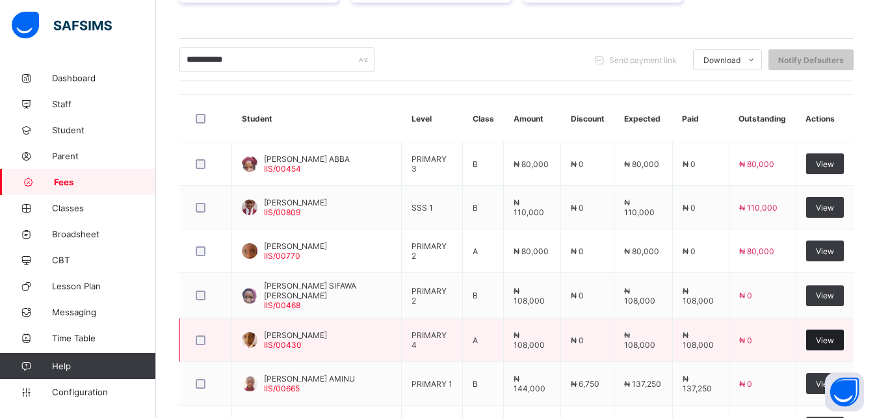
click at [832, 338] on span "View" at bounding box center [825, 341] width 18 height 10
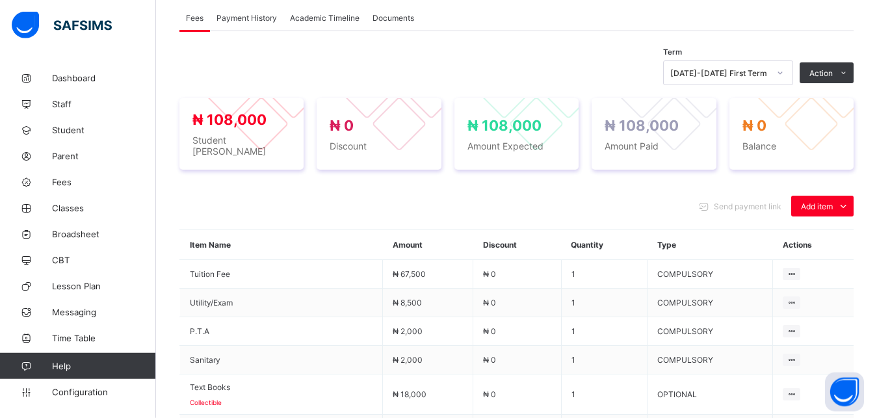
scroll to position [397, 0]
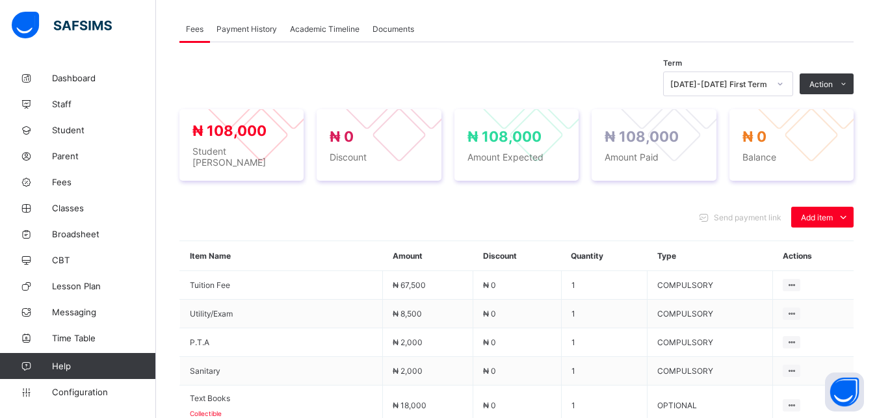
click at [267, 29] on span "Payment History" at bounding box center [247, 29] width 60 height 10
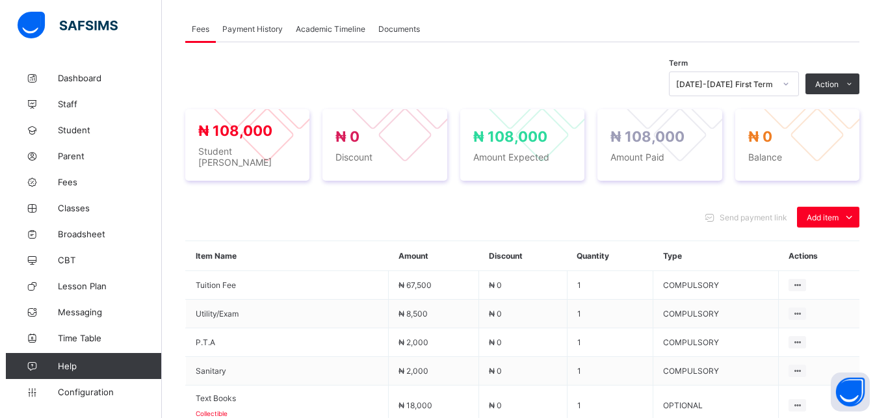
scroll to position [201, 0]
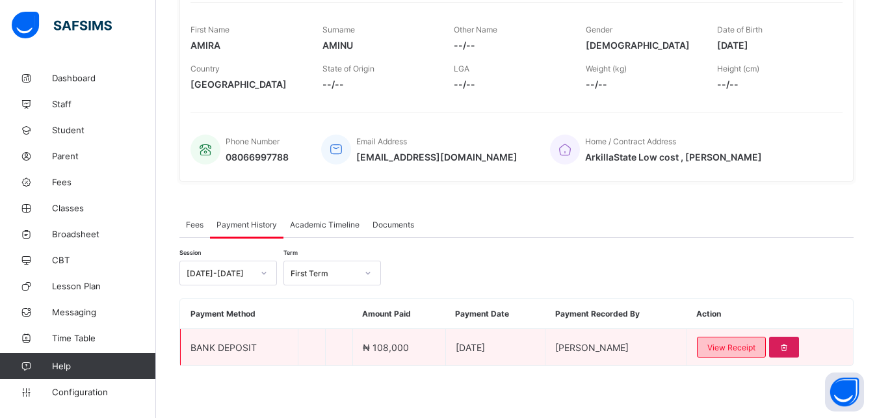
click at [732, 351] on span "View Receipt" at bounding box center [732, 348] width 48 height 10
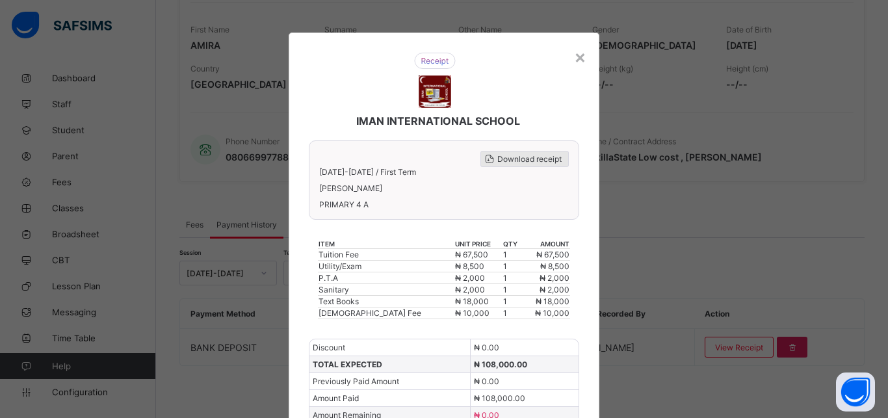
click at [534, 157] on span "Download receipt" at bounding box center [530, 159] width 64 height 10
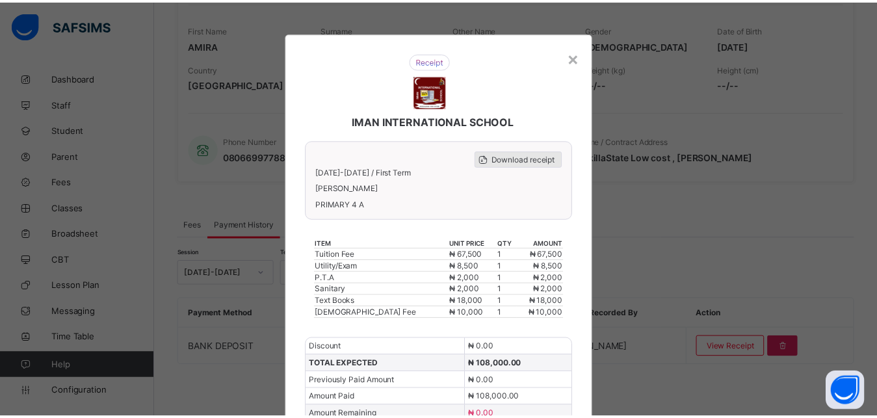
scroll to position [0, 0]
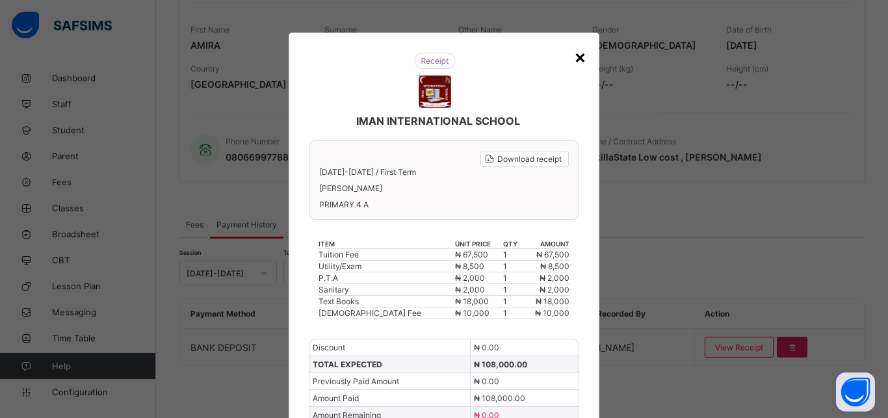
click at [576, 59] on div "×" at bounding box center [580, 57] width 12 height 22
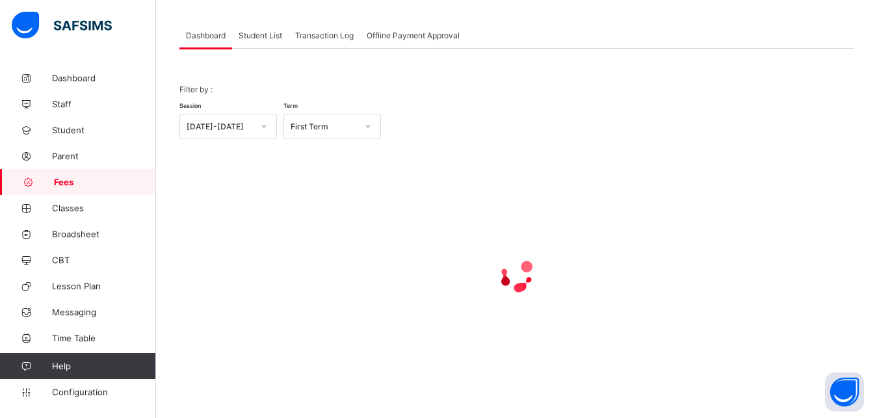
scroll to position [62, 0]
click at [259, 34] on span "Student List" at bounding box center [261, 36] width 44 height 10
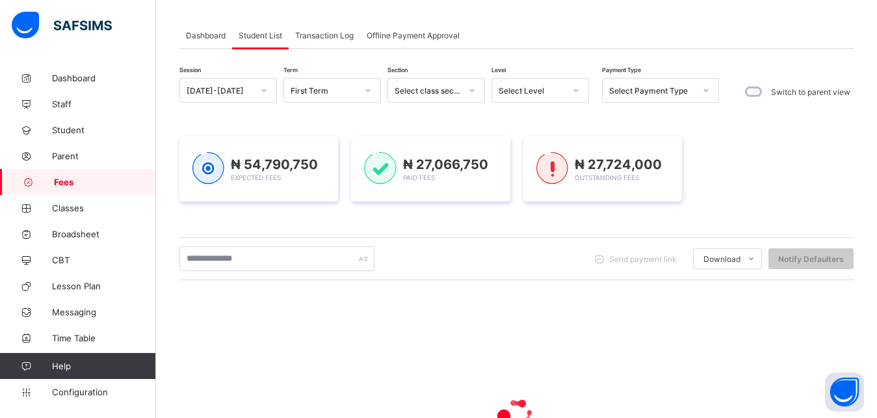
click at [542, 91] on div "Select Level" at bounding box center [532, 91] width 66 height 10
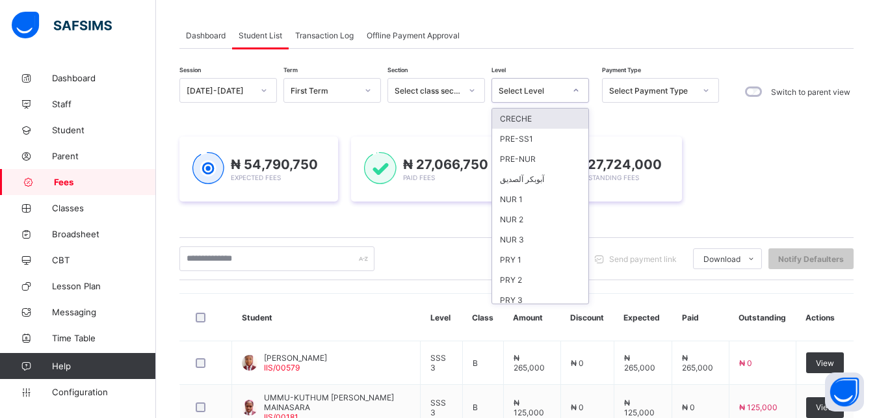
click at [542, 40] on div "Dashboard Student List Transaction Log Offline Payment Approval" at bounding box center [516, 35] width 674 height 27
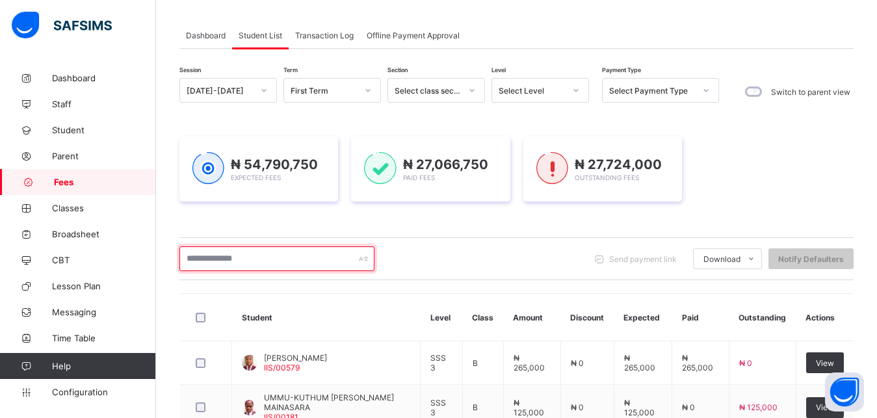
click at [273, 254] on input "text" at bounding box center [276, 258] width 195 height 25
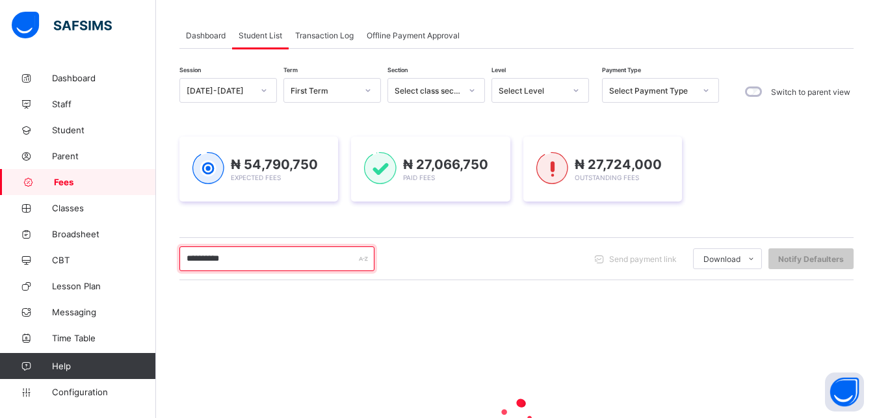
type input "**********"
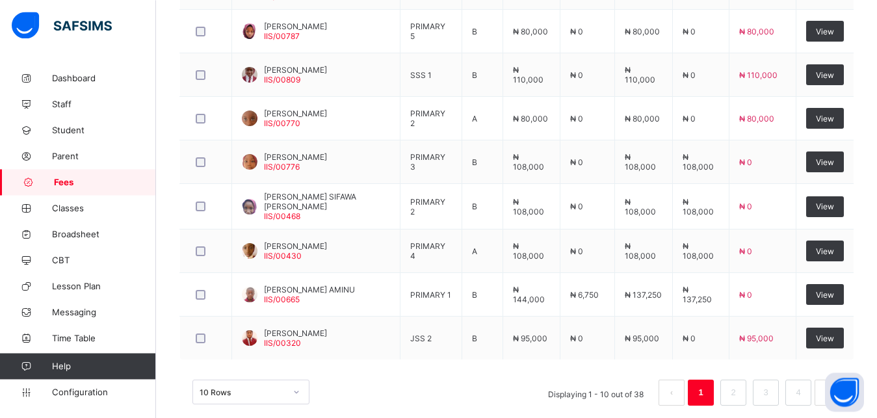
scroll to position [494, 0]
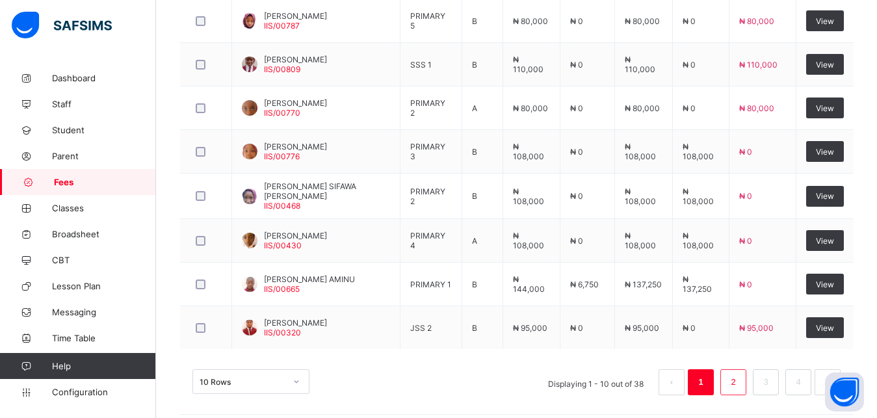
type input "**********"
click at [739, 376] on link "2" at bounding box center [733, 382] width 12 height 17
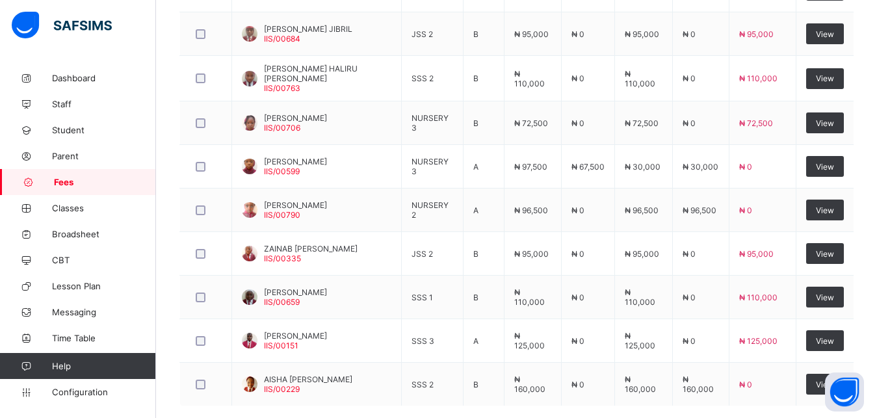
scroll to position [468, 0]
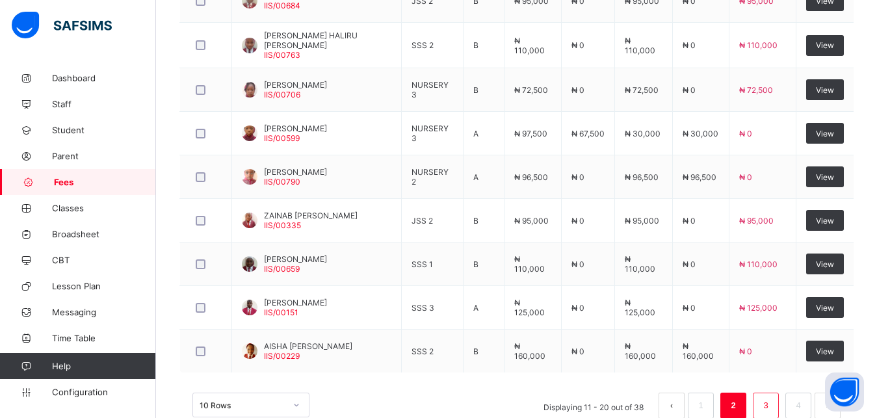
click at [772, 404] on link "3" at bounding box center [766, 405] width 12 height 17
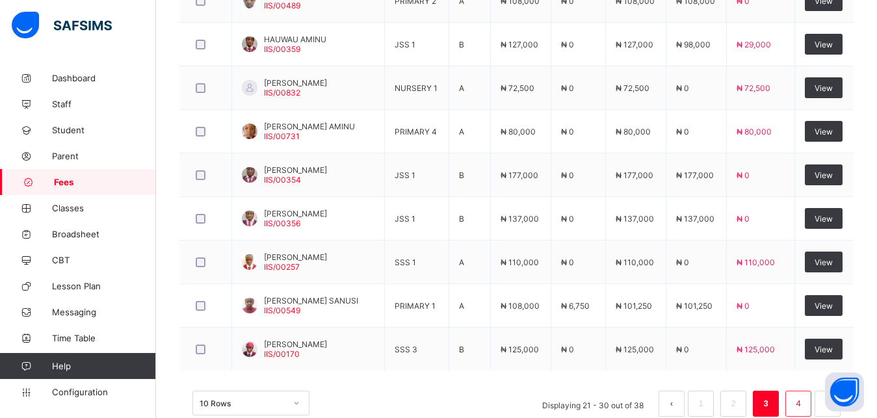
click at [804, 405] on link "4" at bounding box center [798, 403] width 12 height 17
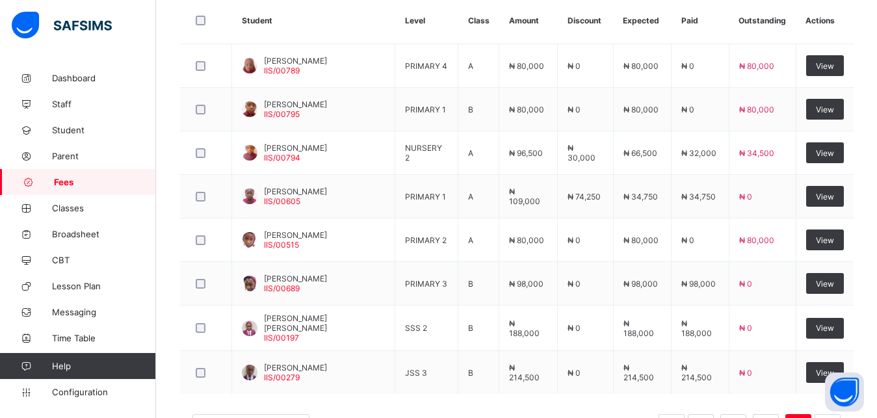
scroll to position [369, 0]
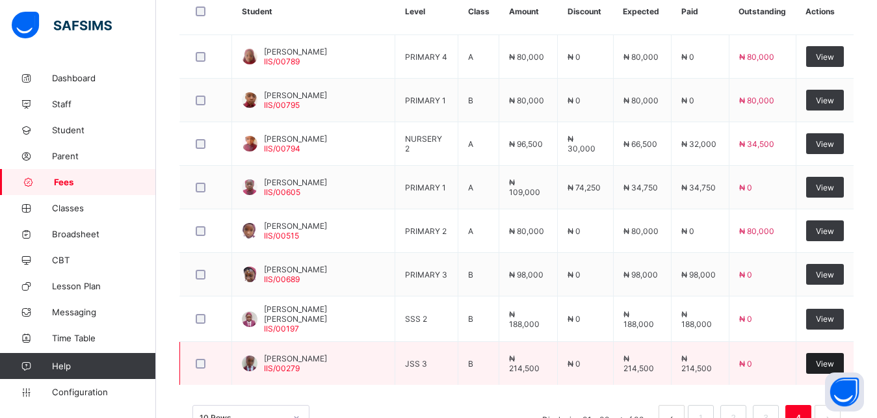
click at [830, 359] on span "View" at bounding box center [825, 364] width 18 height 10
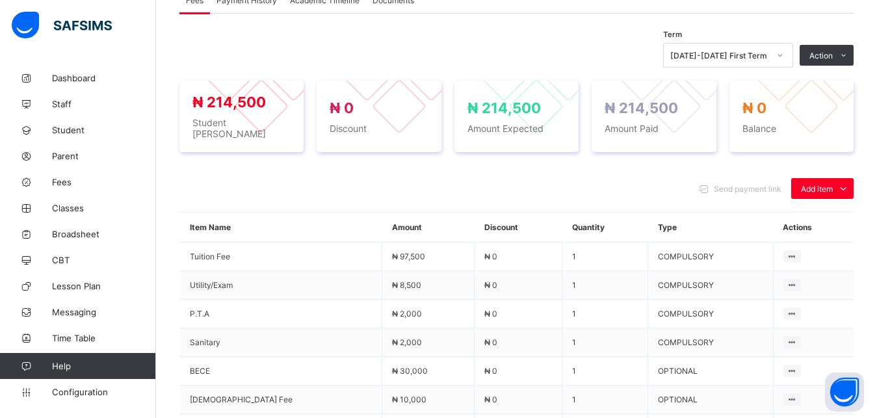
scroll to position [392, 0]
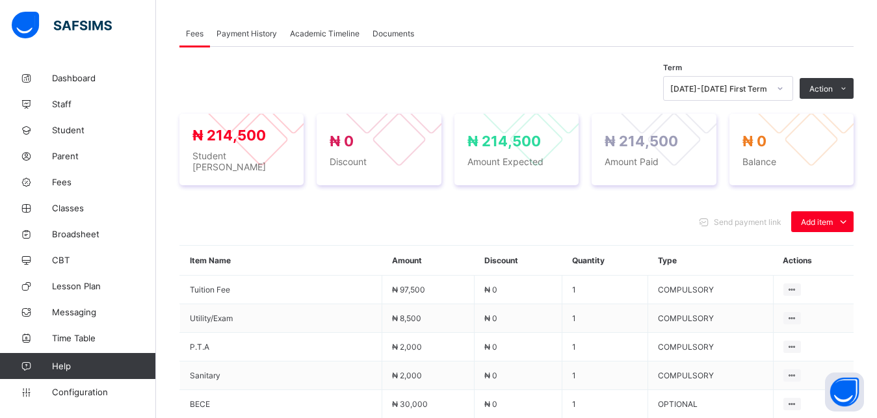
click at [256, 35] on span "Payment History" at bounding box center [247, 34] width 60 height 10
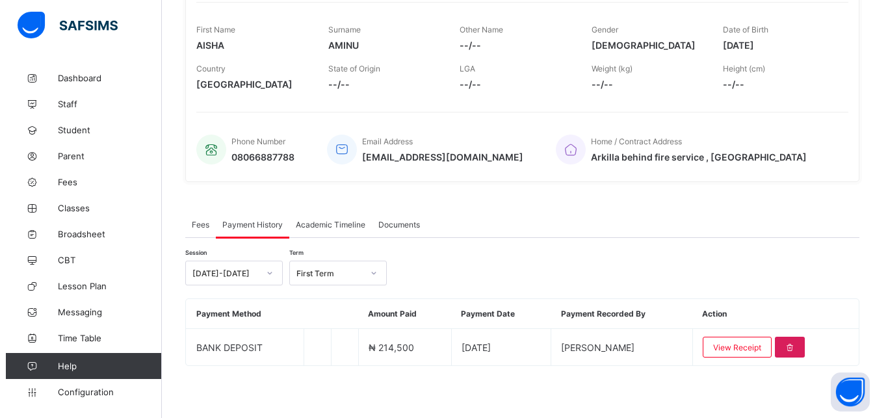
scroll to position [201, 0]
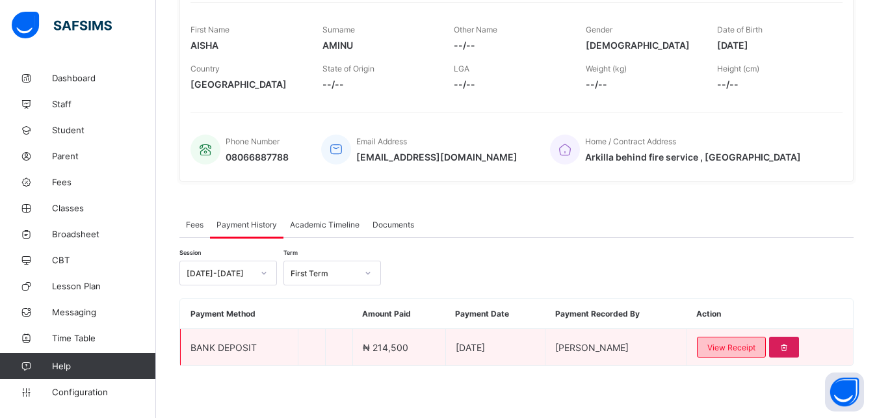
click at [737, 351] on span "View Receipt" at bounding box center [732, 348] width 48 height 10
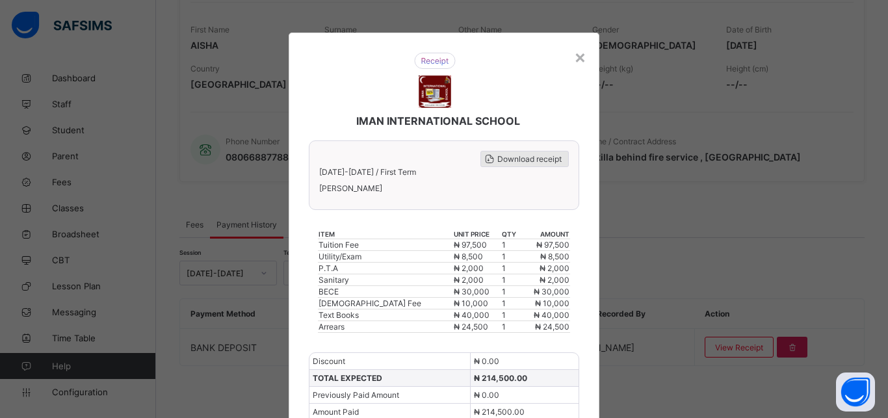
click at [531, 154] on span "Download receipt" at bounding box center [530, 159] width 64 height 10
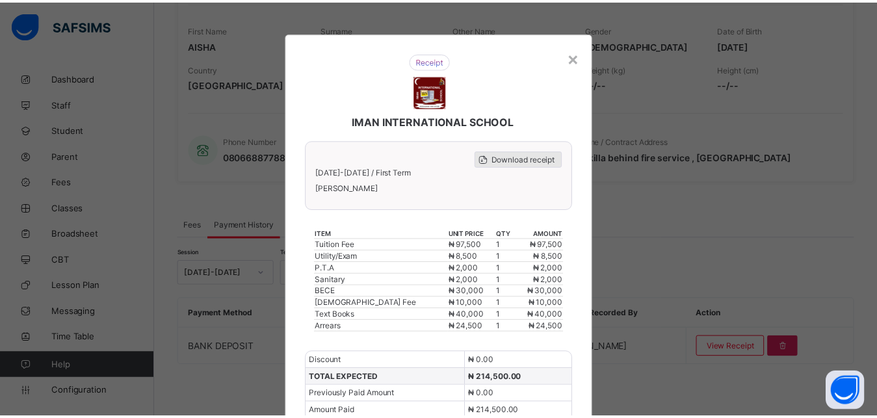
scroll to position [0, 0]
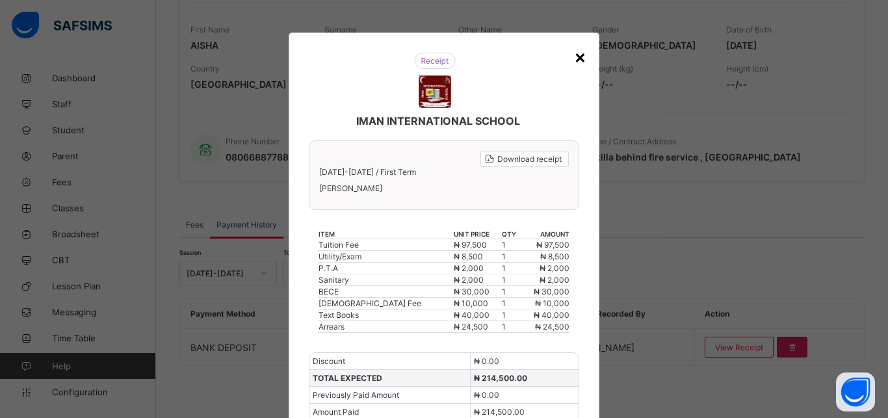
click at [574, 56] on div "×" at bounding box center [580, 57] width 12 height 22
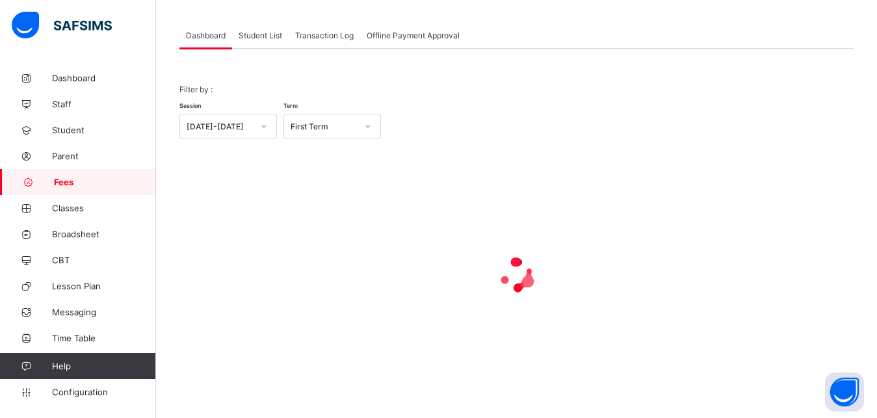
scroll to position [62, 0]
click at [261, 33] on span "Student List" at bounding box center [261, 36] width 44 height 10
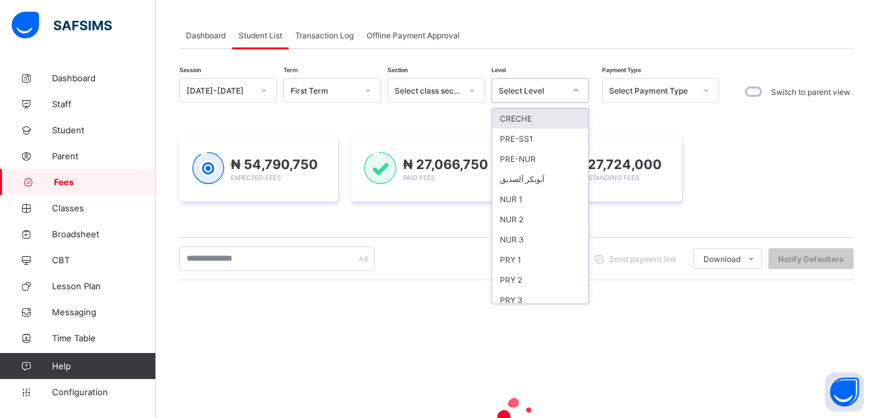
click at [524, 91] on div "Select Level" at bounding box center [532, 91] width 66 height 10
click at [546, 12] on div "Dashboard Student List Transaction Log Offline Payment Approval Student List Mo…" at bounding box center [516, 281] width 721 height 556
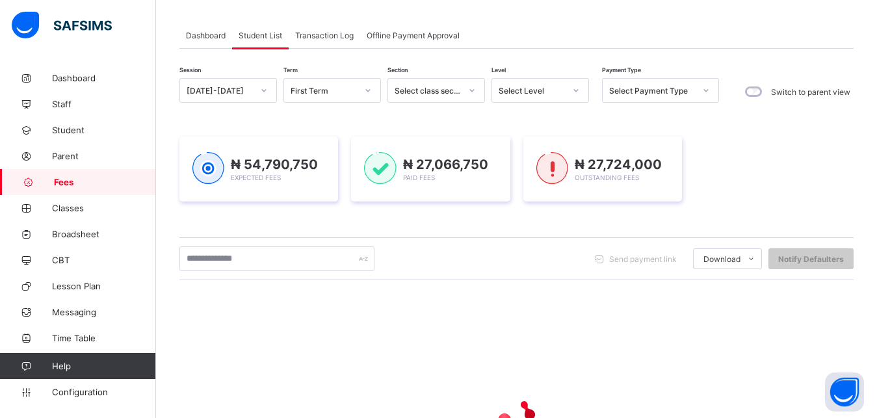
click at [546, 12] on div "Dashboard Student List Transaction Log Offline Payment Approval Student List Mo…" at bounding box center [516, 281] width 721 height 556
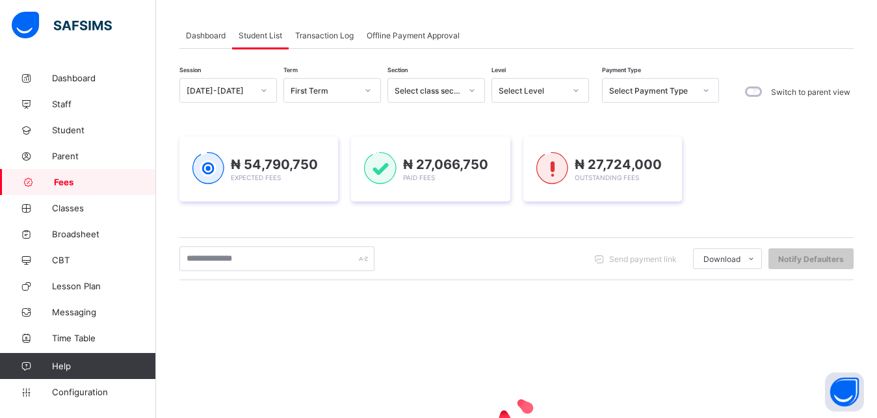
click at [546, 12] on div "Dashboard Student List Transaction Log Offline Payment Approval Student List Mo…" at bounding box center [516, 281] width 721 height 556
click at [537, 32] on div "Dashboard Student List Transaction Log Offline Payment Approval" at bounding box center [516, 35] width 674 height 27
click at [546, 84] on div "Select Level" at bounding box center [528, 90] width 72 height 18
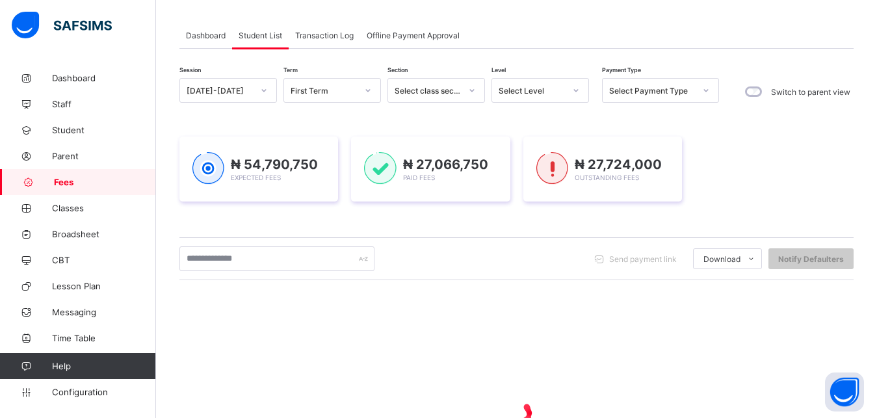
click at [546, 84] on div "Select Level" at bounding box center [528, 90] width 72 height 18
click at [563, 10] on div "Dashboard Student List Transaction Log Offline Payment Approval Student List Mo…" at bounding box center [516, 281] width 721 height 556
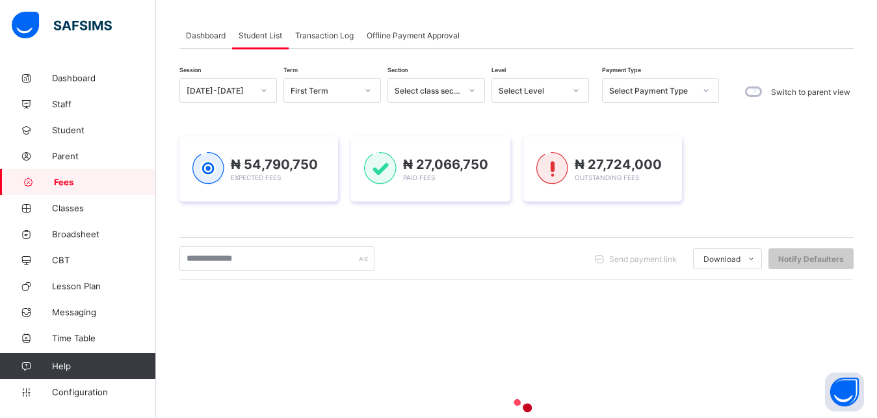
click at [563, 10] on div "Dashboard Student List Transaction Log Offline Payment Approval Student List Mo…" at bounding box center [516, 281] width 721 height 556
click at [548, 40] on div "Dashboard Student List Transaction Log Offline Payment Approval" at bounding box center [516, 35] width 674 height 27
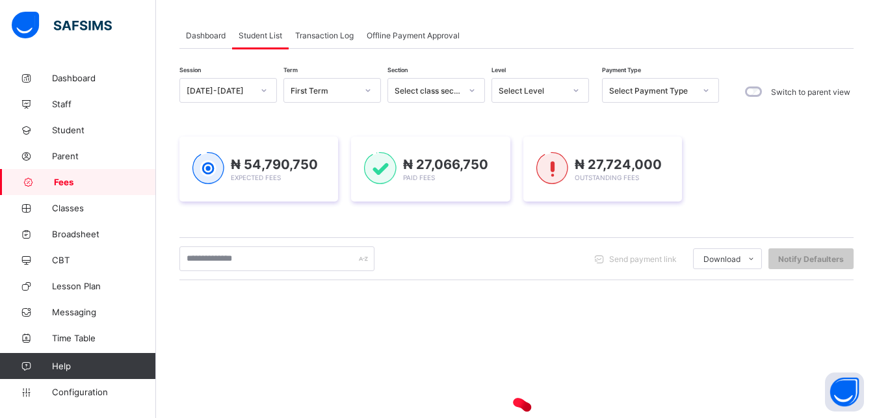
click at [548, 40] on div "Dashboard Student List Transaction Log Offline Payment Approval" at bounding box center [516, 35] width 674 height 27
click at [553, 27] on div "Dashboard Student List Transaction Log Offline Payment Approval" at bounding box center [516, 35] width 674 height 27
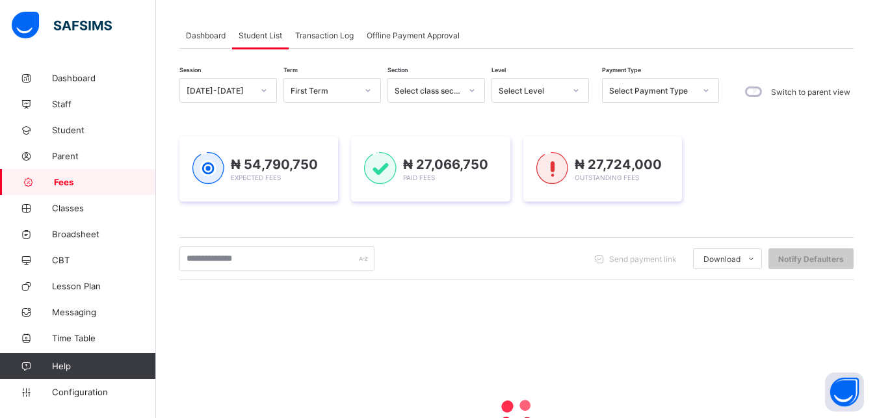
click at [553, 27] on div "Dashboard Student List Transaction Log Offline Payment Approval" at bounding box center [516, 35] width 674 height 27
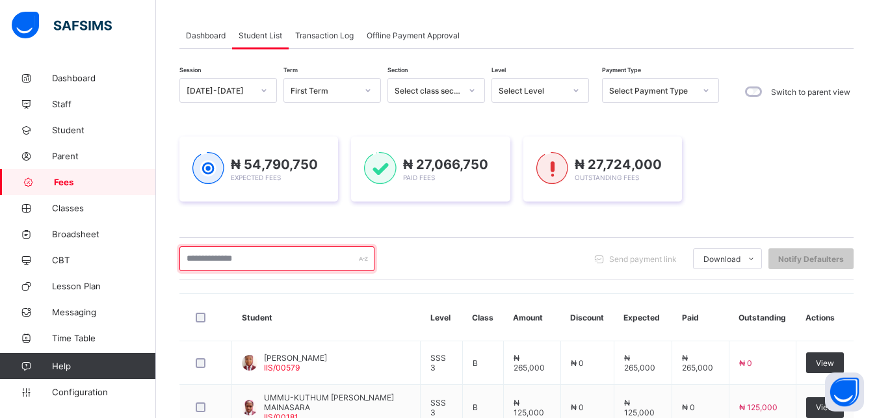
click at [297, 256] on input "text" at bounding box center [276, 258] width 195 height 25
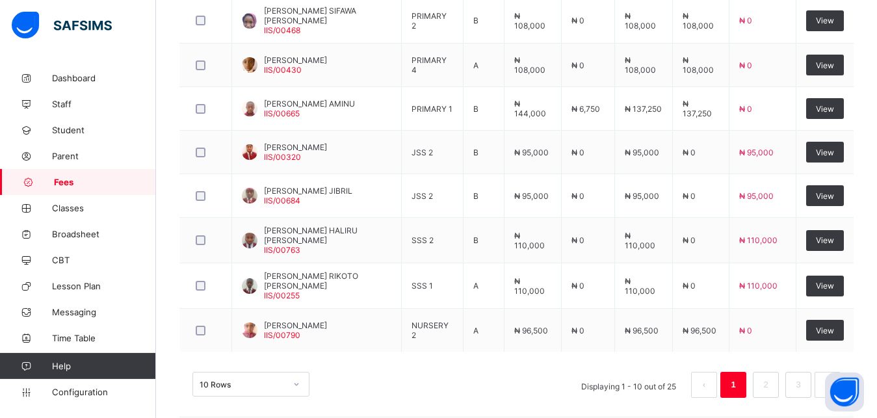
scroll to position [494, 0]
type input "**********"
click at [772, 379] on link "2" at bounding box center [766, 384] width 12 height 17
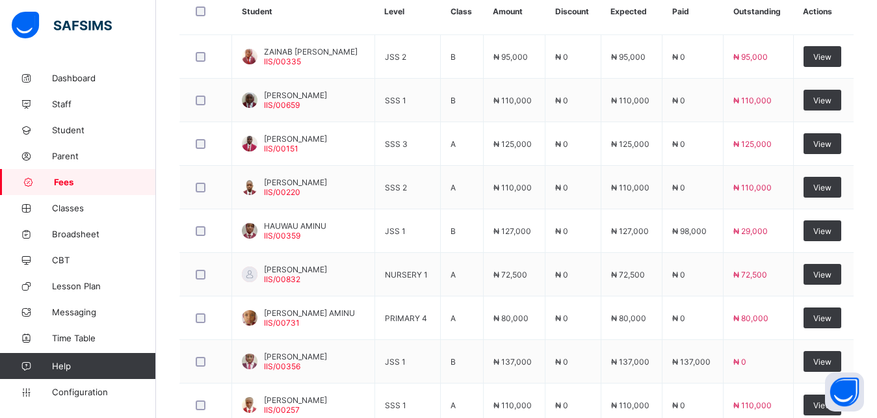
scroll to position [402, 0]
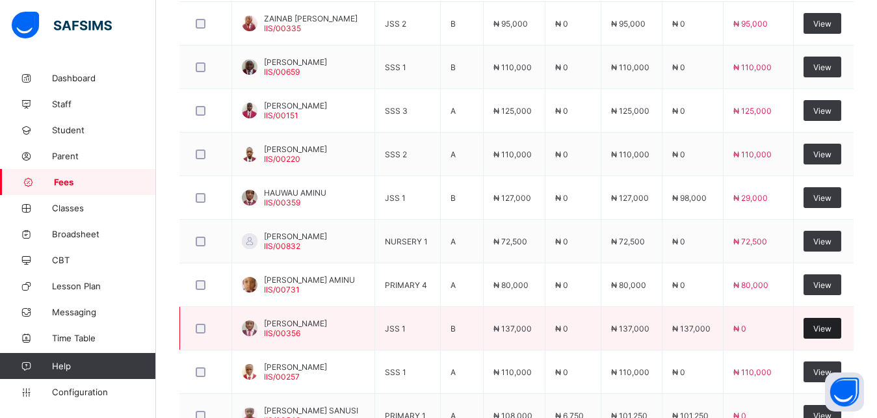
click at [831, 329] on span "View" at bounding box center [823, 329] width 18 height 10
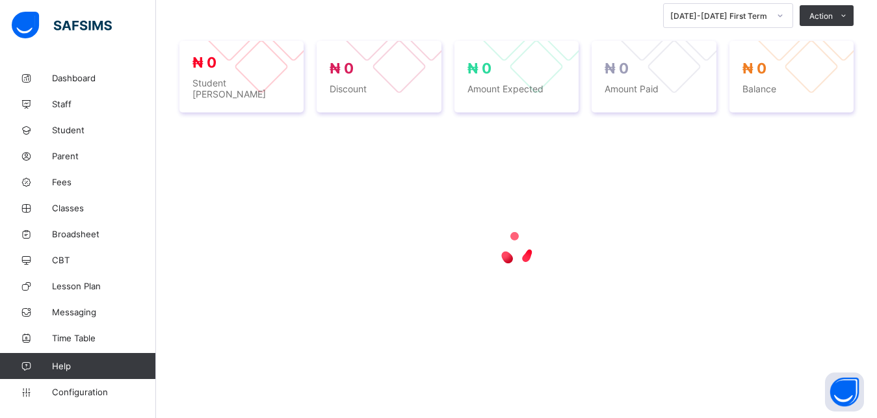
scroll to position [233, 0]
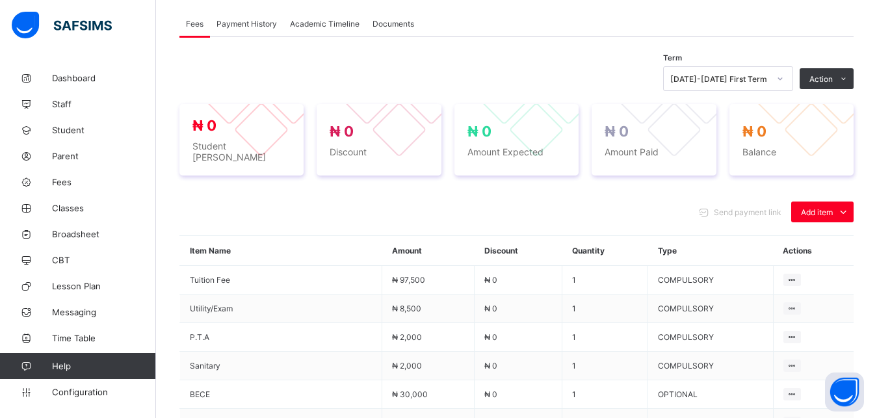
click at [257, 27] on span "Payment History" at bounding box center [247, 24] width 60 height 10
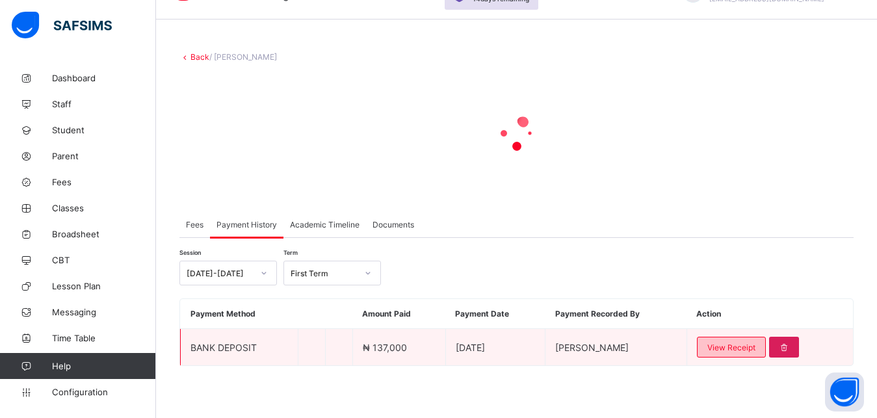
click at [736, 346] on span "View Receipt" at bounding box center [732, 348] width 48 height 10
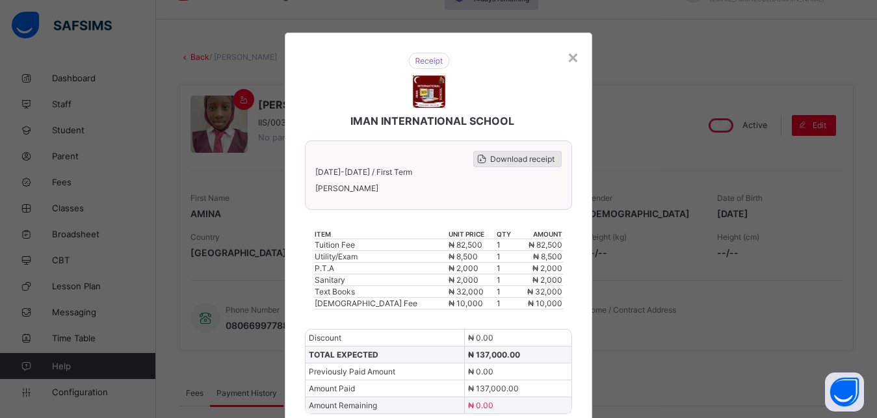
click at [500, 159] on span "Download receipt" at bounding box center [522, 159] width 64 height 10
click at [572, 59] on div "×" at bounding box center [573, 57] width 12 height 22
